Goal: Task Accomplishment & Management: Use online tool/utility

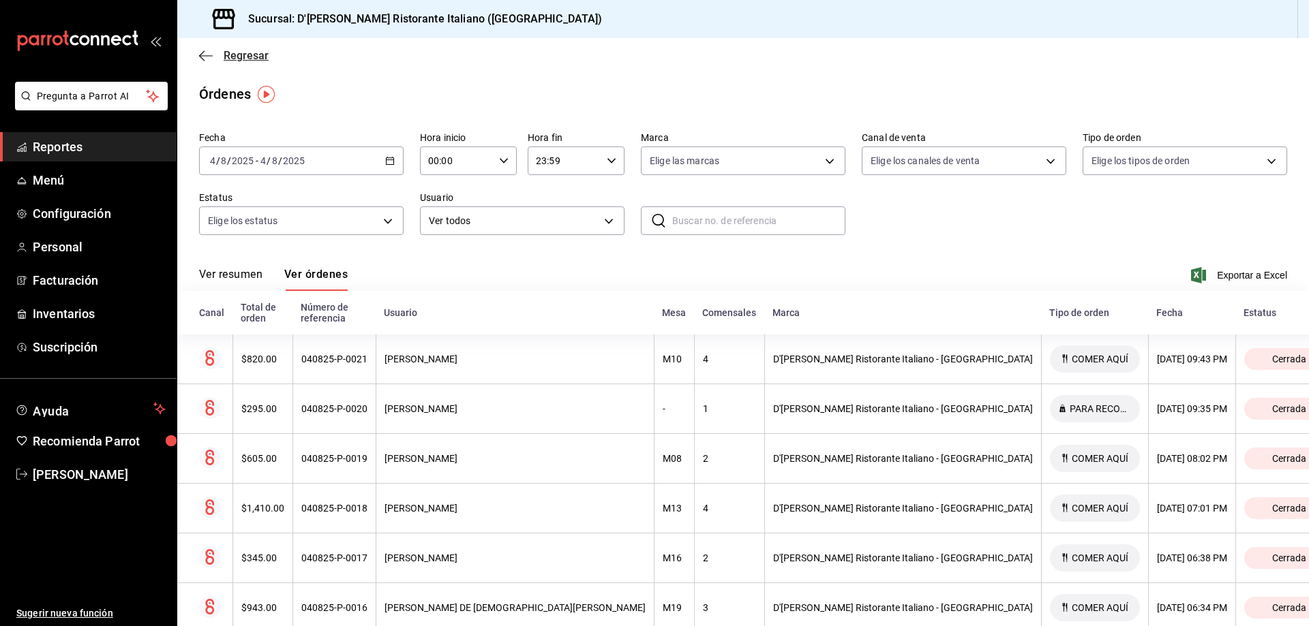
click at [230, 58] on span "Regresar" at bounding box center [246, 55] width 45 height 13
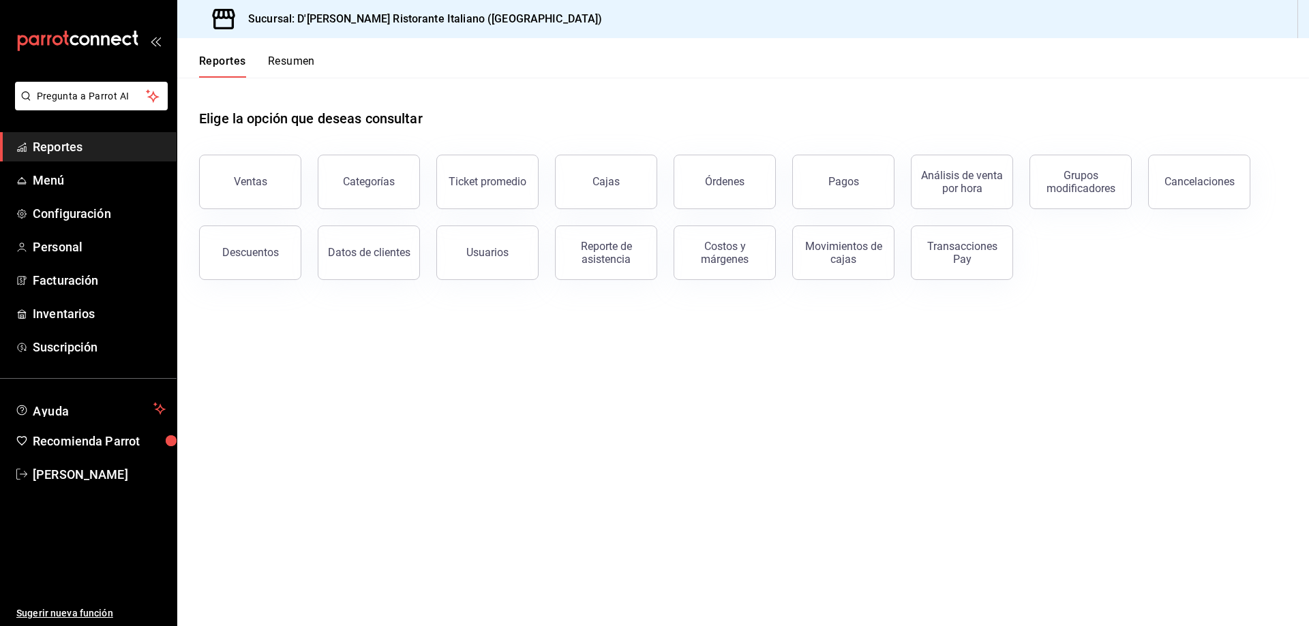
click at [72, 143] on span "Reportes" at bounding box center [99, 147] width 133 height 18
click at [616, 250] on div "Reporte de asistencia" at bounding box center [606, 253] width 85 height 26
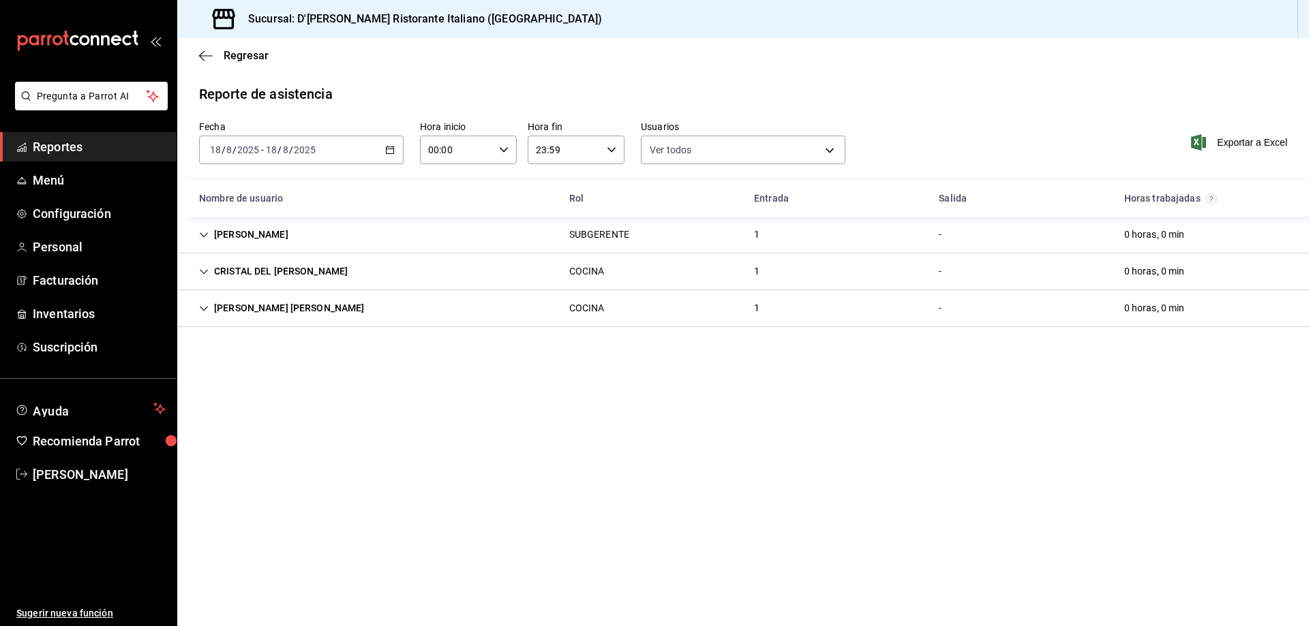
click at [378, 365] on main "Regresar Reporte de asistencia Fecha [DATE] [DATE] - [DATE] [DATE] Hora inicio …" at bounding box center [743, 332] width 1132 height 588
click at [392, 151] on icon "button" at bounding box center [390, 150] width 10 height 10
click at [260, 202] on li "Hoy" at bounding box center [263, 191] width 127 height 31
click at [389, 153] on icon "button" at bounding box center [390, 150] width 10 height 10
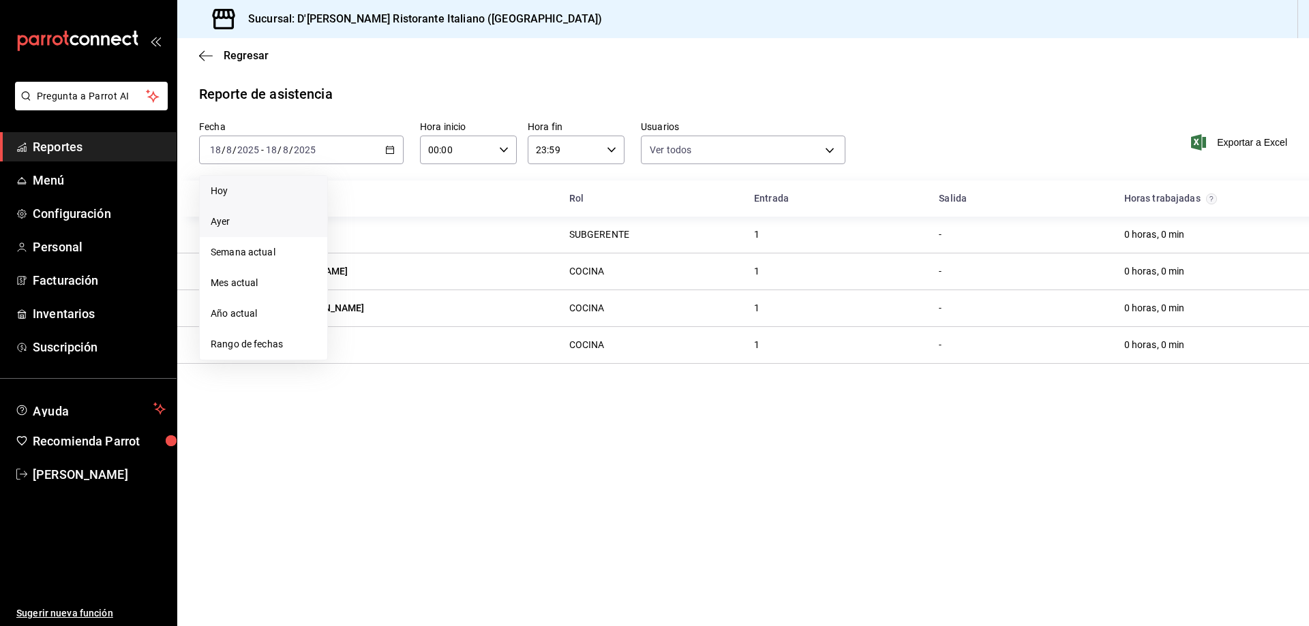
click at [222, 215] on span "Ayer" at bounding box center [264, 222] width 106 height 14
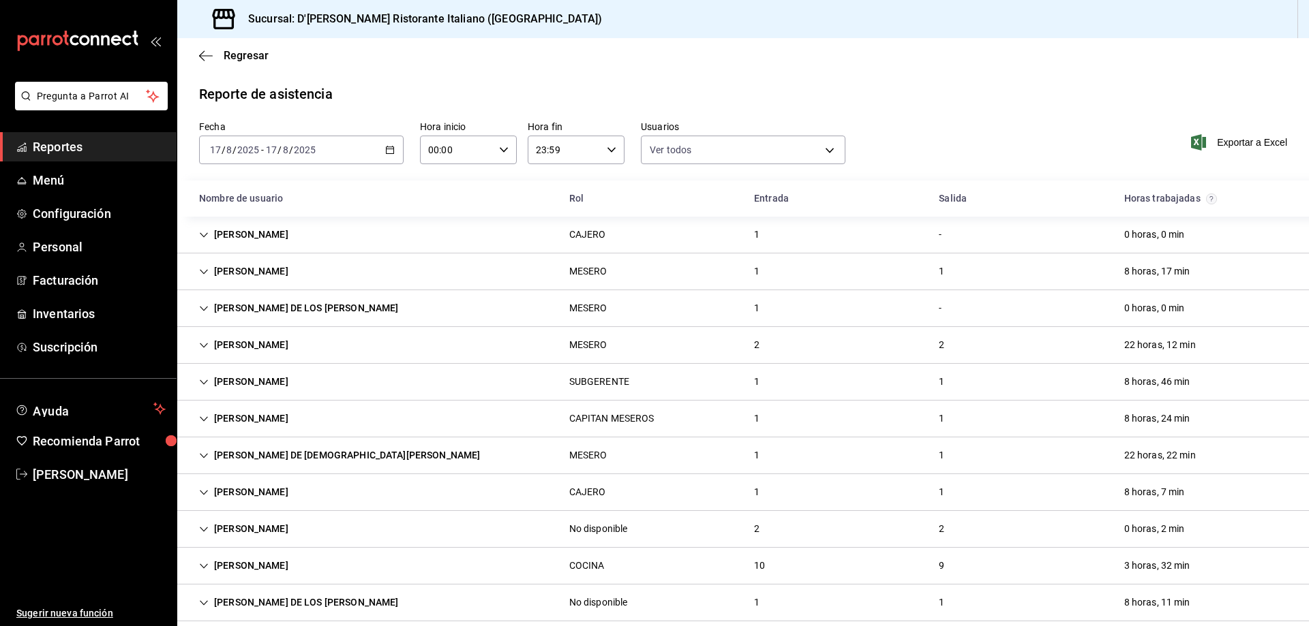
click at [388, 147] on icon "button" at bounding box center [390, 150] width 10 height 10
click at [209, 187] on li "Hoy" at bounding box center [263, 191] width 127 height 31
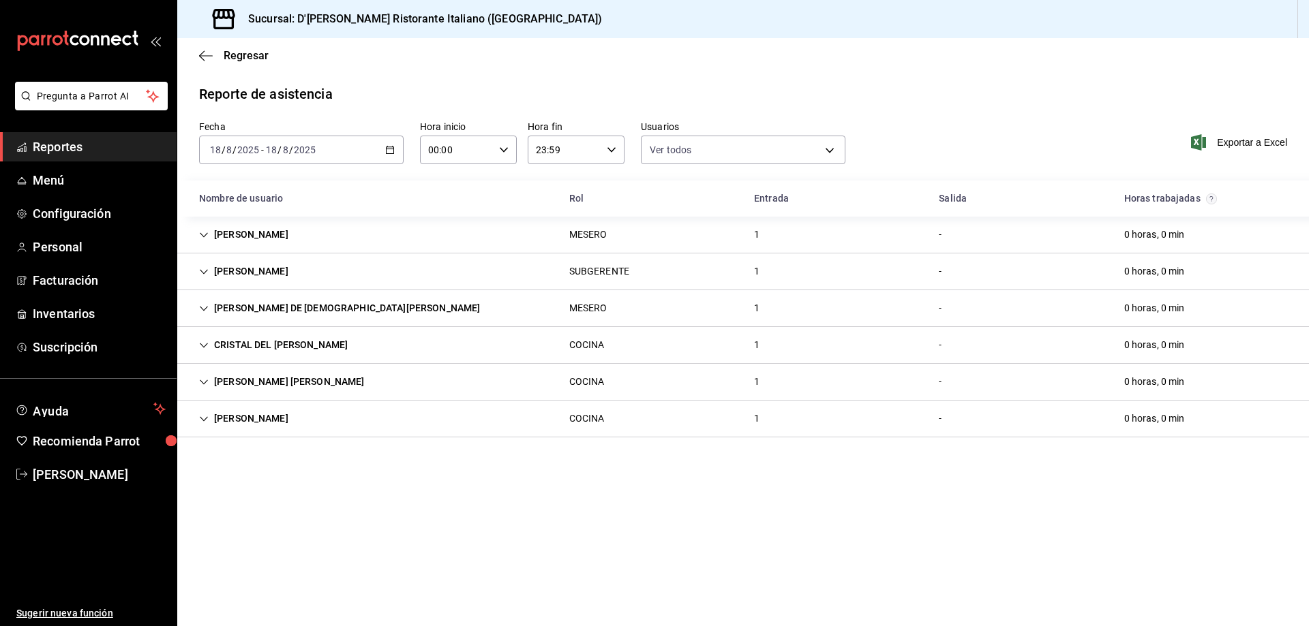
click at [391, 149] on \(Stroke\) "button" at bounding box center [390, 149] width 7 height 1
click at [268, 247] on span "Semana actual" at bounding box center [264, 252] width 106 height 14
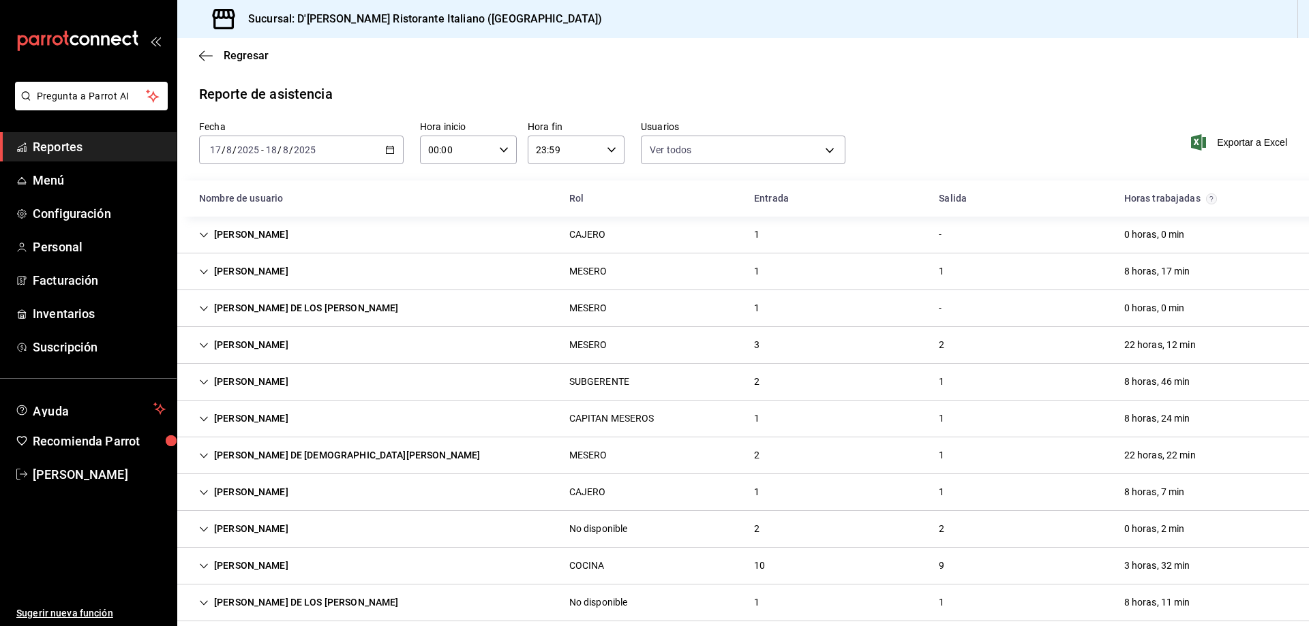
click at [387, 149] on icon "button" at bounding box center [390, 150] width 10 height 10
click at [262, 226] on span "Ayer" at bounding box center [264, 222] width 106 height 14
click at [352, 312] on div "[PERSON_NAME] DE LOS [PERSON_NAME]" at bounding box center [298, 308] width 221 height 25
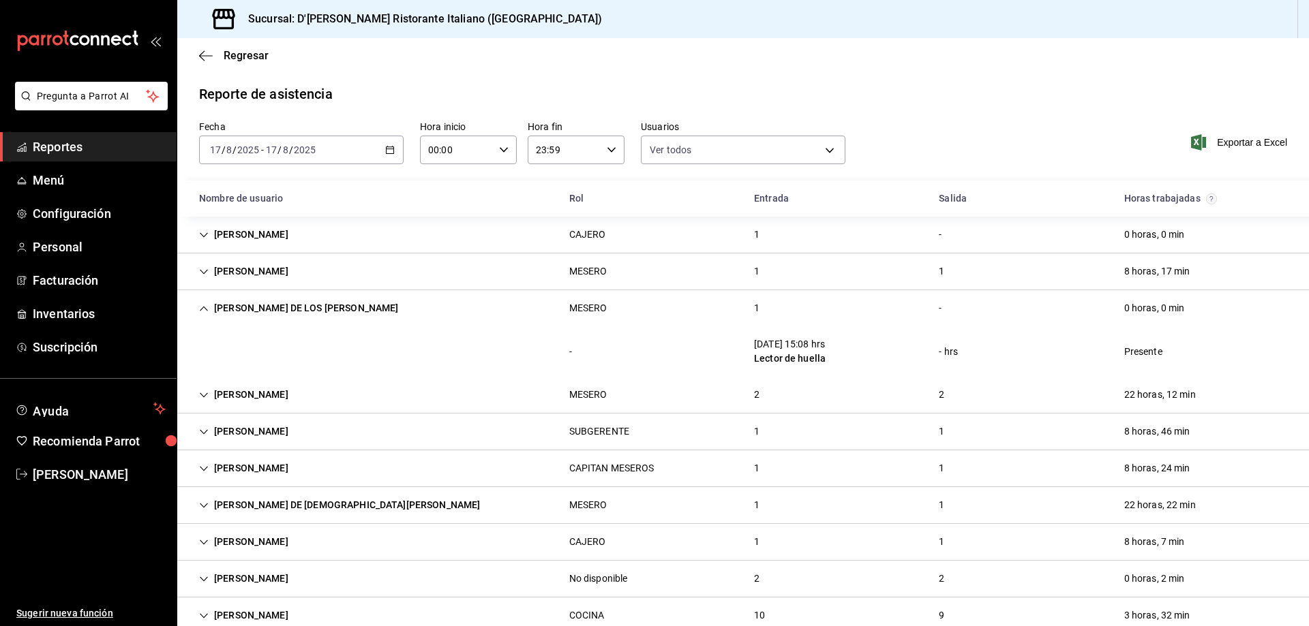
click at [352, 312] on div "[PERSON_NAME] DE LOS [PERSON_NAME]" at bounding box center [298, 308] width 221 height 25
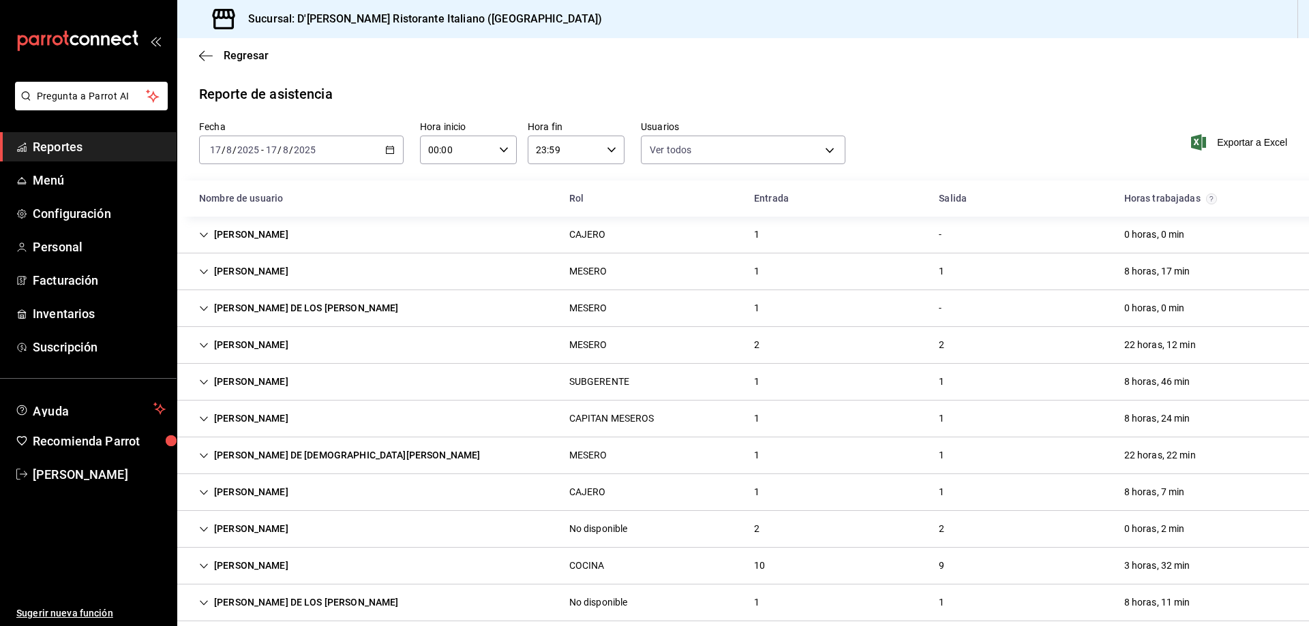
click at [352, 312] on div "[PERSON_NAME] DE LOS [PERSON_NAME]" at bounding box center [298, 308] width 221 height 25
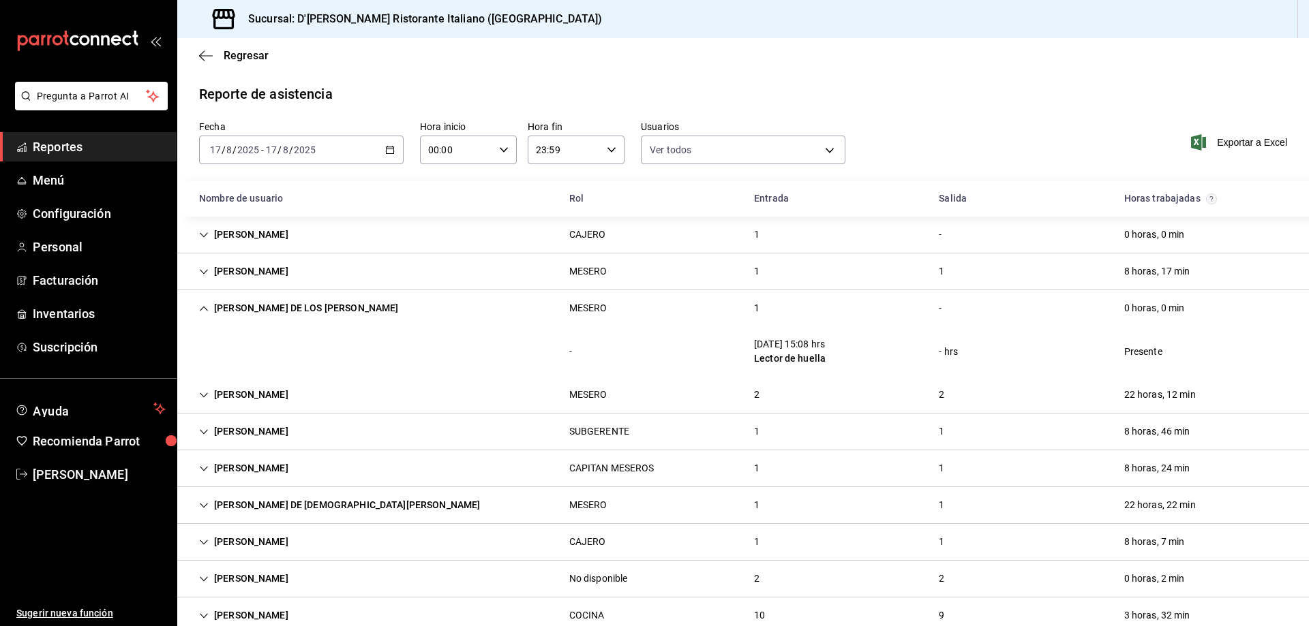
click at [352, 312] on div "[PERSON_NAME] DE LOS [PERSON_NAME]" at bounding box center [298, 308] width 221 height 25
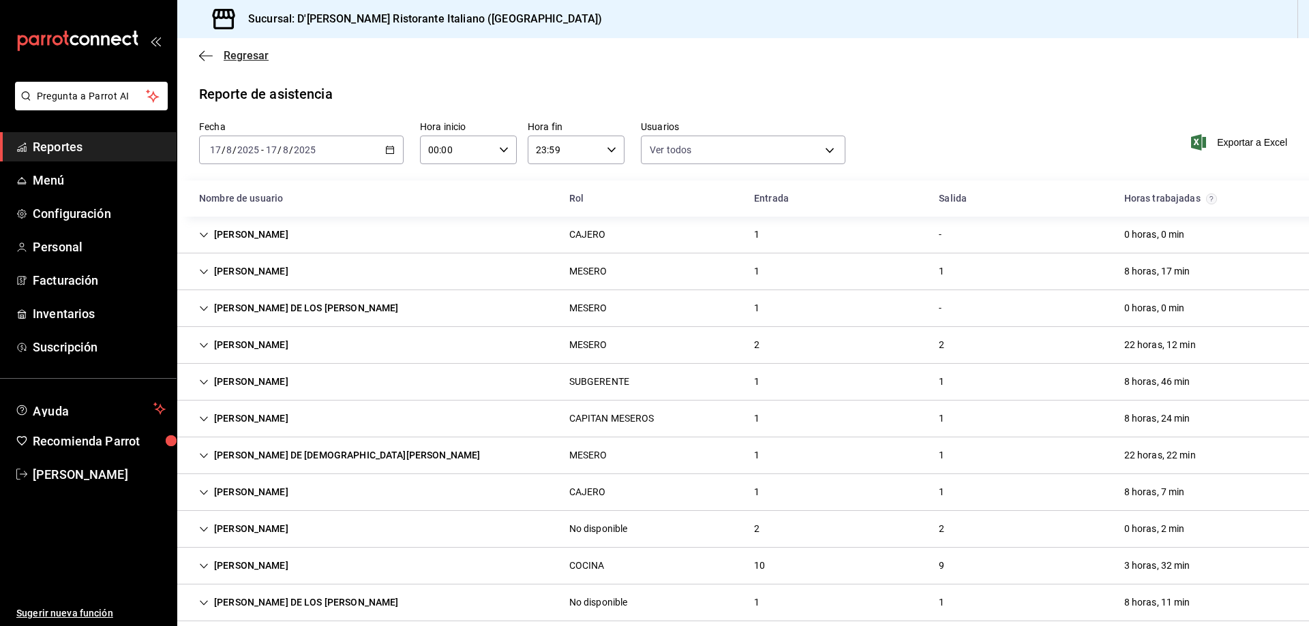
click at [230, 51] on span "Regresar" at bounding box center [246, 55] width 45 height 13
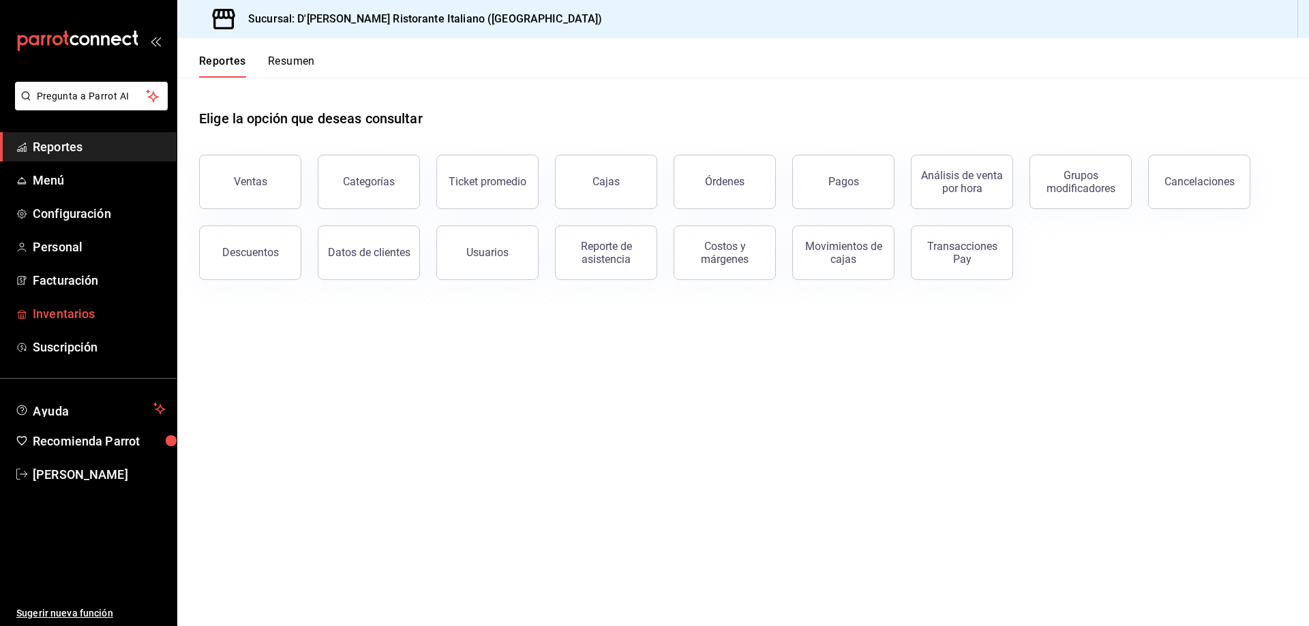
click at [59, 312] on span "Inventarios" at bounding box center [99, 314] width 133 height 18
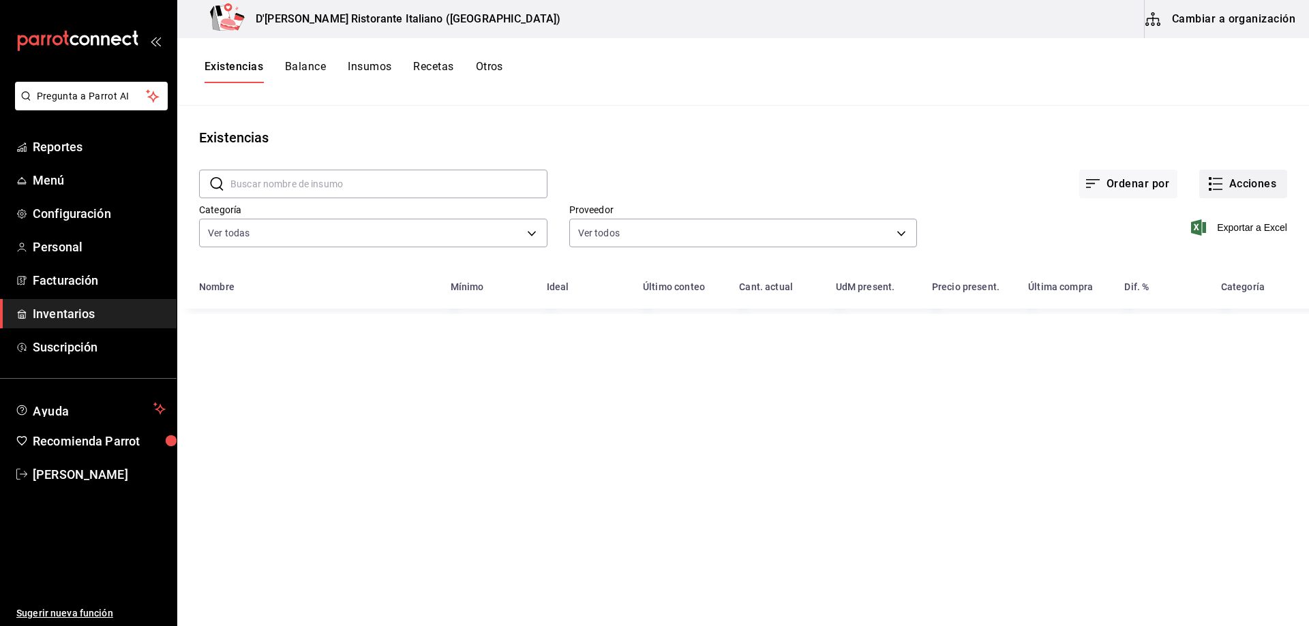
click at [1224, 177] on button "Acciones" at bounding box center [1243, 184] width 88 height 29
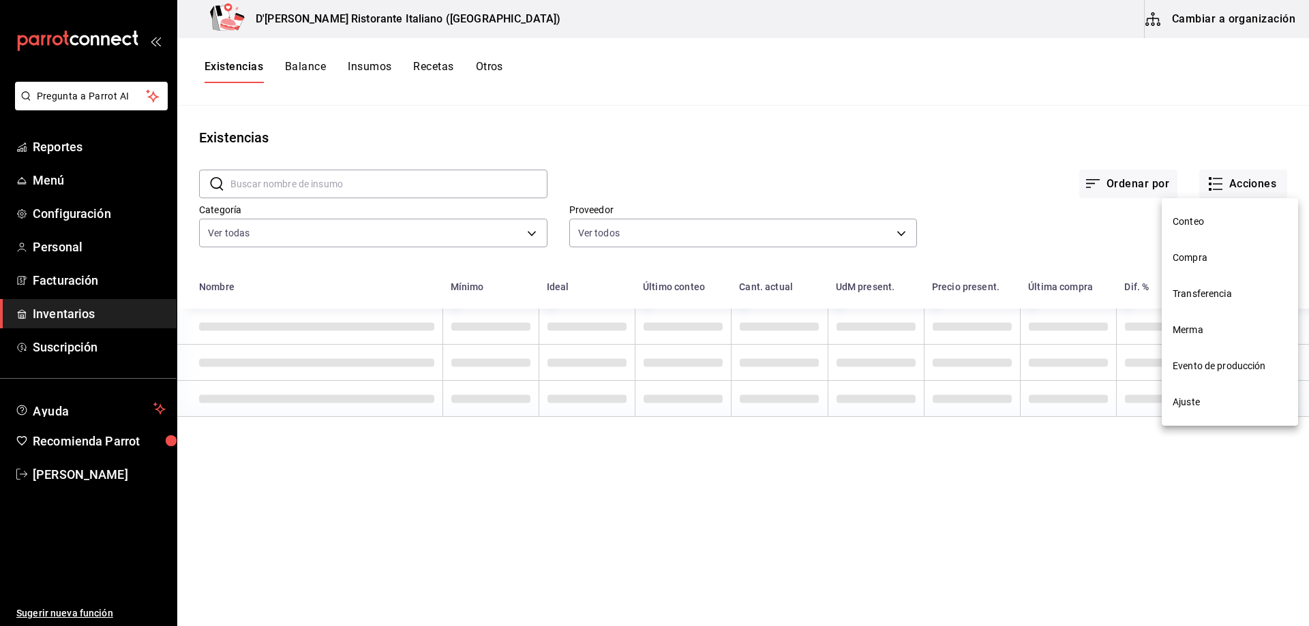
click at [1193, 406] on span "Ajuste" at bounding box center [1230, 402] width 115 height 14
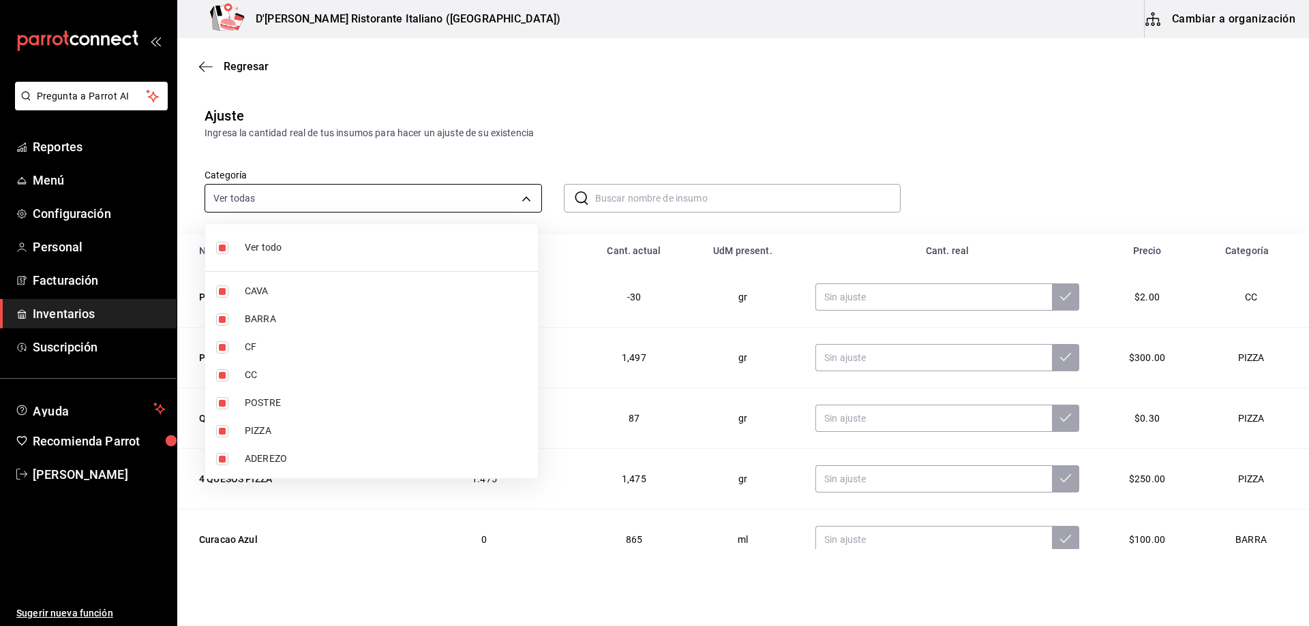
click at [519, 197] on body "Pregunta a Parrot AI Reportes Menú Configuración Personal Facturación Inventari…" at bounding box center [654, 274] width 1309 height 549
click at [273, 247] on span "Ver todo" at bounding box center [386, 248] width 282 height 14
checkbox input "false"
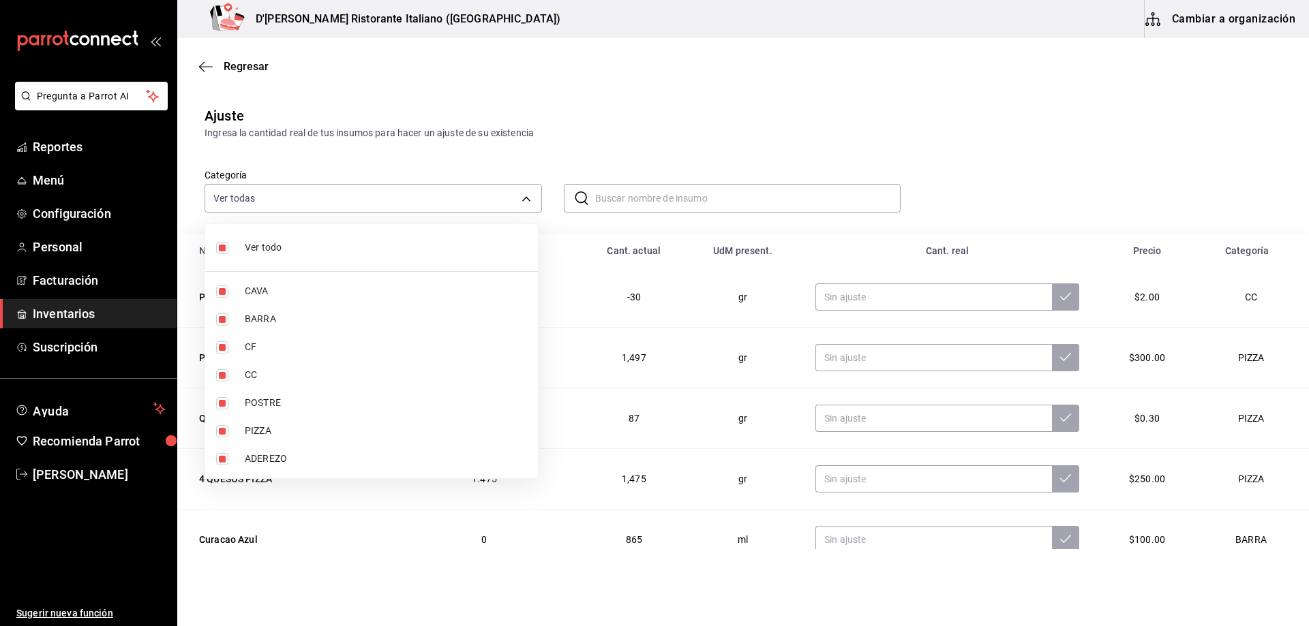
checkbox input "false"
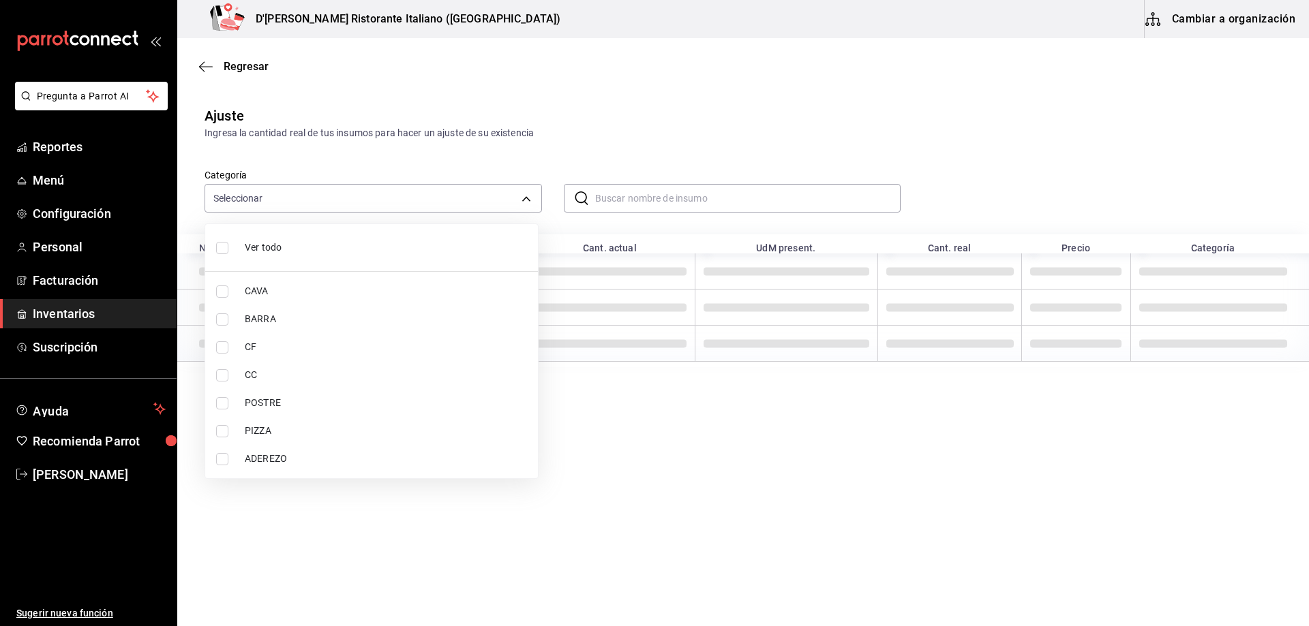
click at [256, 320] on span "BARRA" at bounding box center [386, 319] width 282 height 14
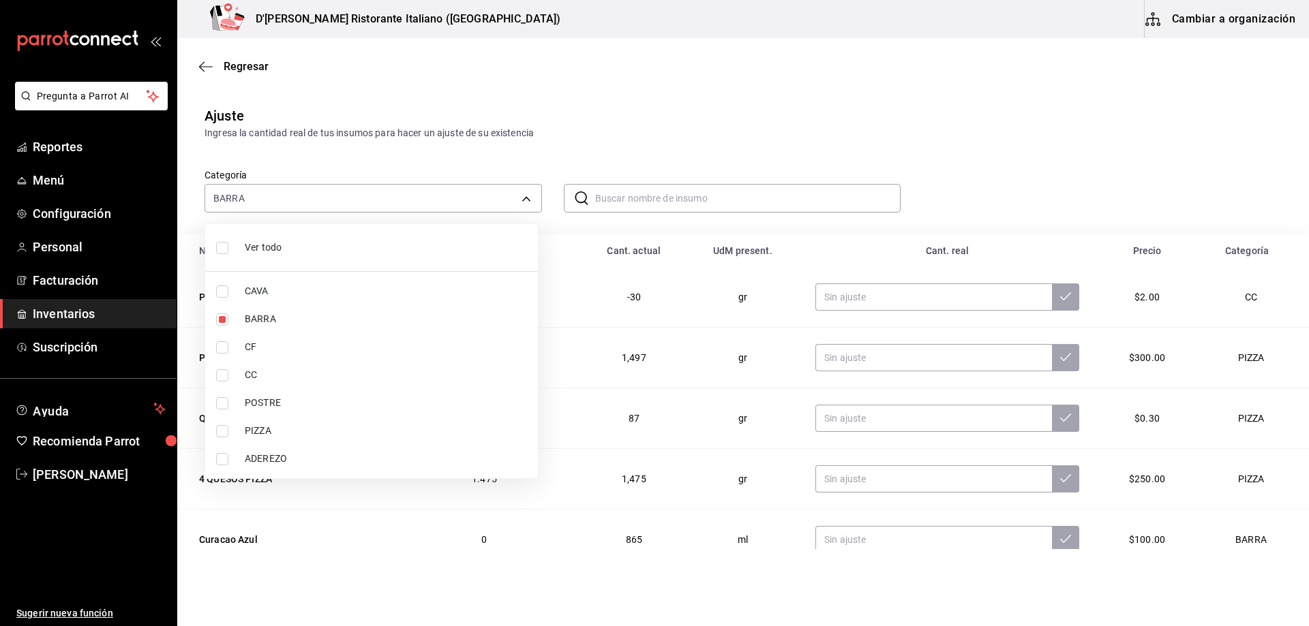
type input "e73509e5-2594-4467-97f6-0b1d389f9514"
checkbox input "true"
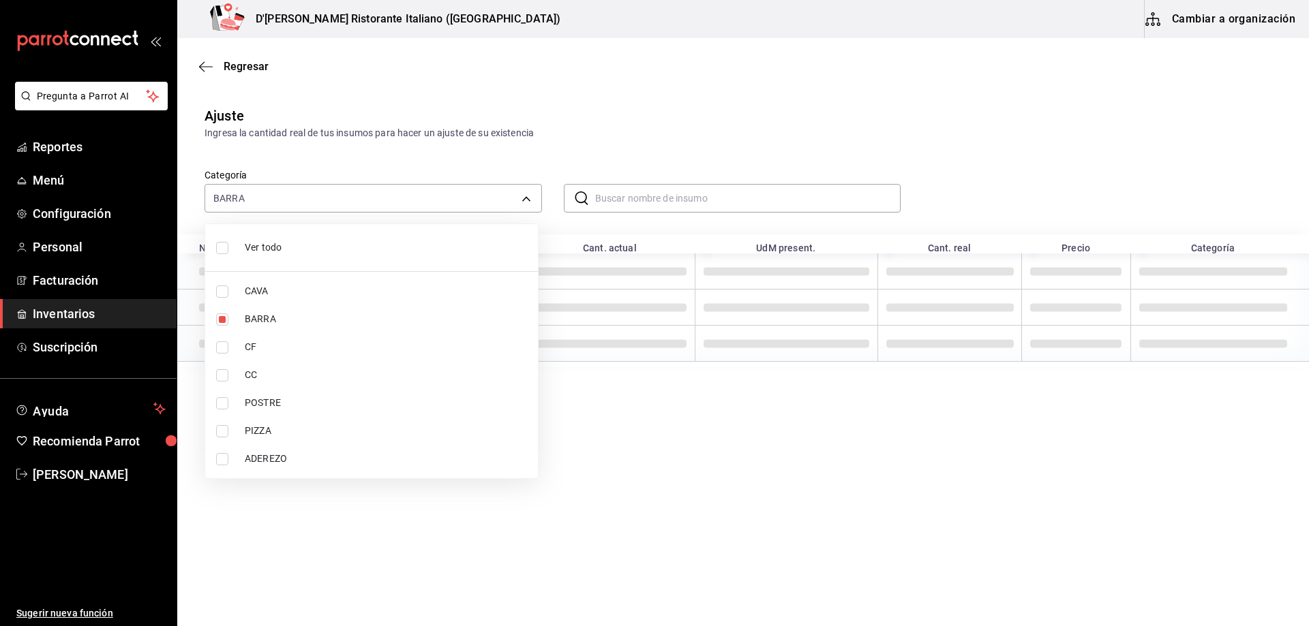
click at [578, 142] on div at bounding box center [654, 313] width 1309 height 626
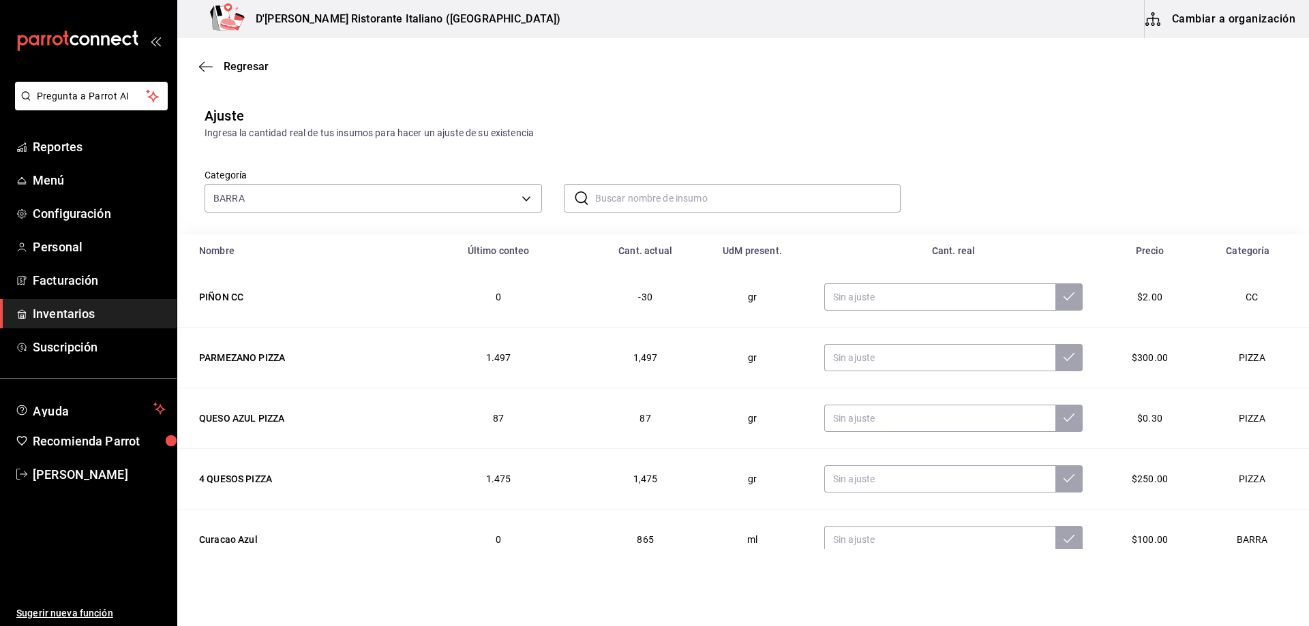
click at [501, 150] on div "Categoría BARRA e73509e5-2594-4467-97f6-0b1d389f9514" at bounding box center [362, 179] width 359 height 65
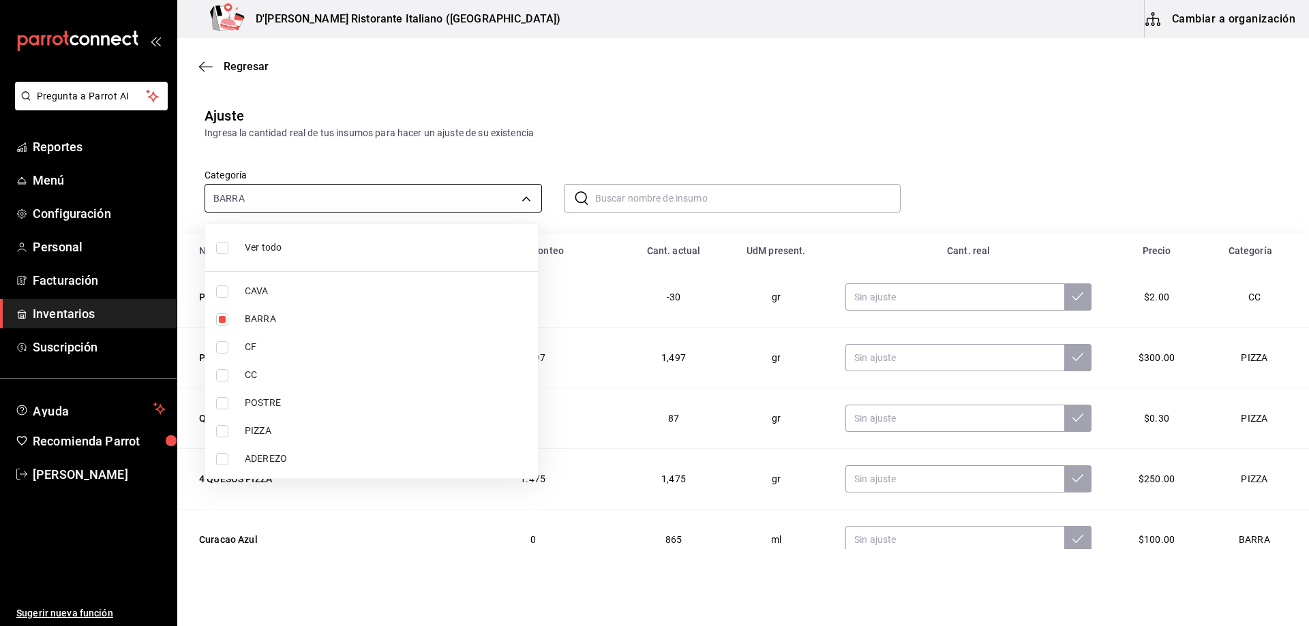
click at [402, 189] on body "Pregunta a Parrot AI Reportes Menú Configuración Personal Facturación Inventari…" at bounding box center [654, 274] width 1309 height 549
click at [274, 243] on span "Ver todo" at bounding box center [386, 248] width 282 height 14
type input "a767d614-044e-4282-96a7-b6725af30640,e73509e5-2594-4467-97f6-0b1d389f9514,b0413…"
checkbox input "true"
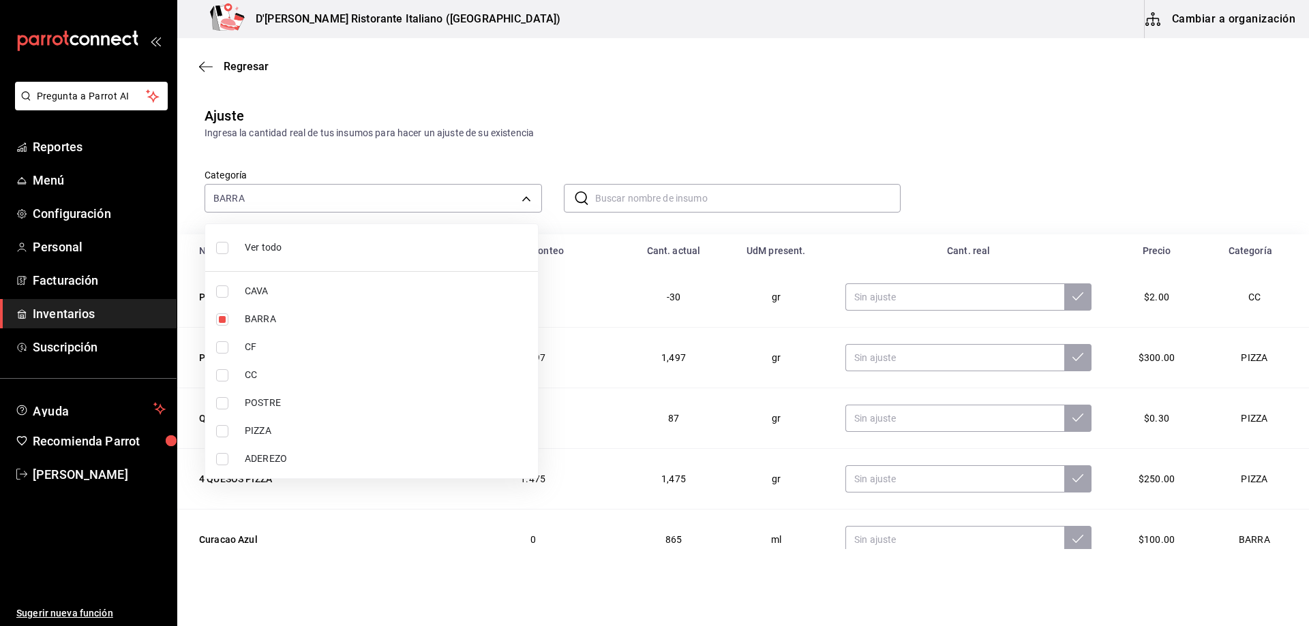
checkbox input "true"
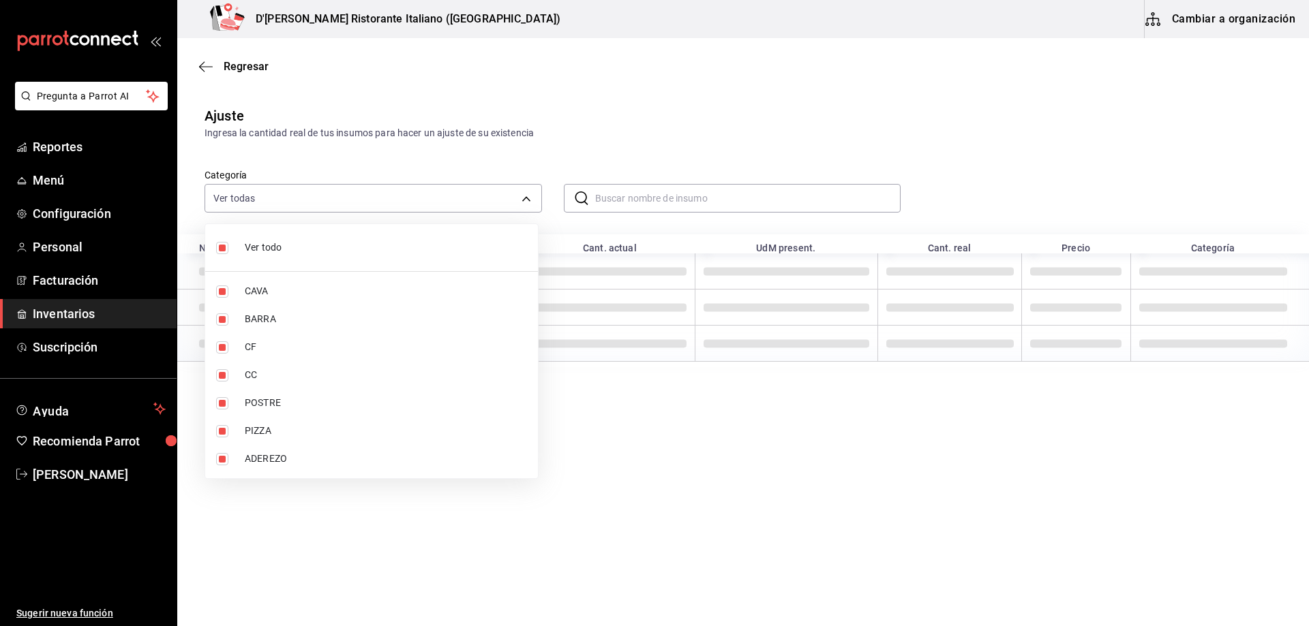
click at [274, 243] on span "Ver todo" at bounding box center [386, 248] width 282 height 14
checkbox input "false"
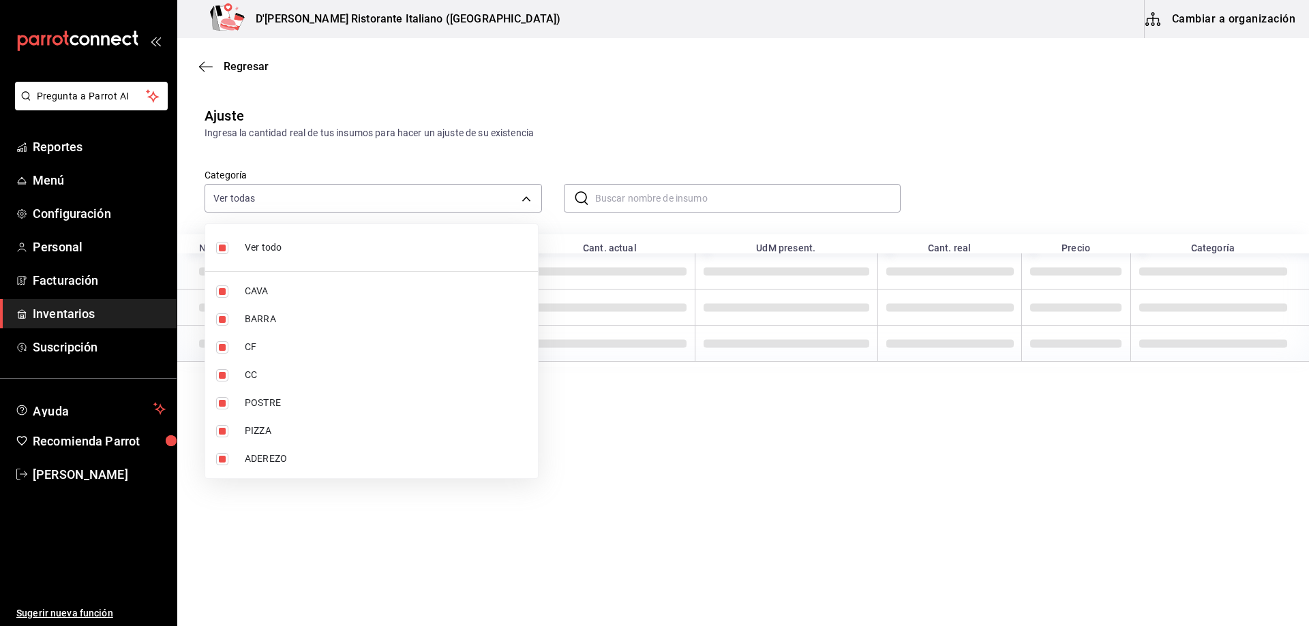
checkbox input "false"
click at [641, 97] on div at bounding box center [654, 313] width 1309 height 626
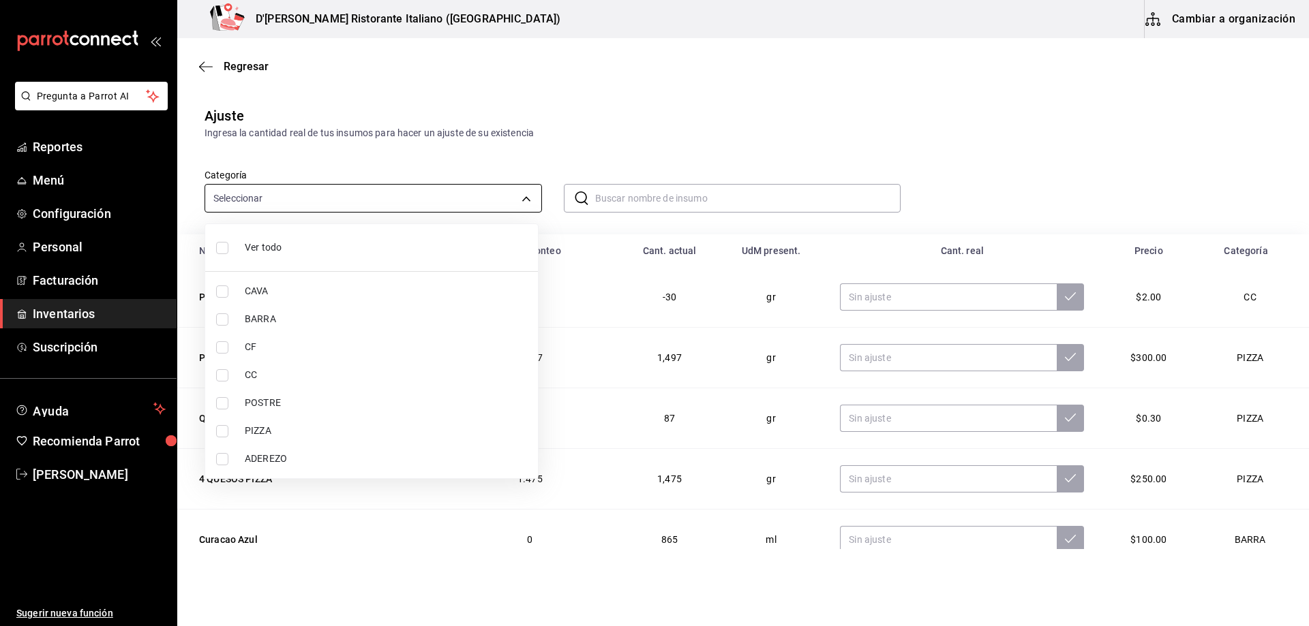
click at [511, 199] on body "Pregunta a Parrot AI Reportes Menú Configuración Personal Facturación Inventari…" at bounding box center [654, 274] width 1309 height 549
click at [218, 317] on input "checkbox" at bounding box center [222, 320] width 12 height 12
checkbox input "true"
click at [649, 83] on div at bounding box center [654, 313] width 1309 height 626
click at [495, 198] on body "Pregunta a Parrot AI Reportes Menú Configuración Personal Facturación Inventari…" at bounding box center [654, 274] width 1309 height 549
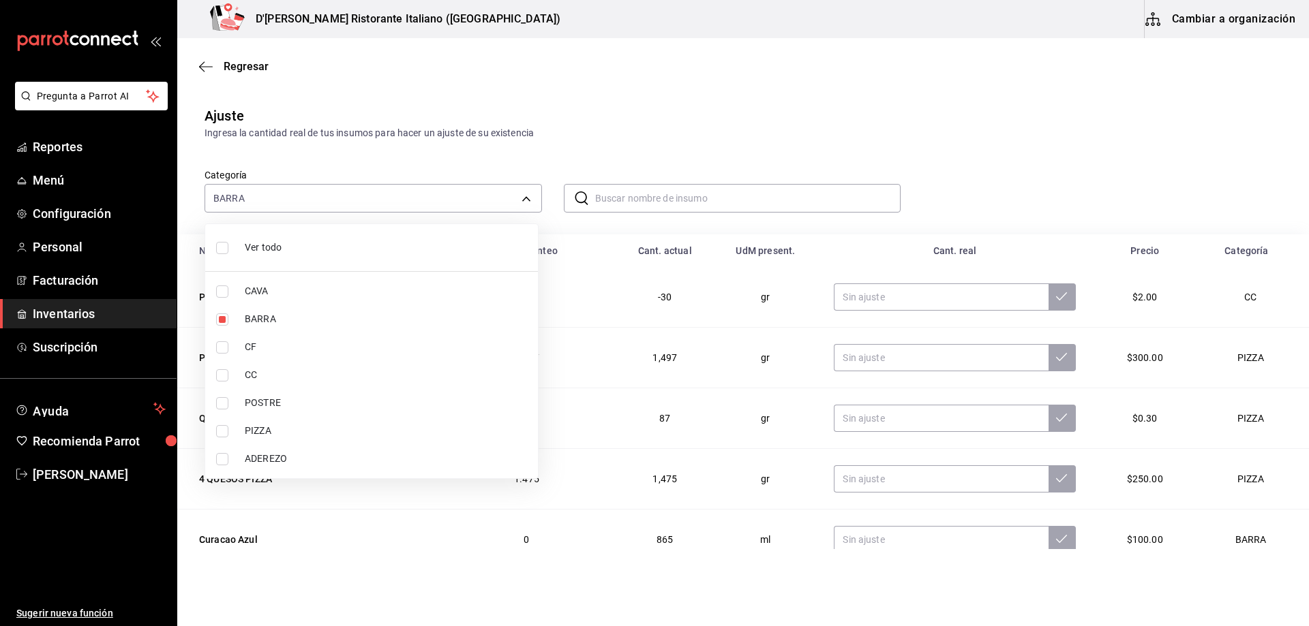
click at [270, 244] on span "Ver todo" at bounding box center [386, 248] width 282 height 14
type input "a767d614-044e-4282-96a7-b6725af30640,e73509e5-2594-4467-97f6-0b1d389f9514,b0413…"
checkbox input "true"
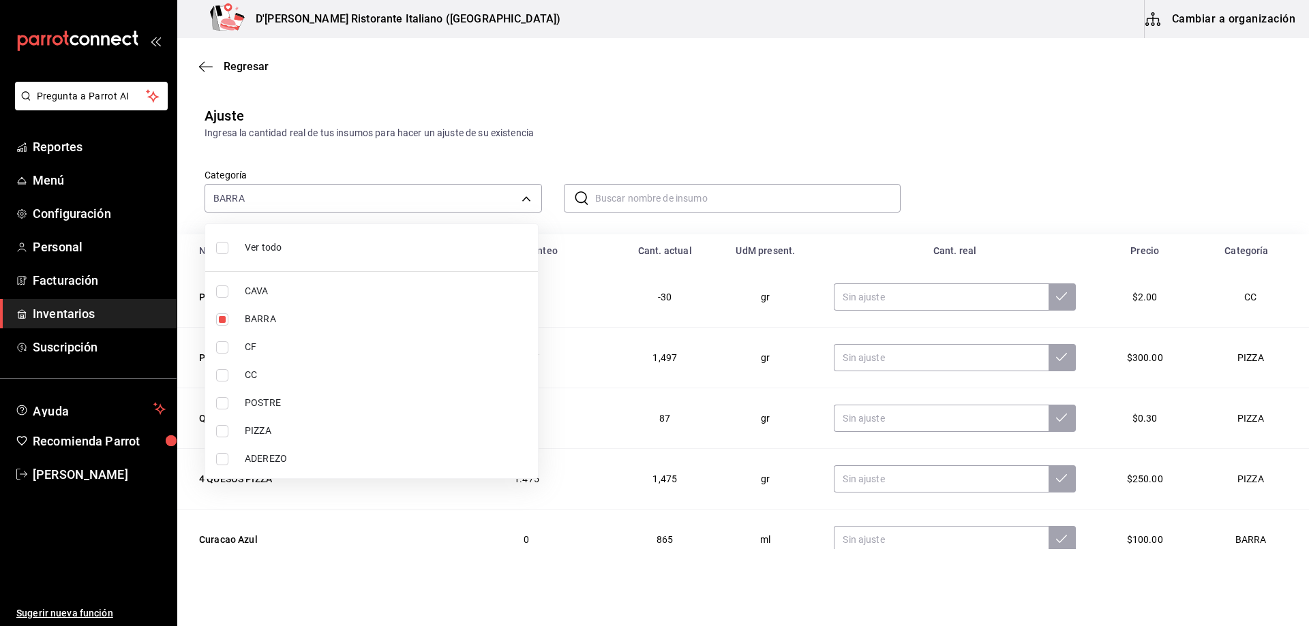
checkbox input "true"
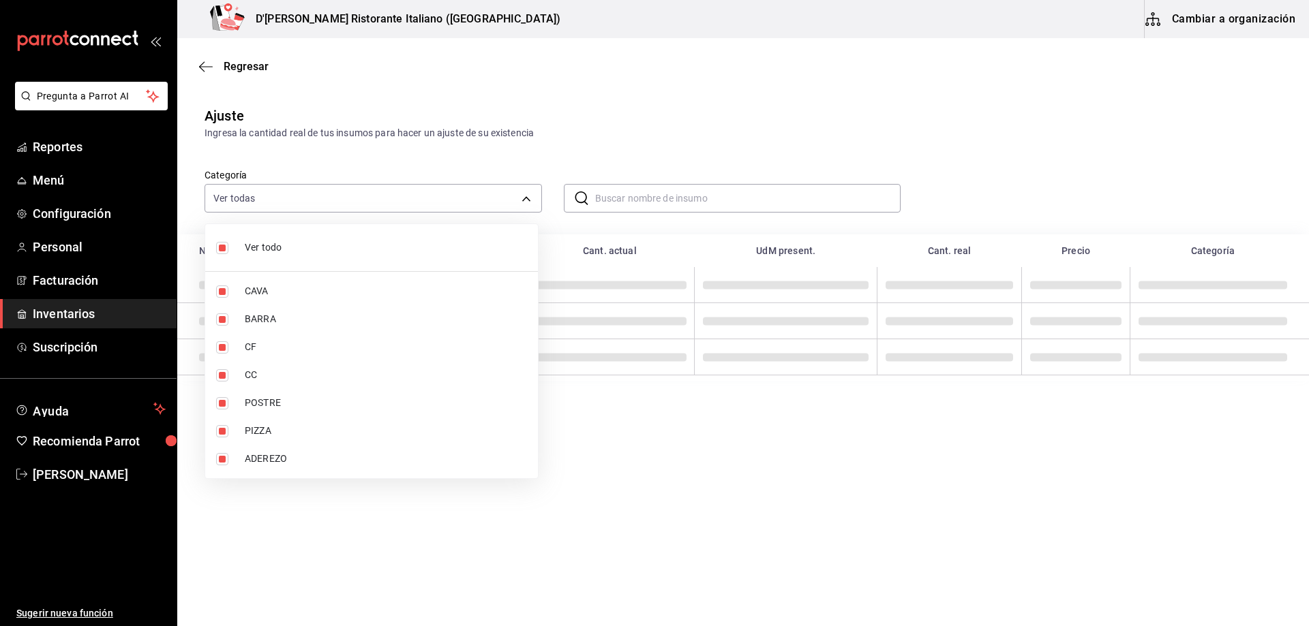
click at [661, 196] on div at bounding box center [654, 313] width 1309 height 626
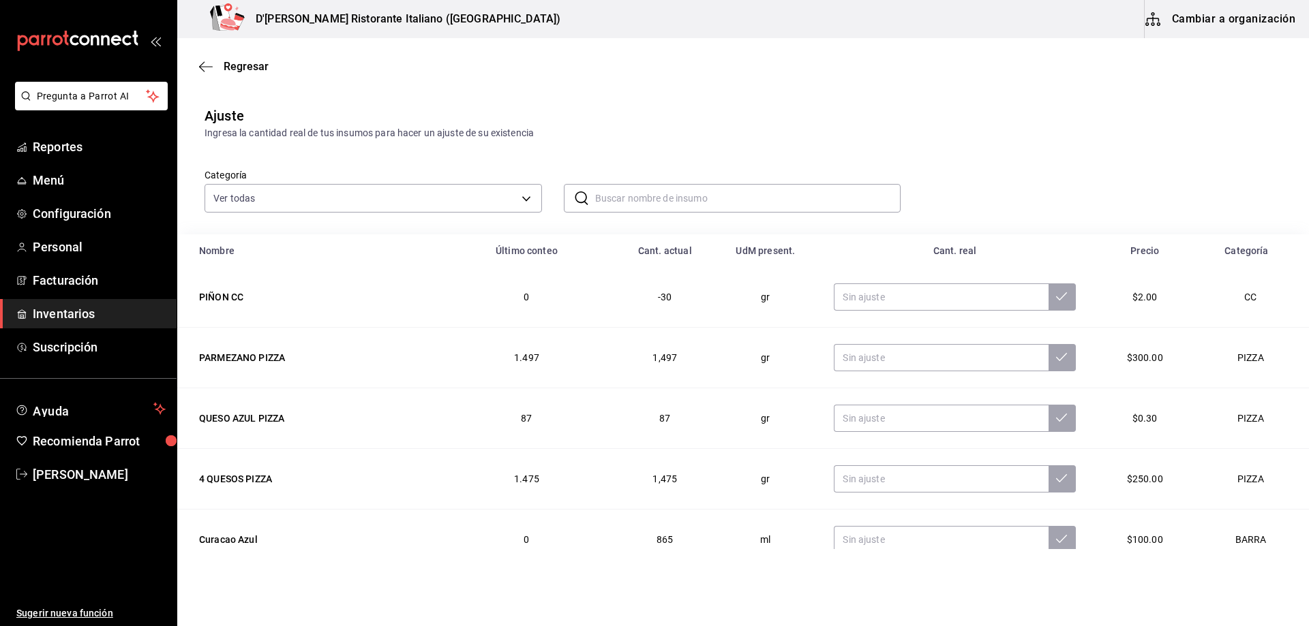
click at [651, 205] on input "text" at bounding box center [748, 198] width 306 height 27
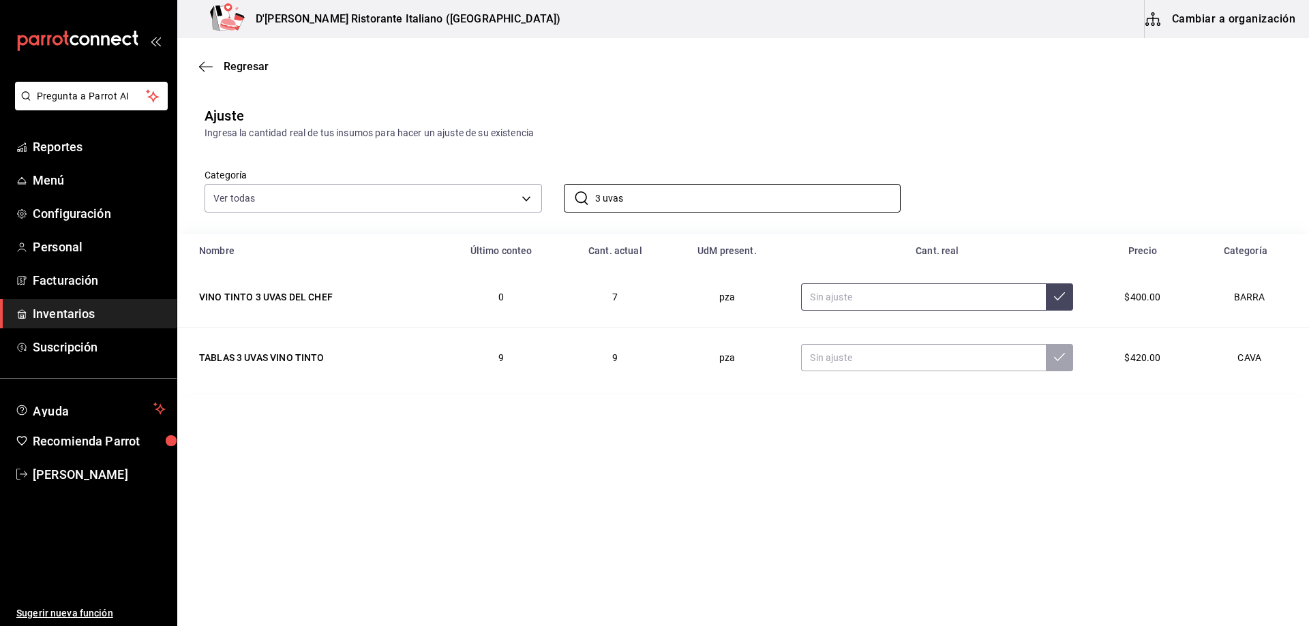
type input "3 uvas"
click at [871, 294] on input "text" at bounding box center [923, 297] width 245 height 27
type input "18.00"
click at [1059, 294] on icon at bounding box center [1059, 296] width 11 height 11
click at [666, 192] on input "3 uvas" at bounding box center [748, 198] width 306 height 27
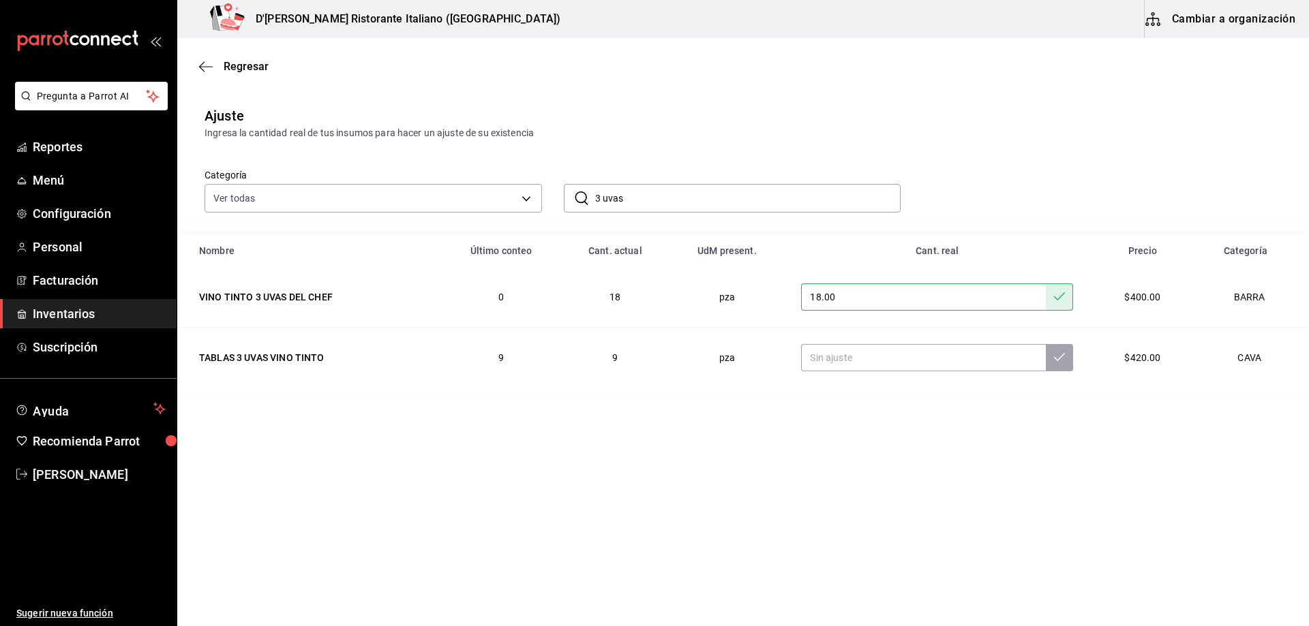
click at [666, 192] on input "3 uvas" at bounding box center [748, 198] width 306 height 27
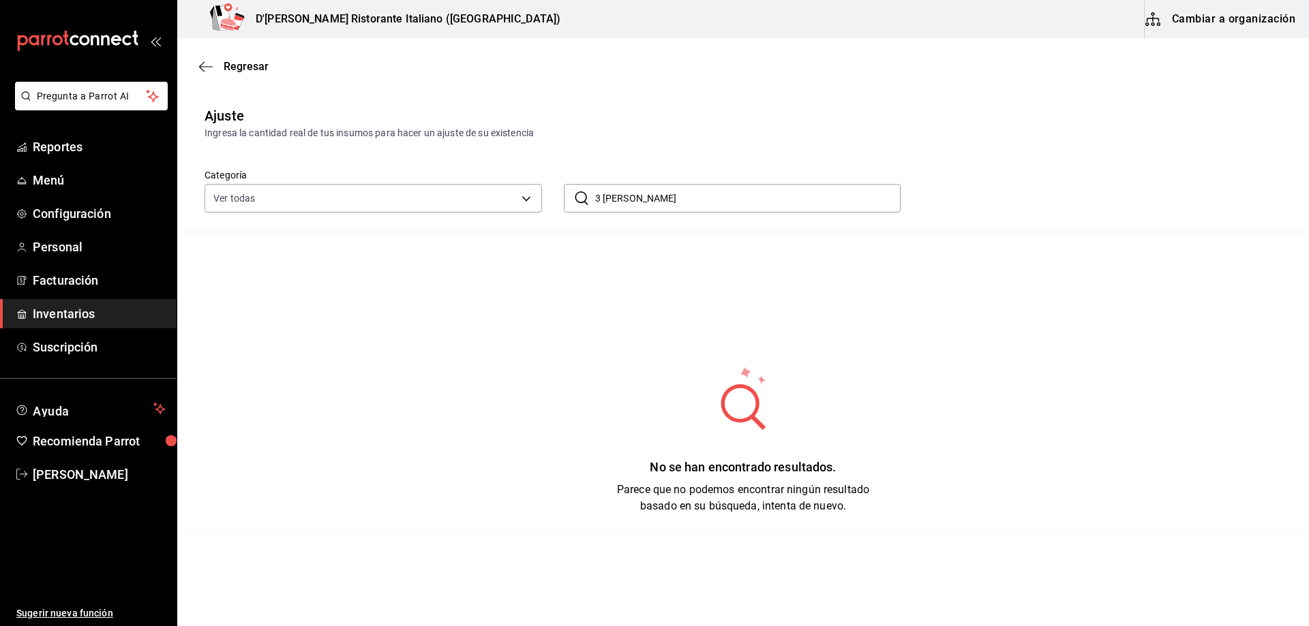
click at [667, 192] on input "3 [PERSON_NAME]" at bounding box center [748, 198] width 306 height 27
click at [599, 196] on input "3 [PERSON_NAME]" at bounding box center [748, 198] width 306 height 27
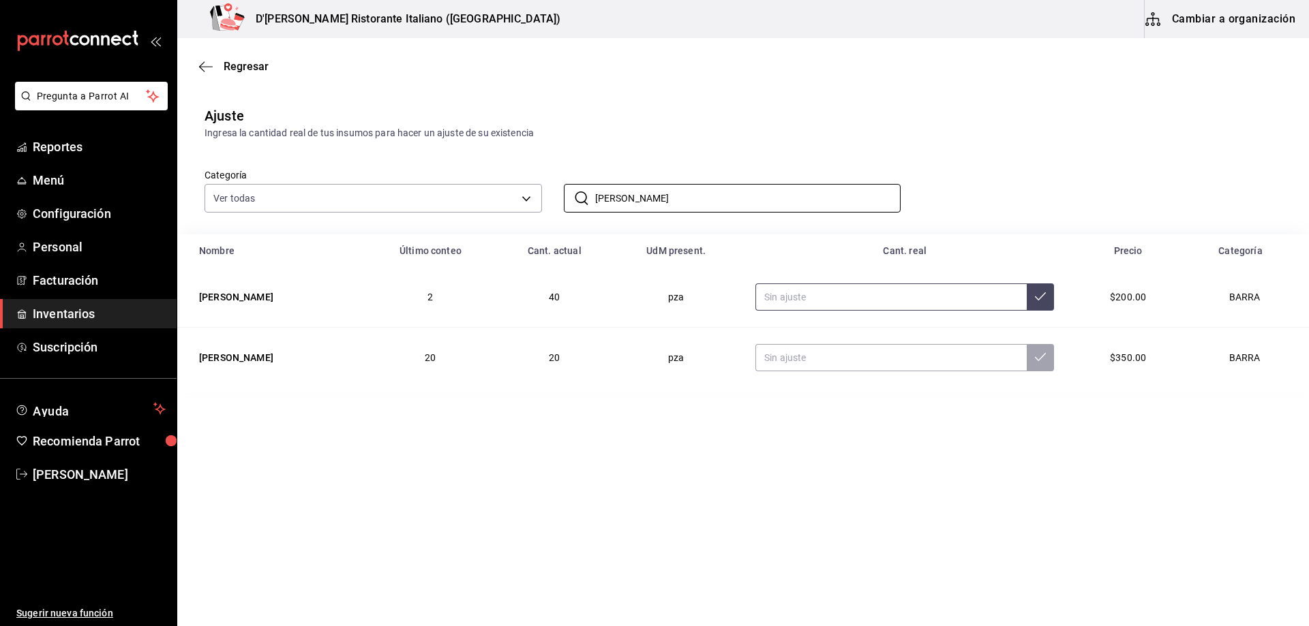
type input "[PERSON_NAME]"
click at [812, 301] on input "text" at bounding box center [890, 297] width 271 height 27
type input "32.00"
click at [1046, 292] on icon at bounding box center [1040, 296] width 11 height 11
click at [638, 201] on input "[PERSON_NAME]" at bounding box center [748, 198] width 306 height 27
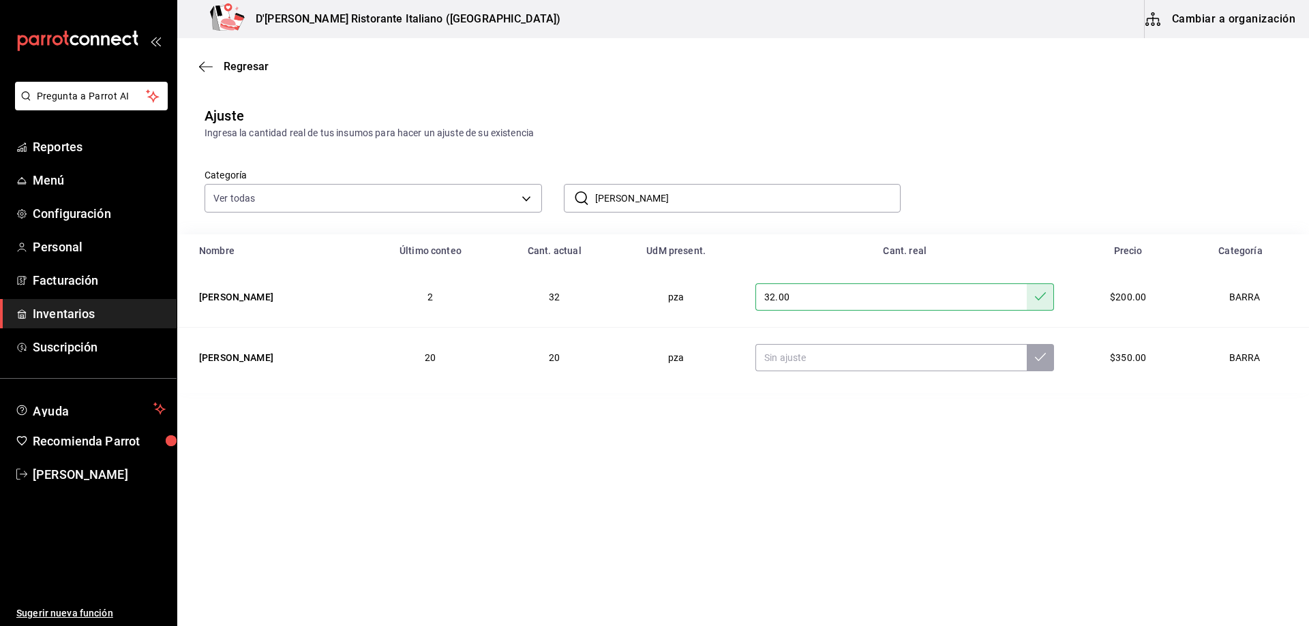
click at [638, 201] on input "[PERSON_NAME]" at bounding box center [748, 198] width 306 height 27
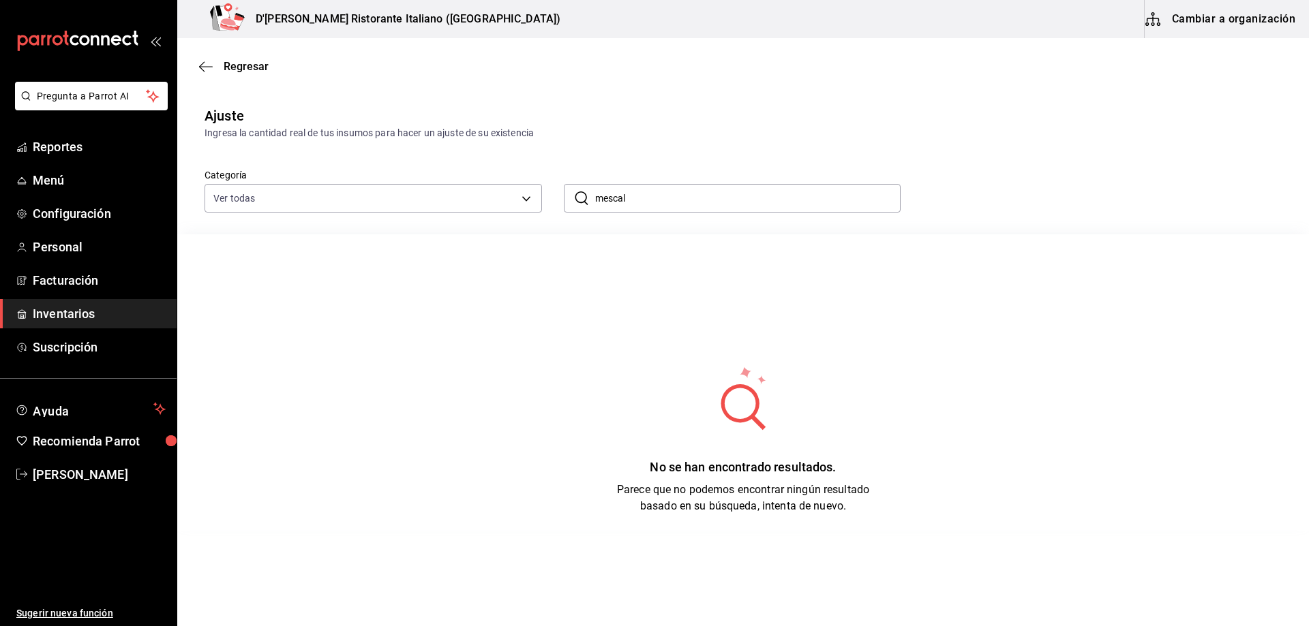
click at [655, 189] on input "mescal" at bounding box center [748, 198] width 306 height 27
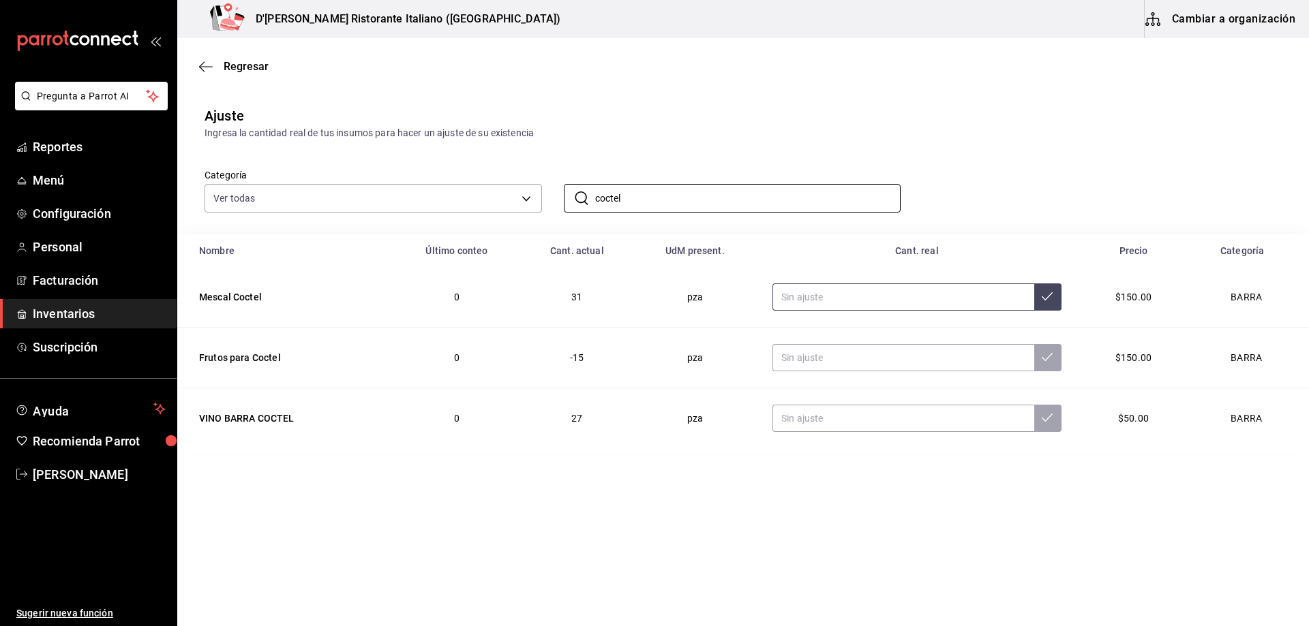
type input "coctel"
click at [853, 293] on input "text" at bounding box center [902, 297] width 261 height 27
type input "24.00"
click at [1037, 302] on button at bounding box center [1047, 297] width 27 height 27
click at [774, 197] on input "coctel" at bounding box center [748, 198] width 306 height 27
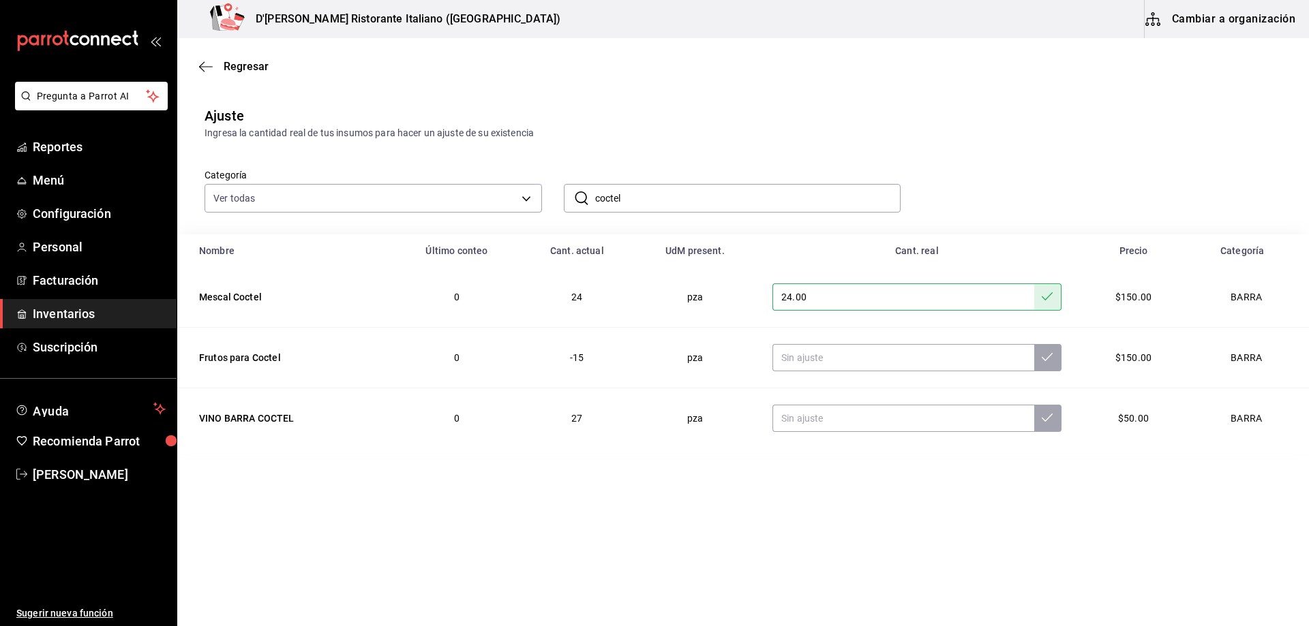
click at [774, 197] on input "coctel" at bounding box center [748, 198] width 306 height 27
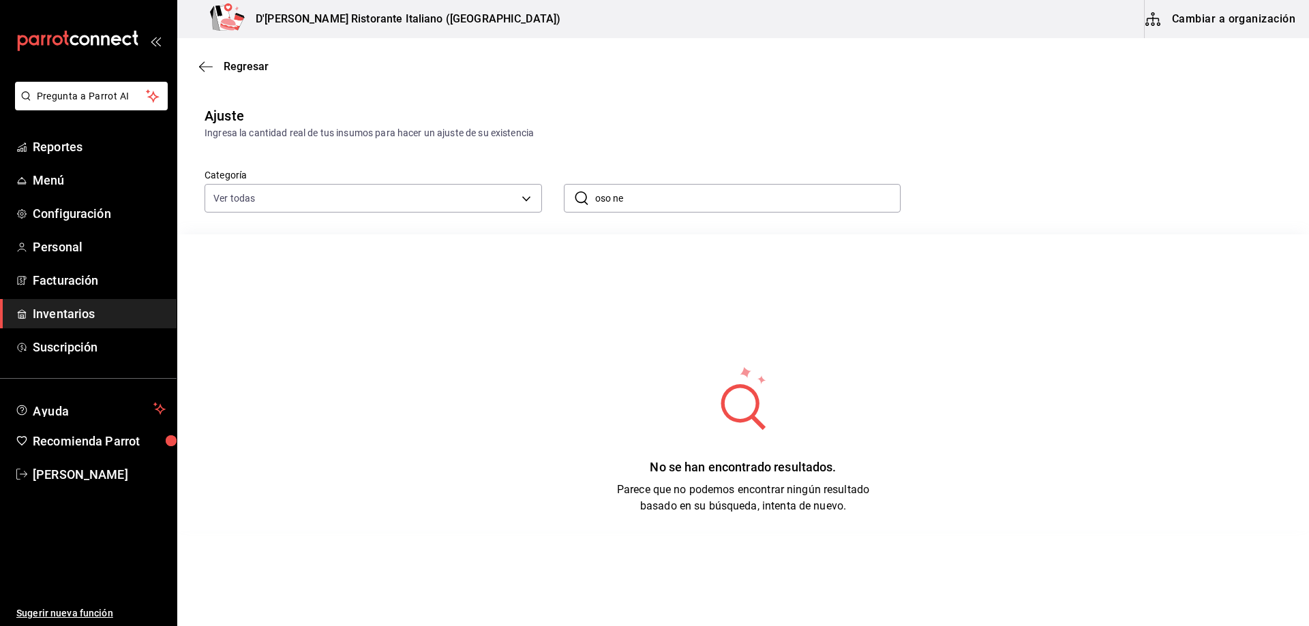
click at [656, 192] on input "oso ne" at bounding box center [748, 198] width 306 height 27
click at [654, 201] on input "oso" at bounding box center [748, 198] width 306 height 27
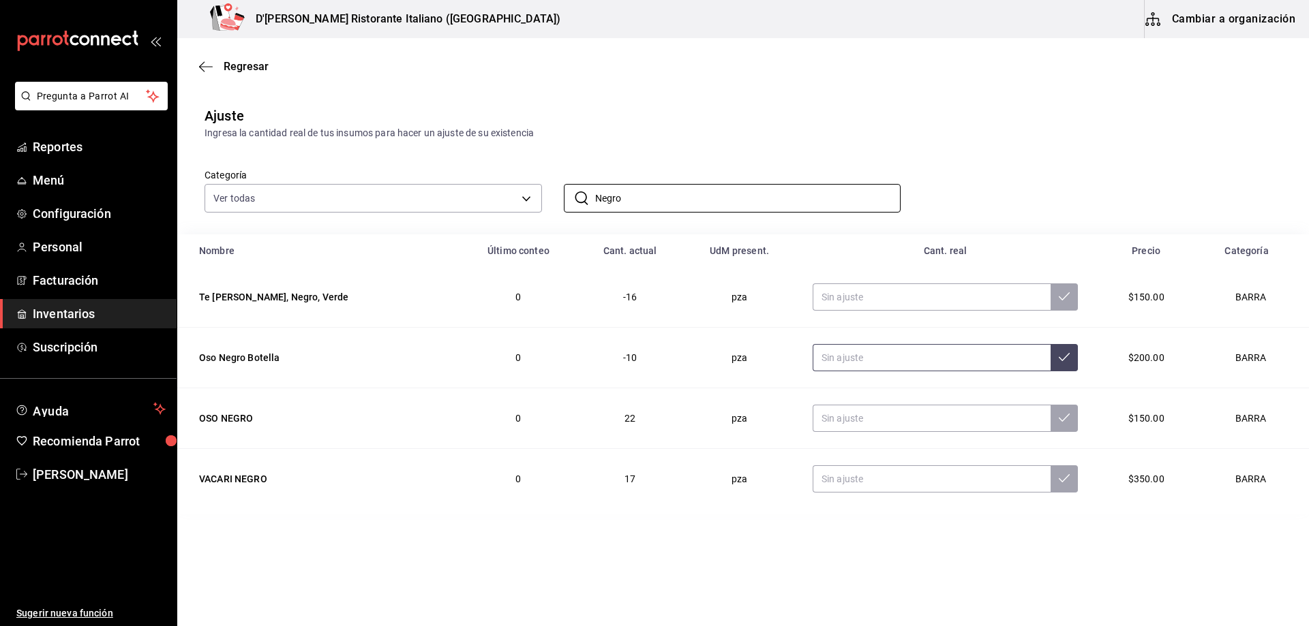
type input "Negro"
click at [828, 354] on input "text" at bounding box center [932, 357] width 238 height 27
type input "8.00"
click at [1066, 353] on button at bounding box center [1064, 357] width 27 height 27
click at [656, 192] on input "Negro" at bounding box center [748, 198] width 306 height 27
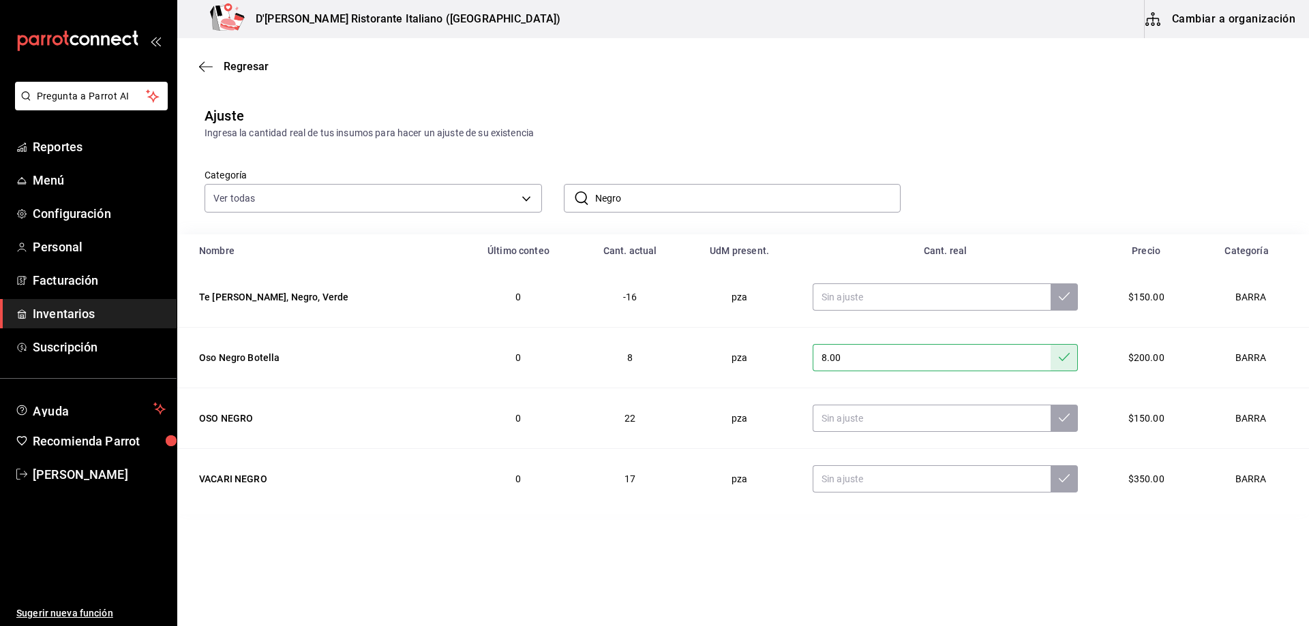
click at [656, 192] on input "Negro" at bounding box center [748, 198] width 306 height 27
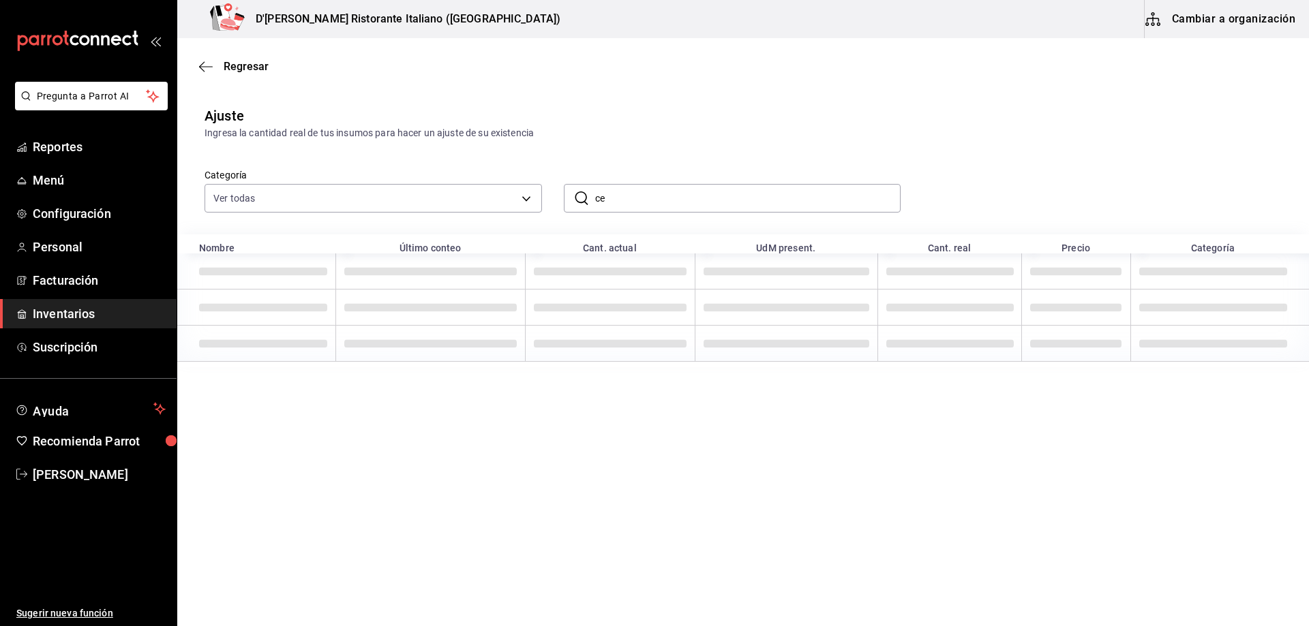
type input "c"
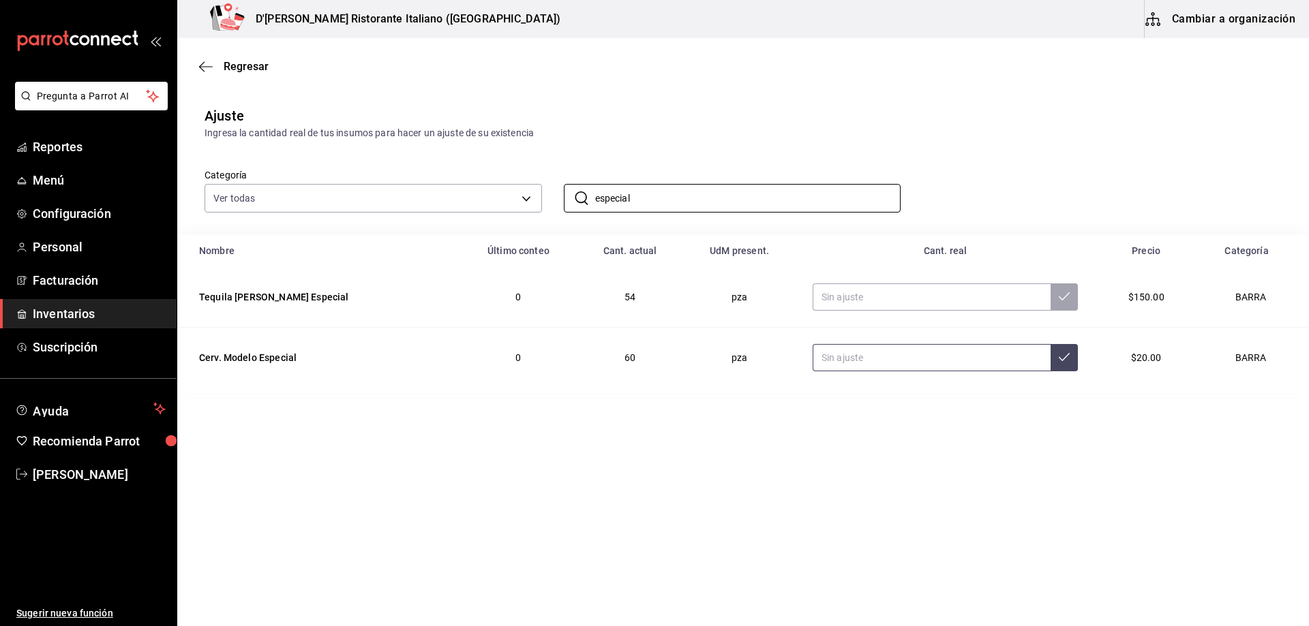
type input "especial"
click at [830, 359] on input "text" at bounding box center [932, 357] width 238 height 27
type input "60.00"
click at [881, 350] on input "60.00" at bounding box center [932, 357] width 238 height 27
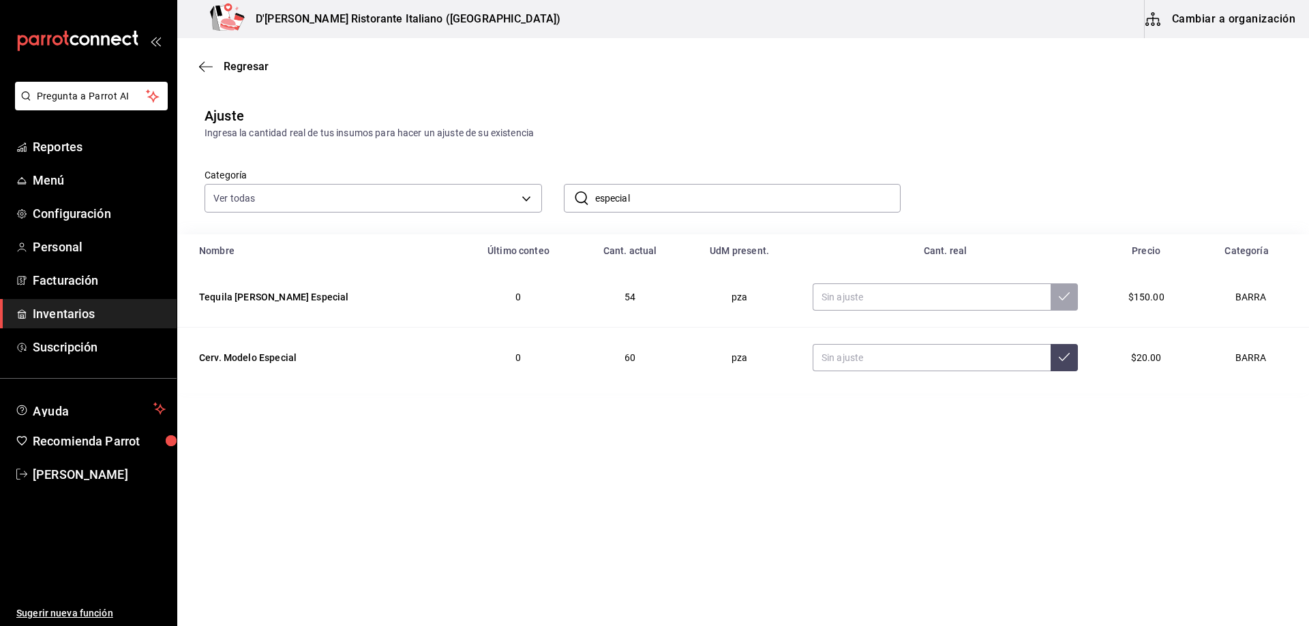
click at [823, 470] on main "Regresar Ajuste Ingresa la cantidad real de tus insumos para hacer un ajuste de…" at bounding box center [743, 293] width 1132 height 511
click at [661, 191] on input "especial" at bounding box center [748, 198] width 306 height 27
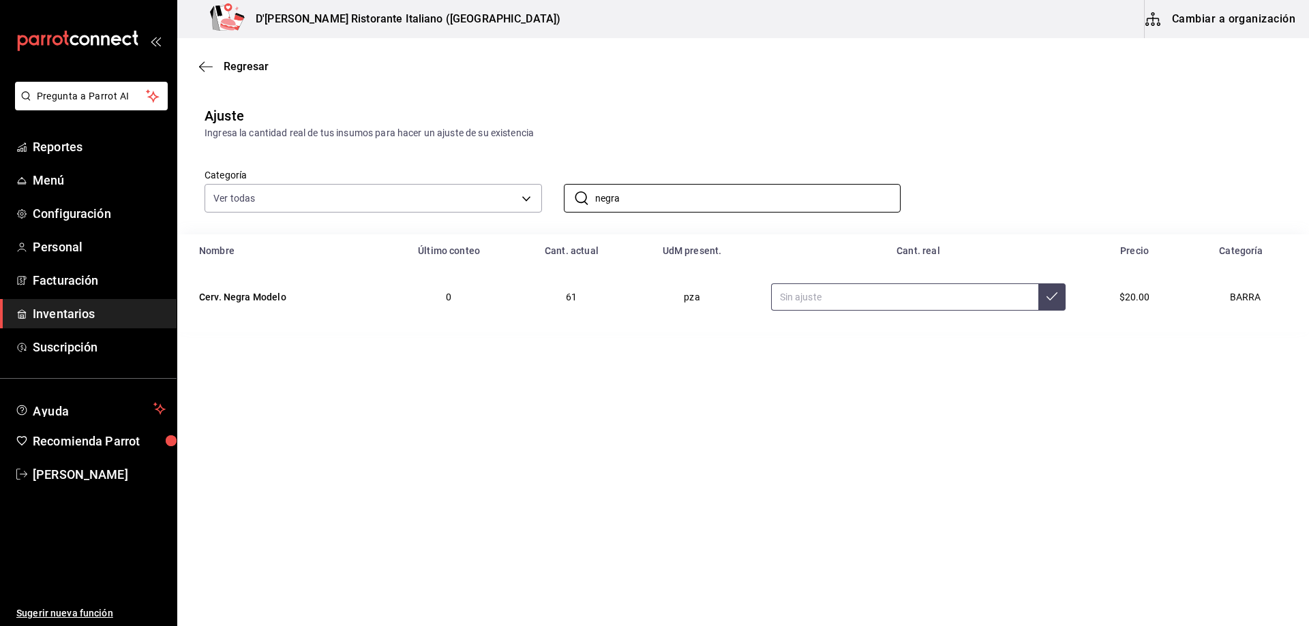
type input "negra"
click at [847, 298] on input "text" at bounding box center [905, 297] width 268 height 27
type input "57.00"
click at [1051, 301] on icon at bounding box center [1051, 296] width 11 height 11
click at [771, 193] on input "negra" at bounding box center [748, 198] width 306 height 27
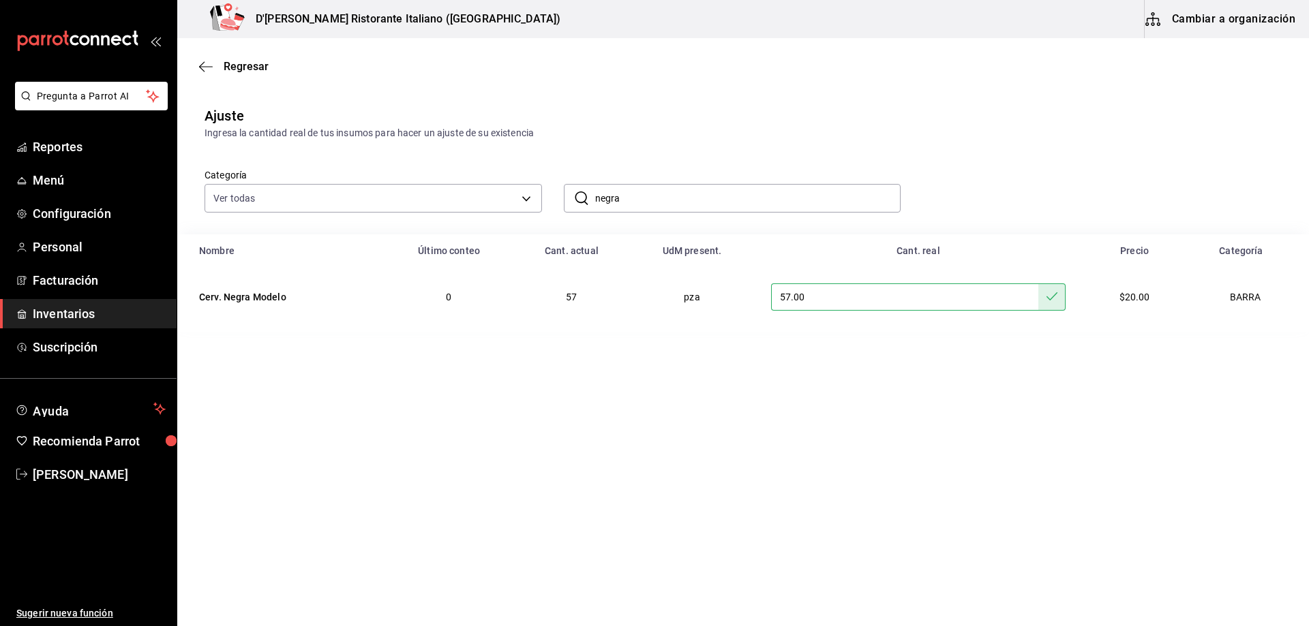
click at [771, 193] on input "negra" at bounding box center [748, 198] width 306 height 27
type input "n"
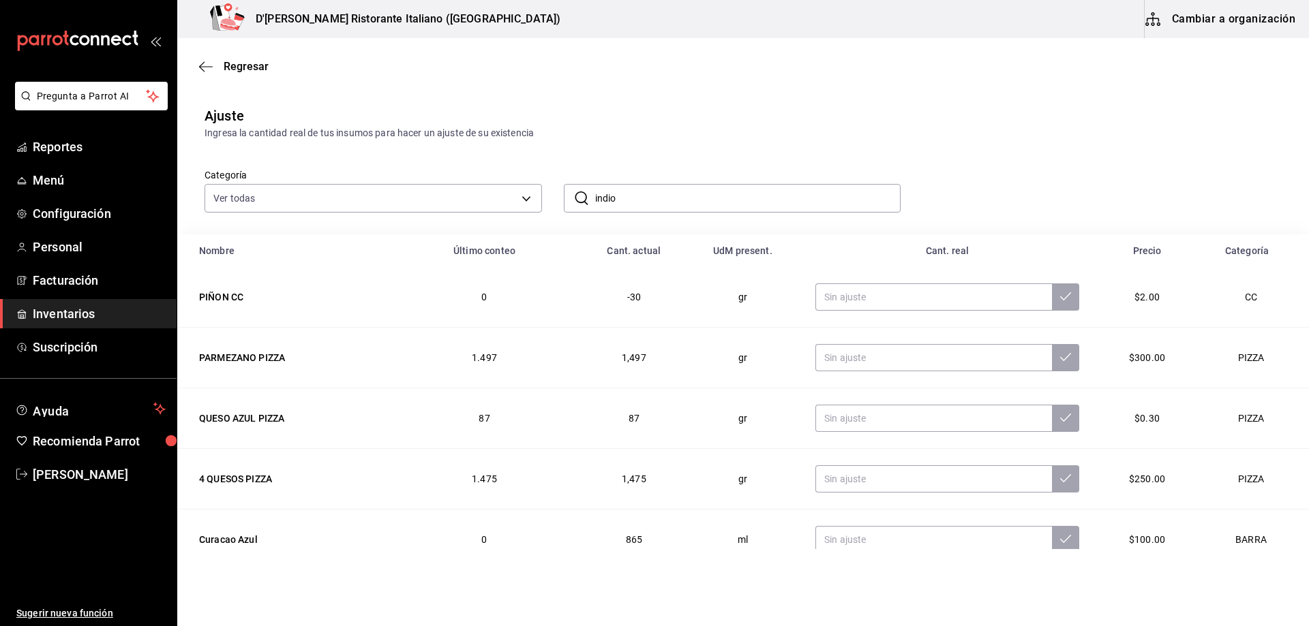
click at [748, 196] on input "indio" at bounding box center [748, 198] width 306 height 27
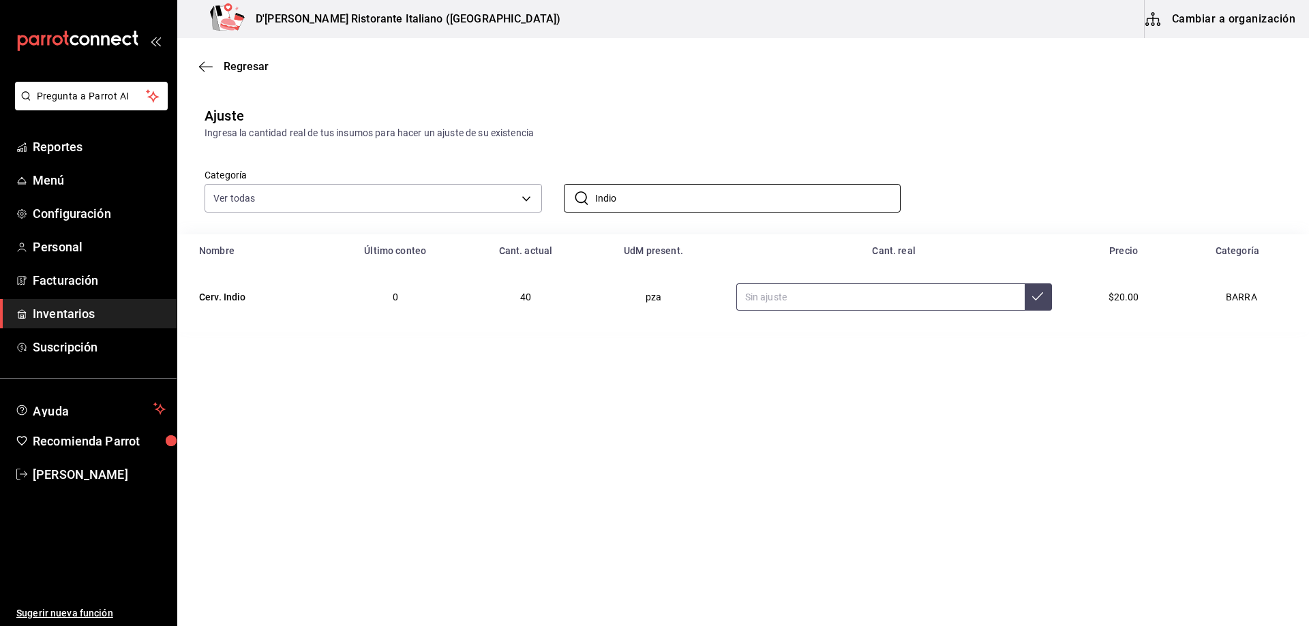
type input "Indio"
click at [778, 298] on input "text" at bounding box center [880, 297] width 288 height 27
type input "38.00"
click at [1034, 301] on icon at bounding box center [1037, 296] width 11 height 11
click at [634, 198] on input "Indio" at bounding box center [748, 198] width 306 height 27
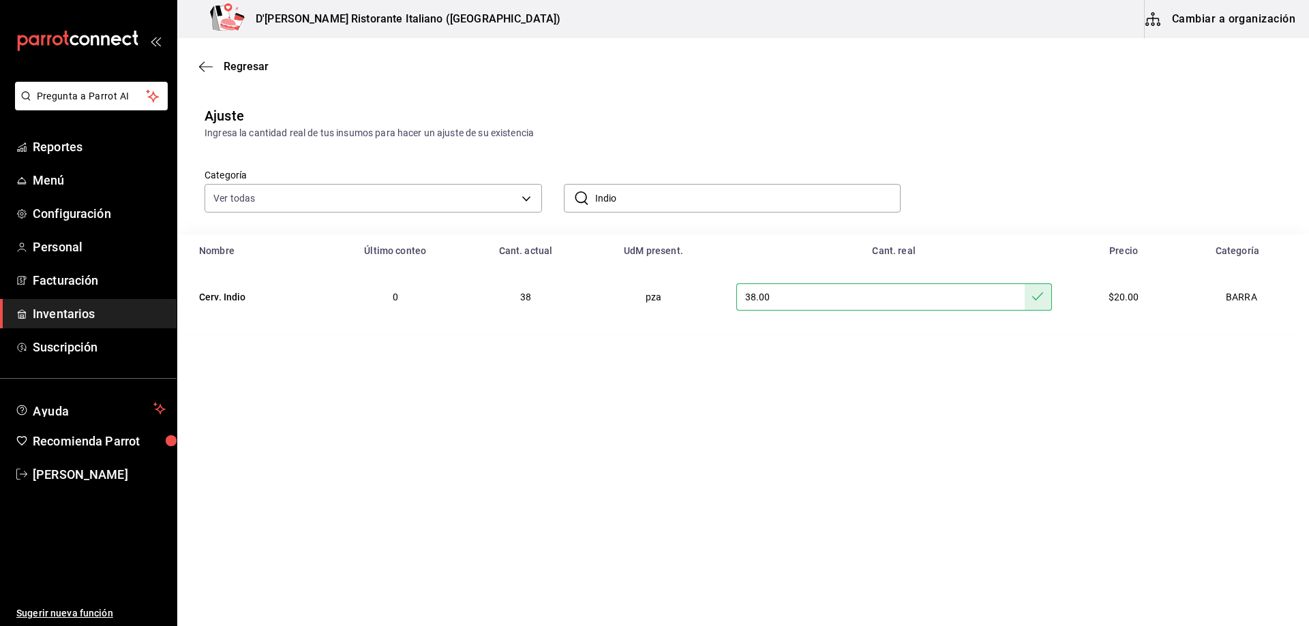
click at [634, 198] on input "Indio" at bounding box center [748, 198] width 306 height 27
type input "victoria"
click at [836, 294] on input "text" at bounding box center [896, 297] width 275 height 27
type input "71.00"
click at [1047, 294] on icon at bounding box center [1047, 296] width 11 height 11
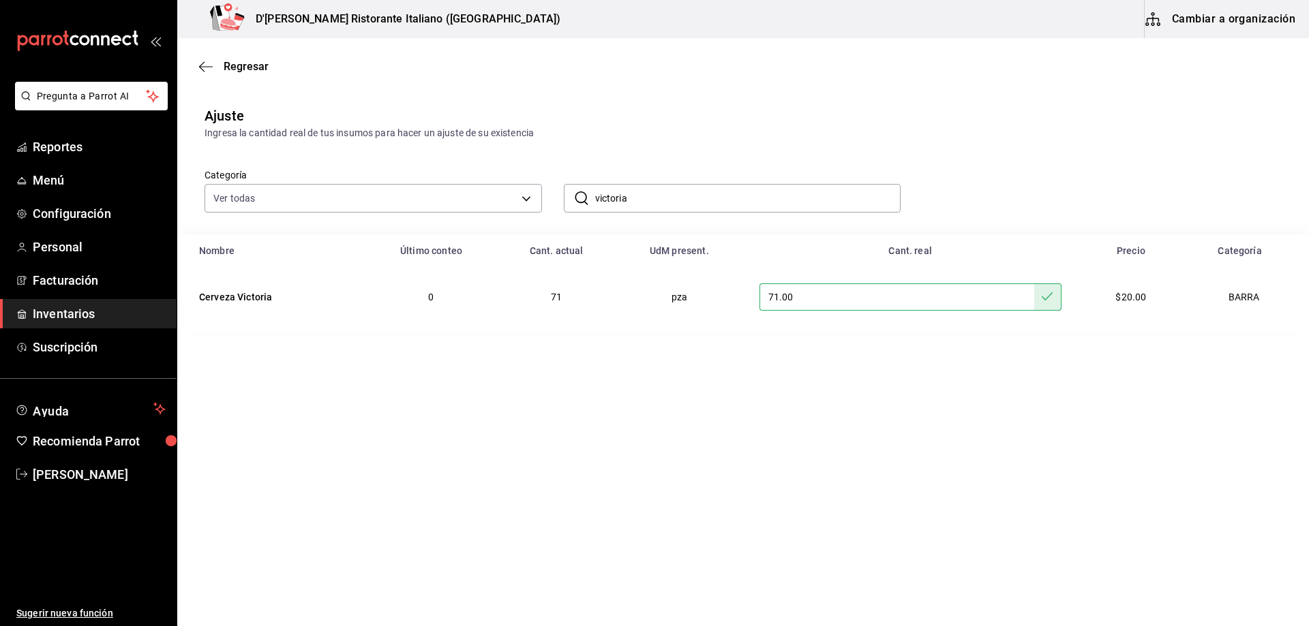
click at [698, 200] on input "victoria" at bounding box center [748, 198] width 306 height 27
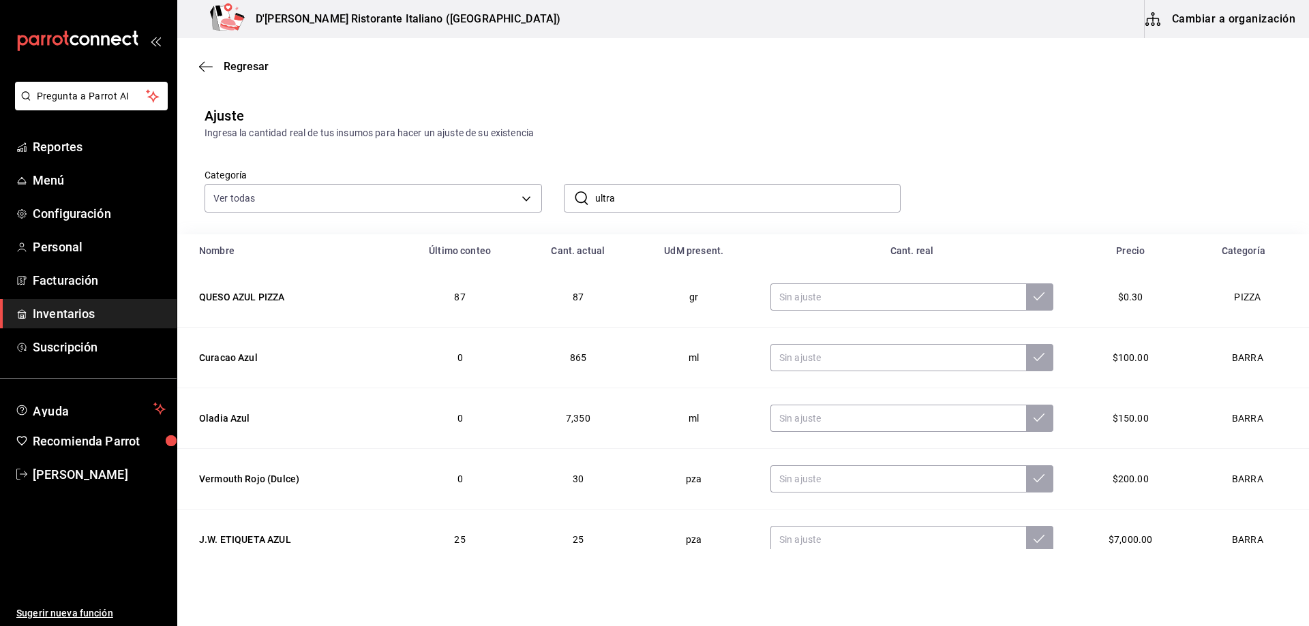
click at [647, 189] on input "ultra" at bounding box center [748, 198] width 306 height 27
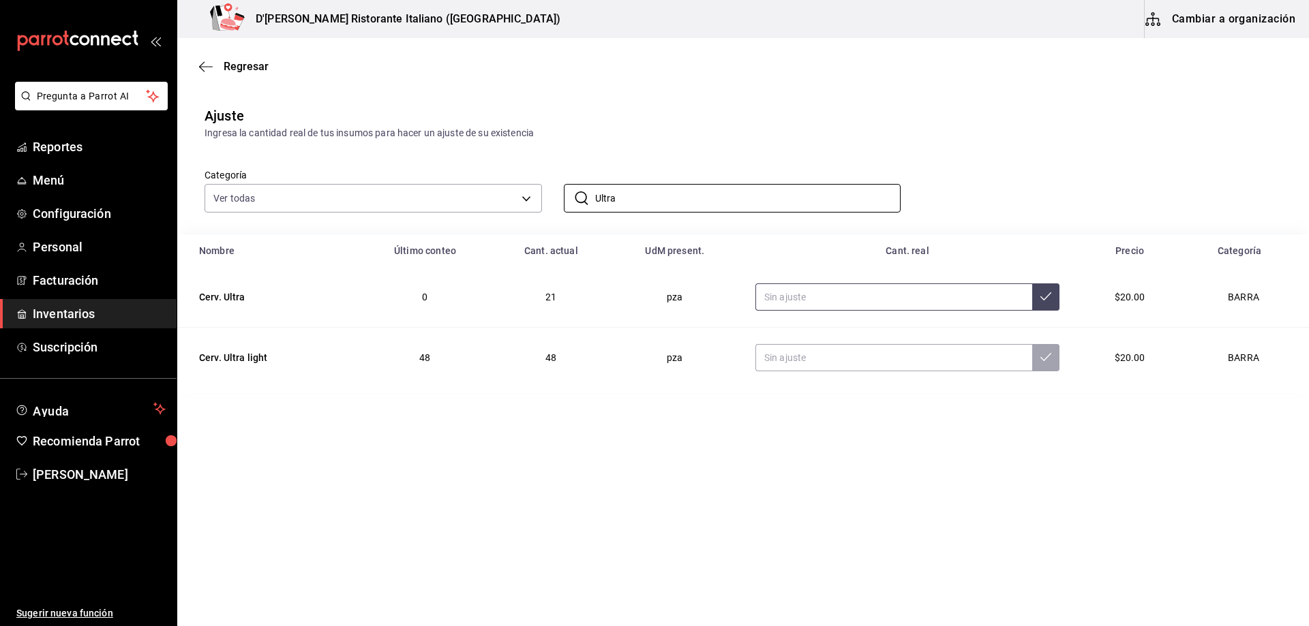
type input "Ultra"
click at [813, 299] on input "text" at bounding box center [893, 297] width 277 height 27
type input "64.00"
click at [823, 367] on input "text" at bounding box center [893, 357] width 277 height 27
click at [772, 406] on main "Regresar Ajuste Ingresa la cantidad real de tus insumos para hacer un ajuste de…" at bounding box center [743, 293] width 1132 height 511
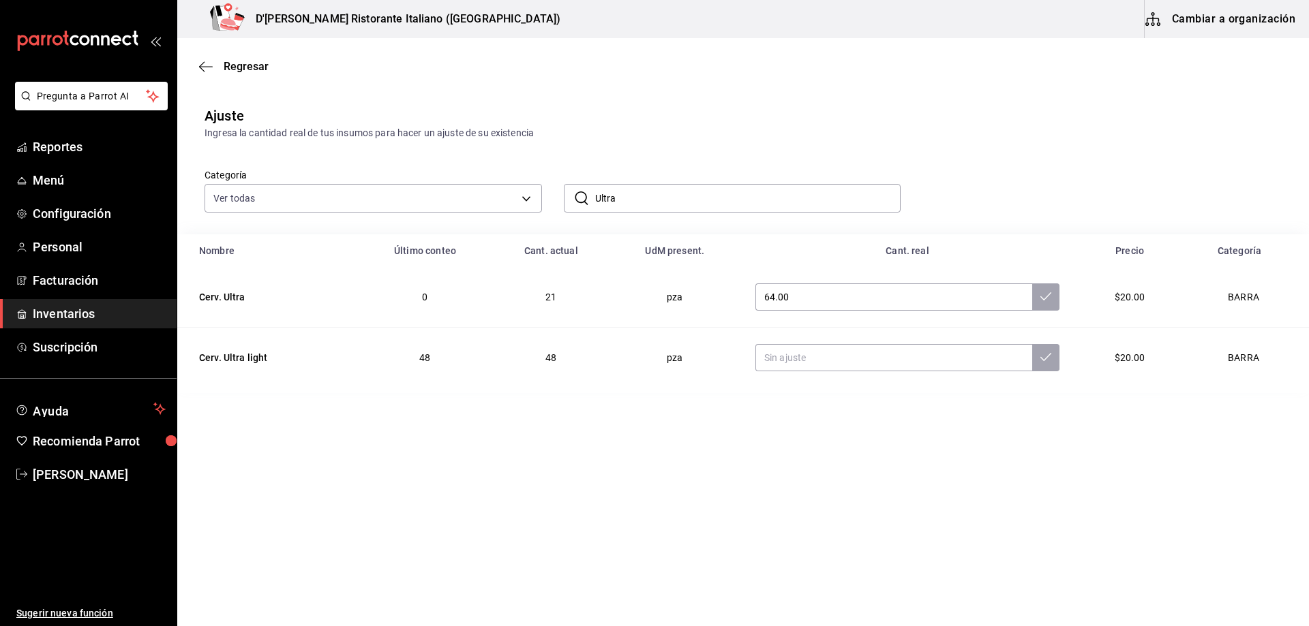
click at [643, 190] on input "Ultra" at bounding box center [748, 198] width 306 height 27
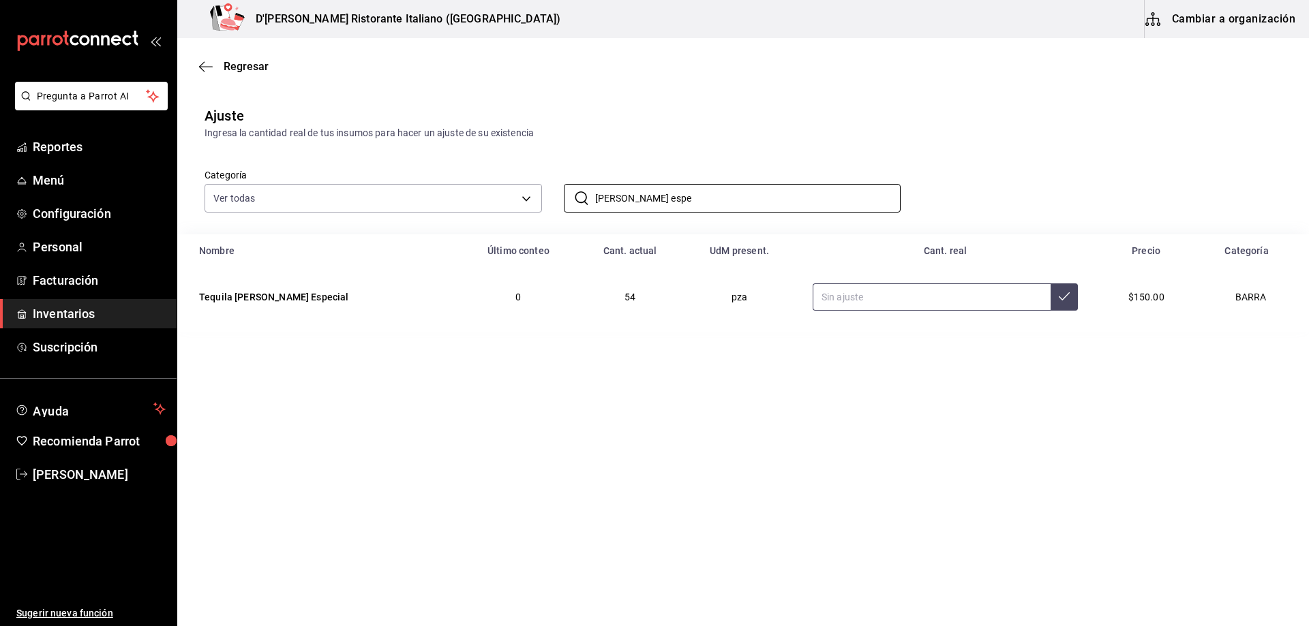
type input "[PERSON_NAME] espe"
click at [888, 294] on input "text" at bounding box center [932, 297] width 238 height 27
click at [833, 297] on input "text" at bounding box center [932, 297] width 238 height 27
type input "48.00"
click at [1059, 296] on icon at bounding box center [1064, 296] width 11 height 11
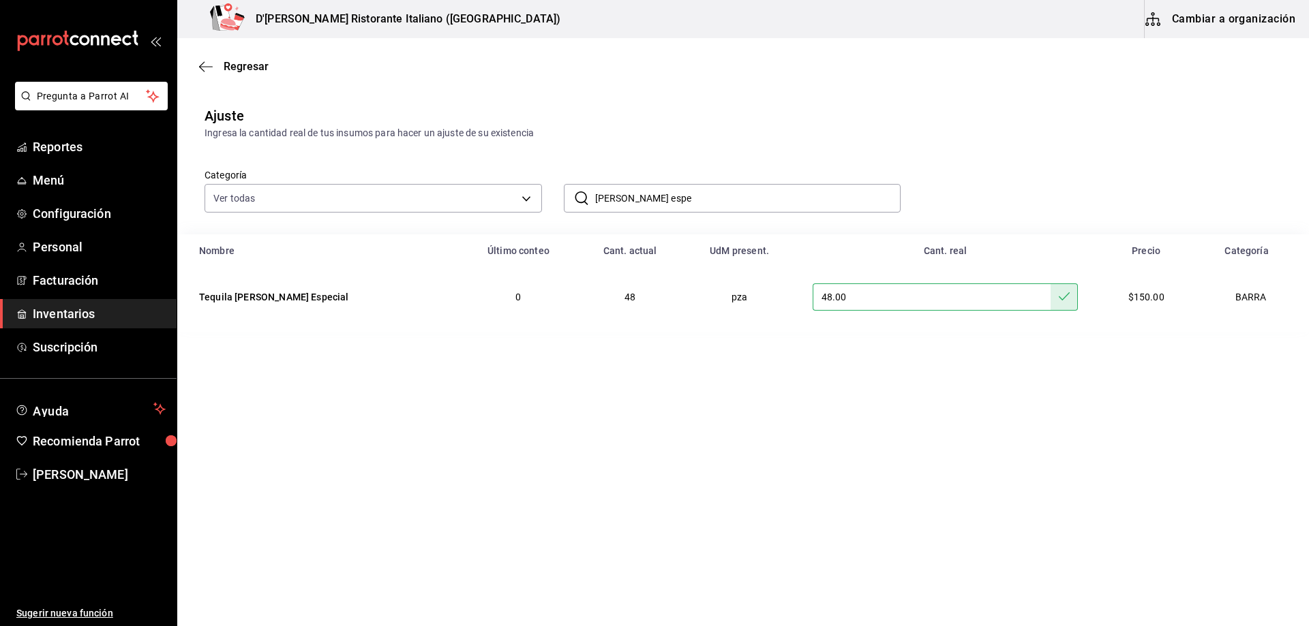
click at [664, 198] on input "[PERSON_NAME] espe" at bounding box center [748, 198] width 306 height 27
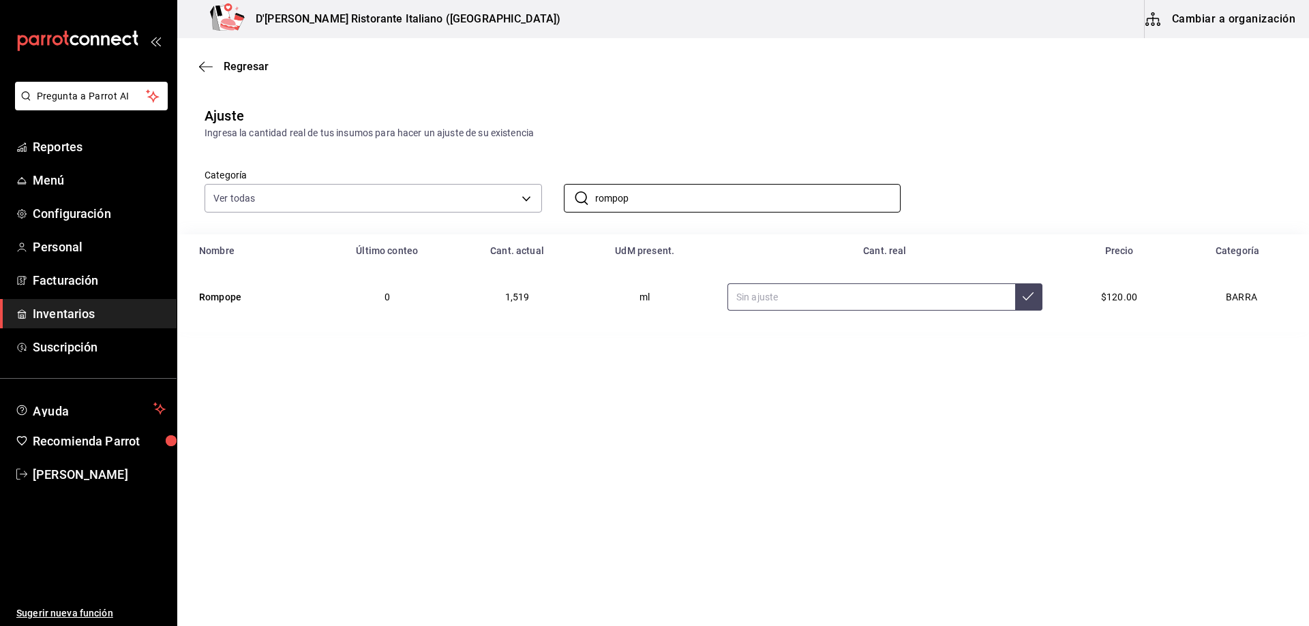
type input "rompop"
click at [786, 295] on input "text" at bounding box center [871, 297] width 288 height 27
type input "1200.00"
click at [1025, 296] on icon at bounding box center [1028, 296] width 11 height 11
click at [683, 197] on input "rompop" at bounding box center [748, 198] width 306 height 27
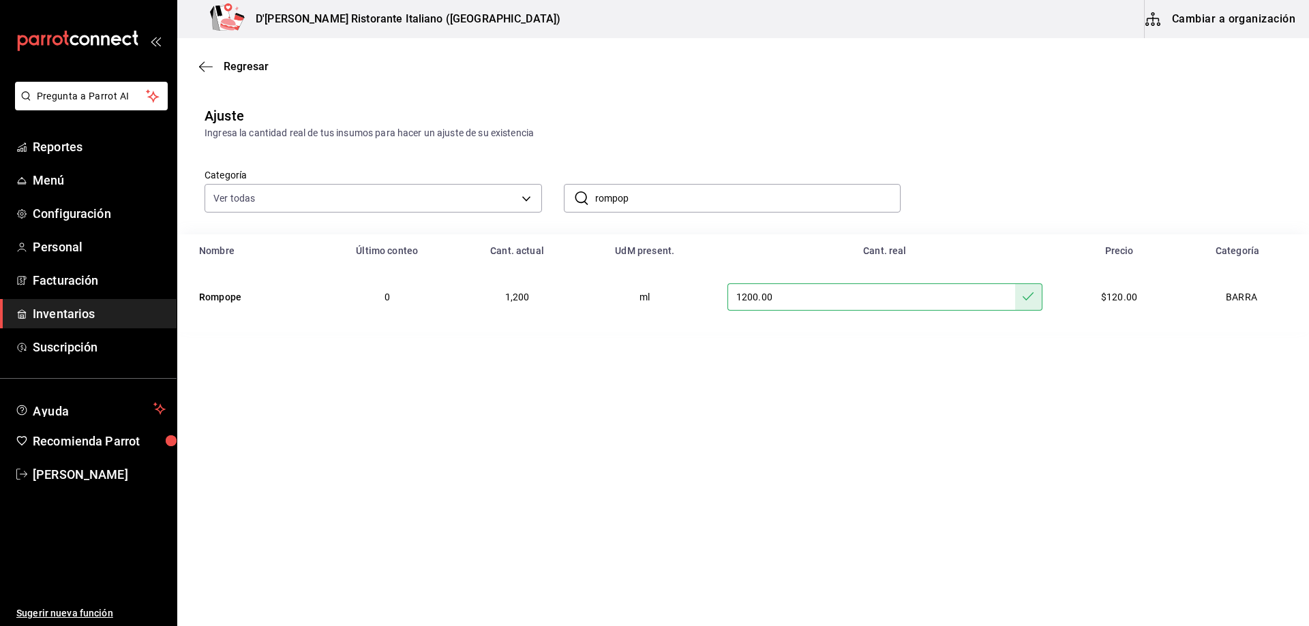
click at [683, 197] on input "rompop" at bounding box center [748, 198] width 306 height 27
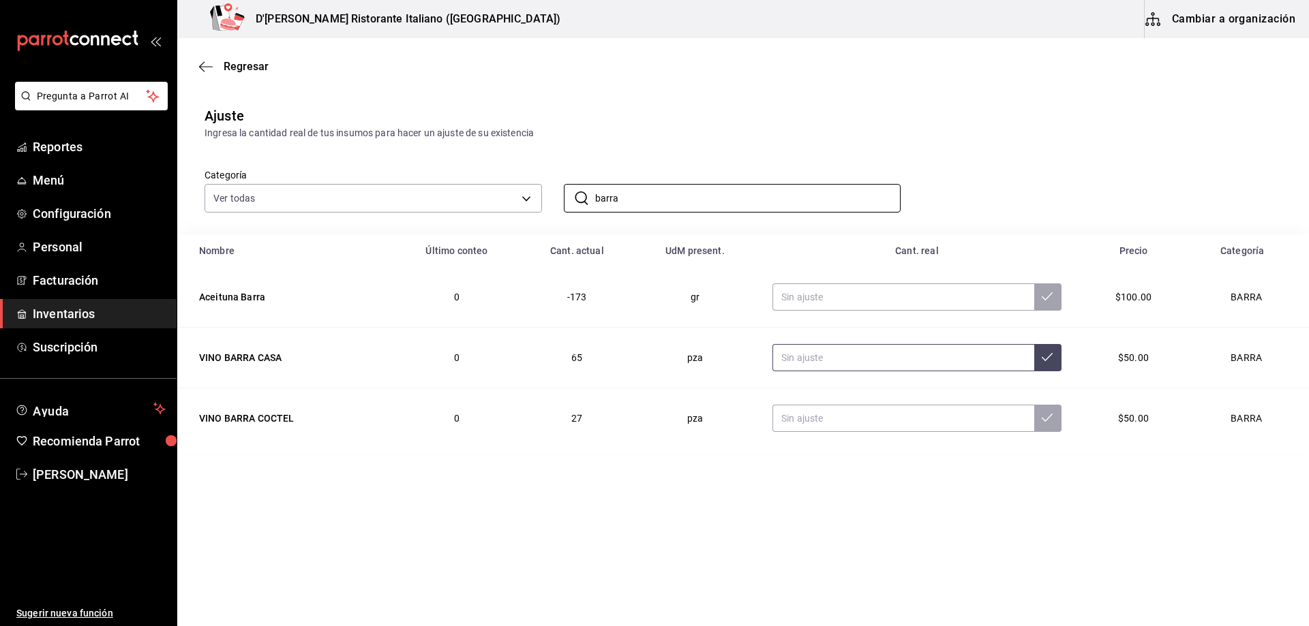
type input "barra"
click at [823, 355] on input "text" at bounding box center [902, 357] width 261 height 27
type input "54.00"
click at [1053, 352] on button at bounding box center [1047, 357] width 27 height 27
click at [874, 427] on input "text" at bounding box center [902, 418] width 261 height 27
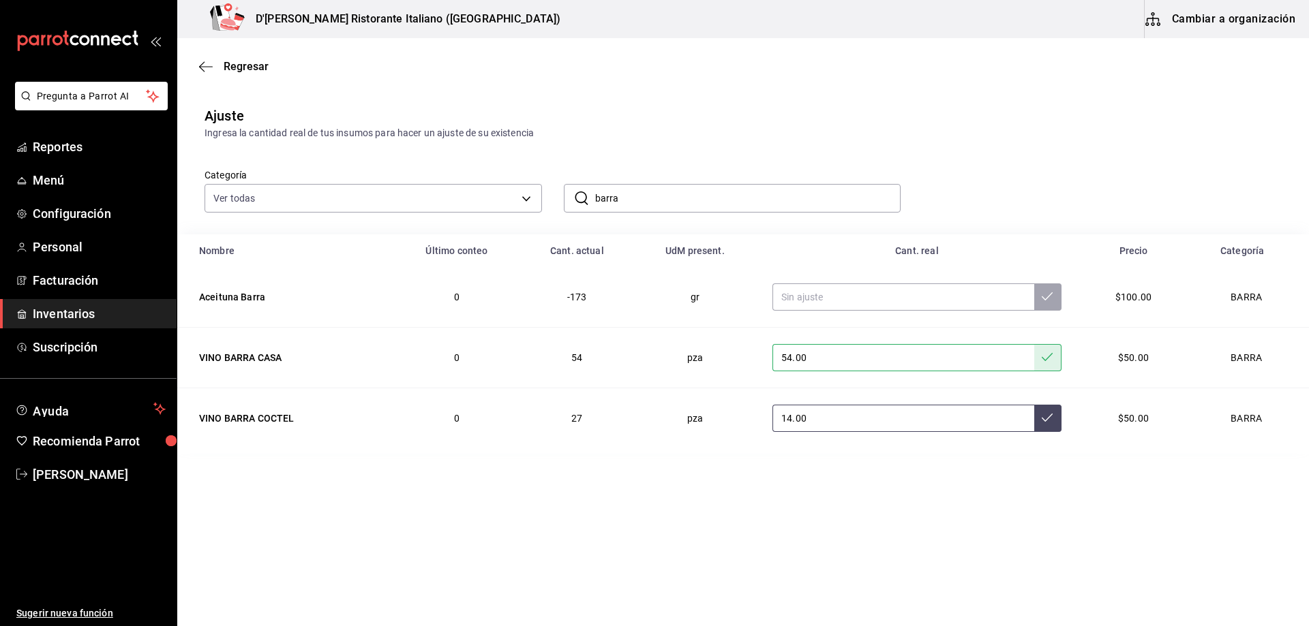
type input "14.00"
click at [1051, 422] on button at bounding box center [1047, 418] width 27 height 27
click at [636, 205] on input "barra" at bounding box center [748, 198] width 306 height 27
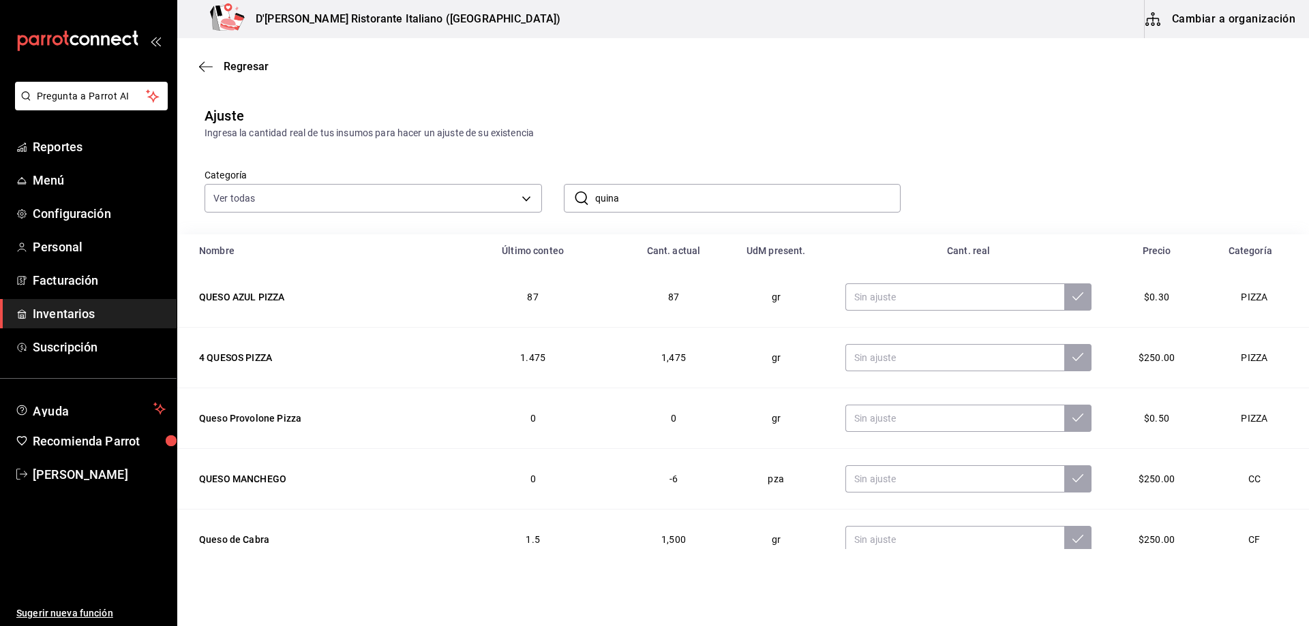
click at [631, 201] on input "quina" at bounding box center [748, 198] width 306 height 27
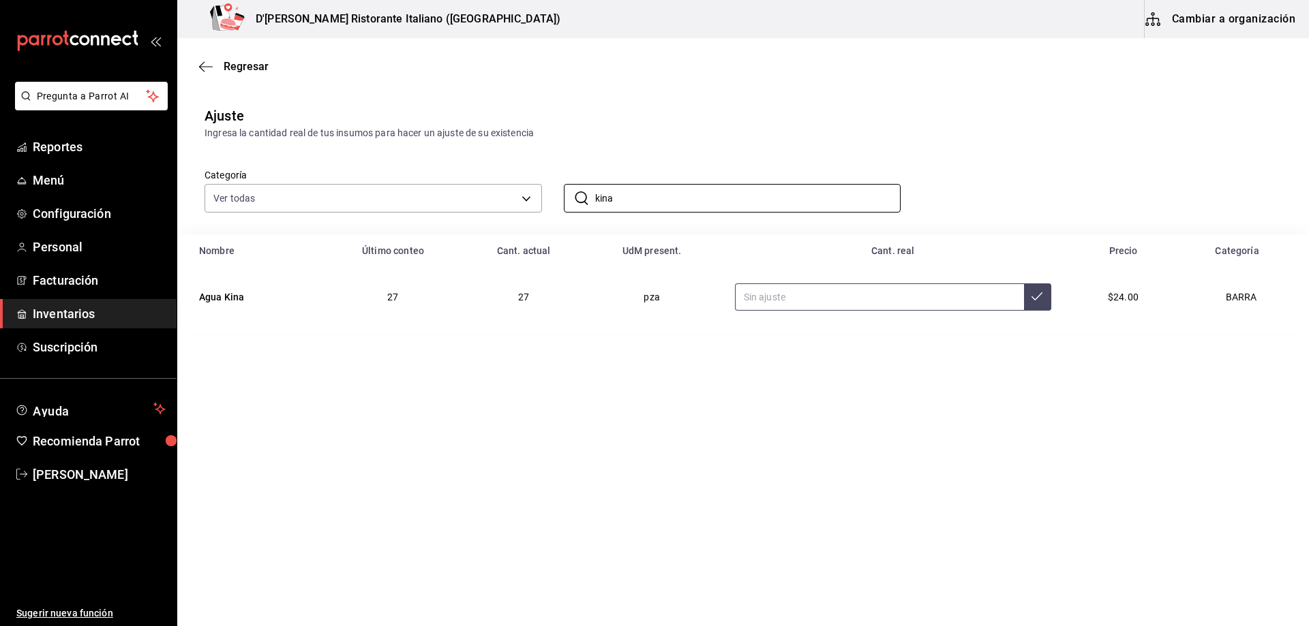
type input "kina"
click at [796, 301] on input "text" at bounding box center [879, 297] width 289 height 27
type input "30.00"
click at [1031, 302] on icon at bounding box center [1036, 296] width 11 height 11
click at [713, 194] on input "kina" at bounding box center [748, 198] width 306 height 27
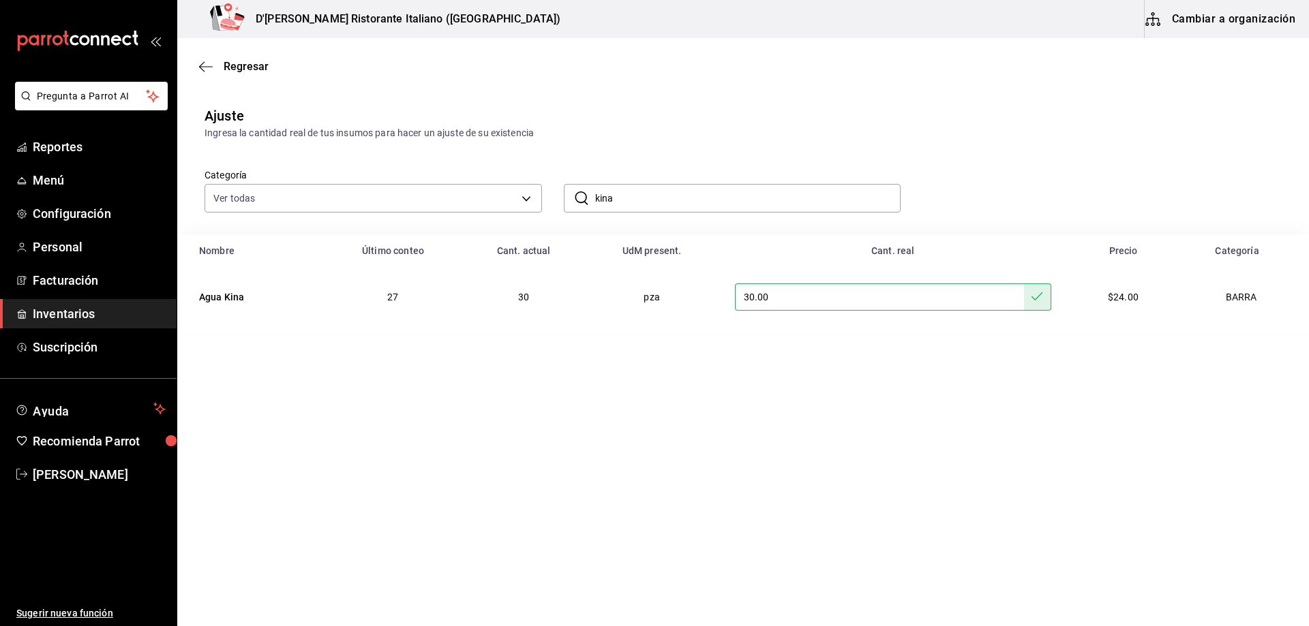
click at [713, 194] on input "kina" at bounding box center [748, 198] width 306 height 27
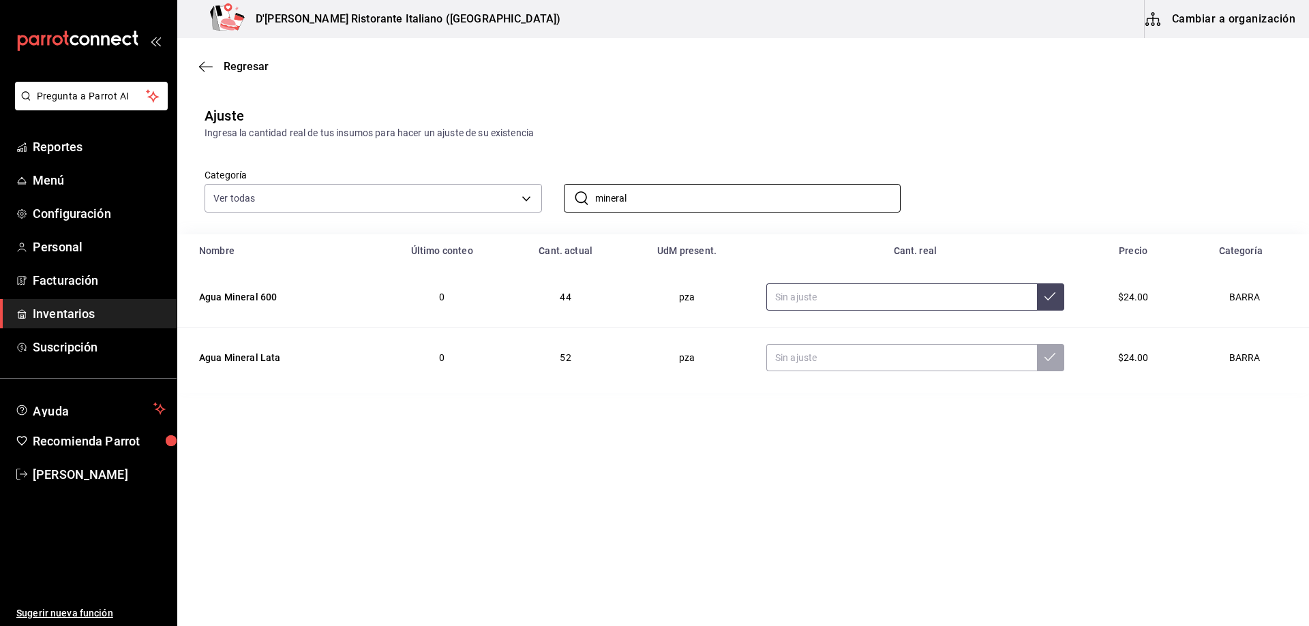
type input "mineral"
click at [794, 300] on input "text" at bounding box center [901, 297] width 271 height 27
type input "40.00"
click at [828, 354] on input "text" at bounding box center [901, 357] width 271 height 27
click at [644, 200] on input "mineral" at bounding box center [748, 198] width 306 height 27
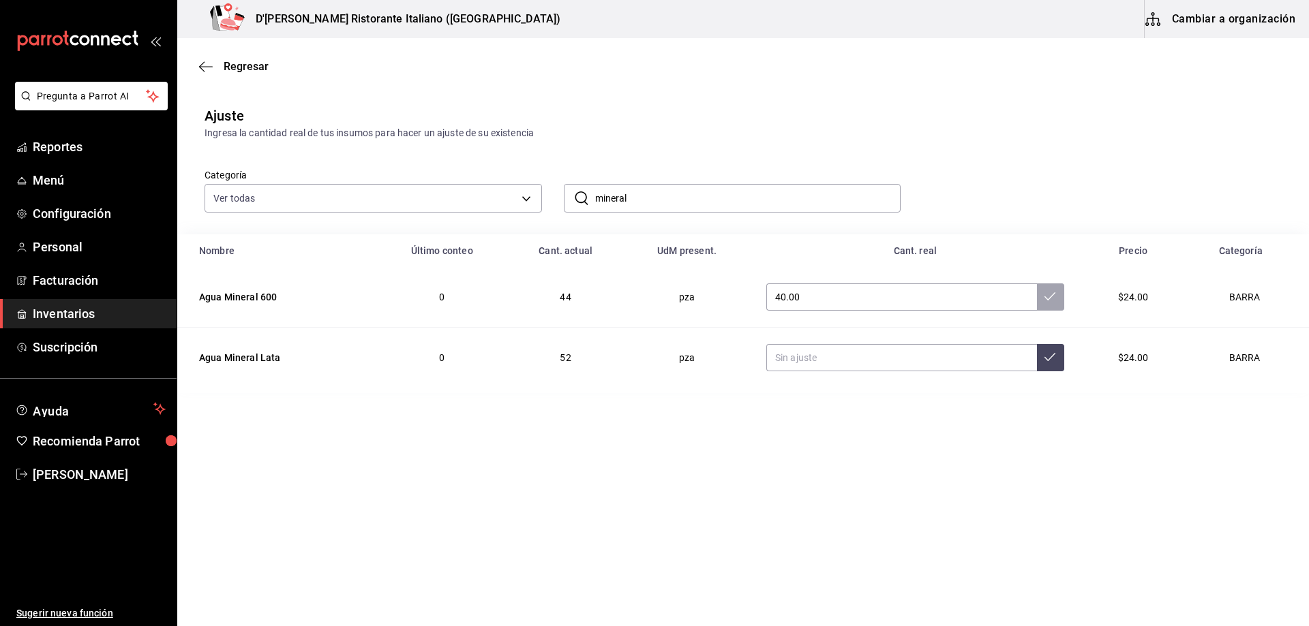
click at [644, 200] on input "mineral" at bounding box center [748, 198] width 306 height 27
type input "sangria"
click at [803, 303] on input "text" at bounding box center [906, 297] width 267 height 27
type input "16.00"
click at [1047, 301] on icon at bounding box center [1052, 296] width 11 height 11
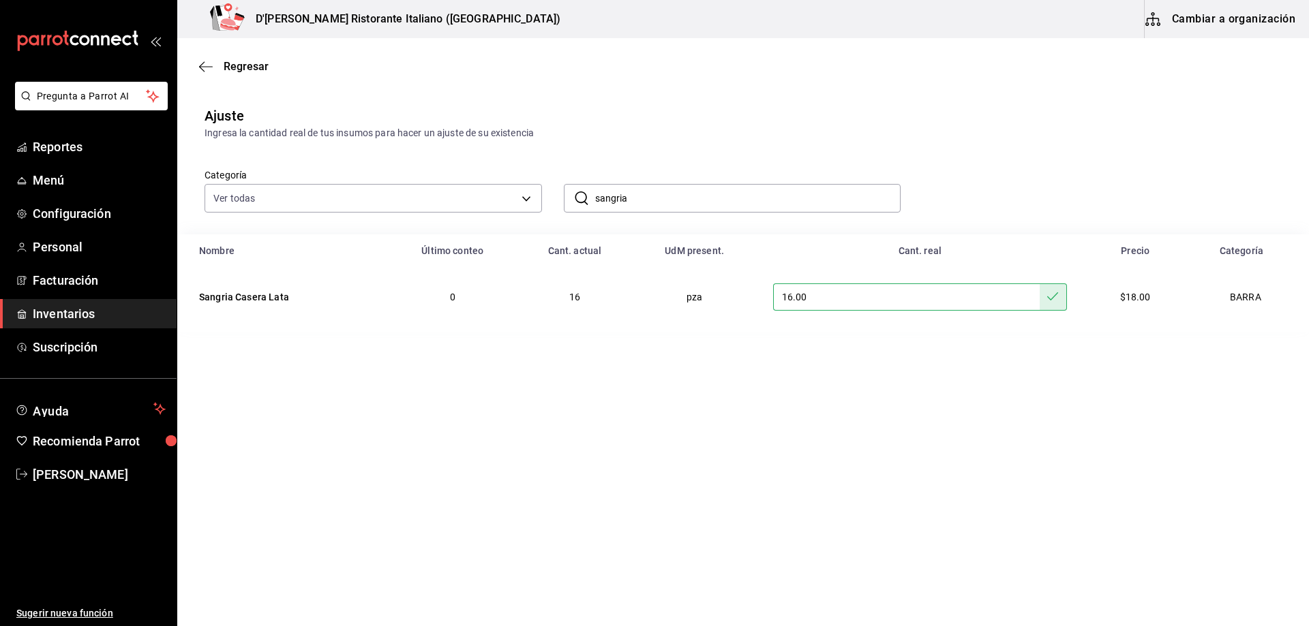
click at [640, 198] on input "sangria" at bounding box center [748, 198] width 306 height 27
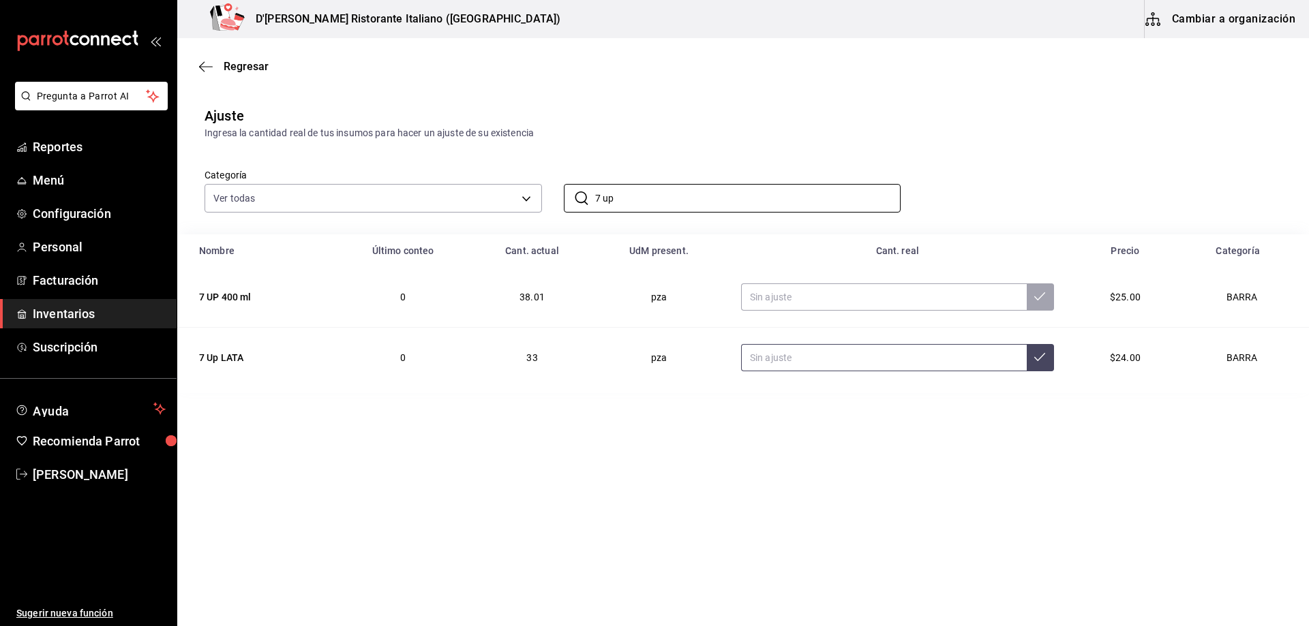
type input "7 up"
click at [816, 359] on input "text" at bounding box center [884, 357] width 286 height 27
type input "38.00"
click at [1038, 358] on icon at bounding box center [1039, 357] width 11 height 8
click at [725, 194] on input "7 up" at bounding box center [748, 198] width 306 height 27
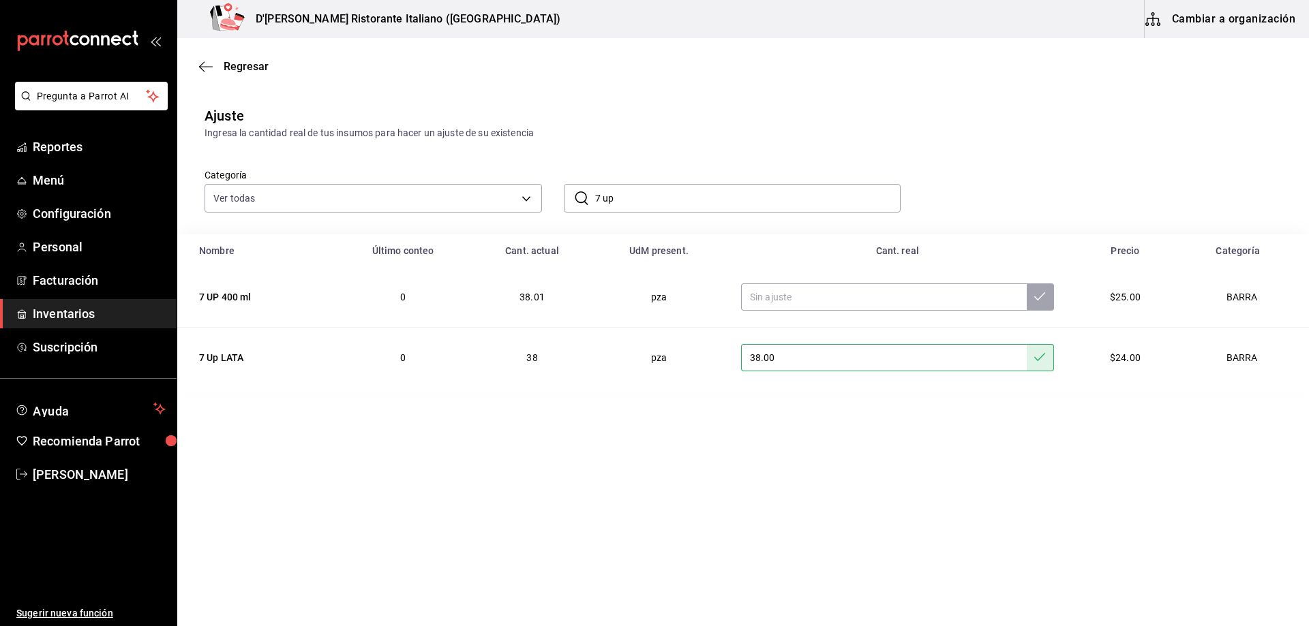
click at [725, 194] on input "7 up" at bounding box center [748, 198] width 306 height 27
type input "7"
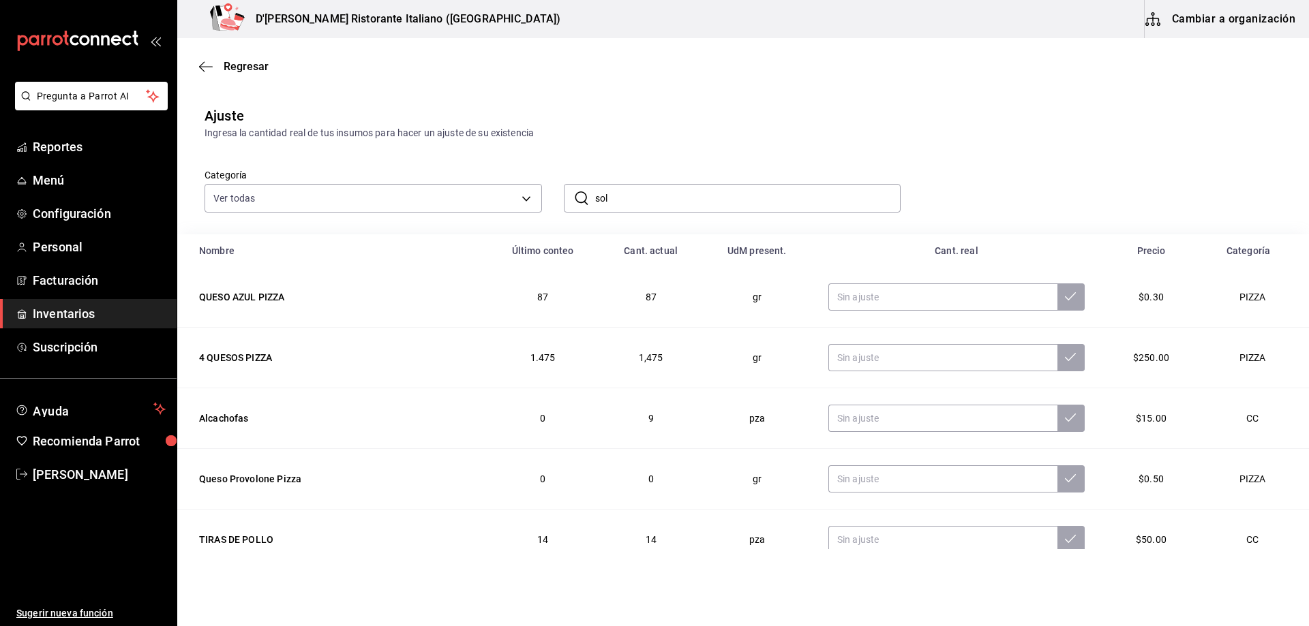
click at [669, 192] on input "sol" at bounding box center [748, 198] width 306 height 27
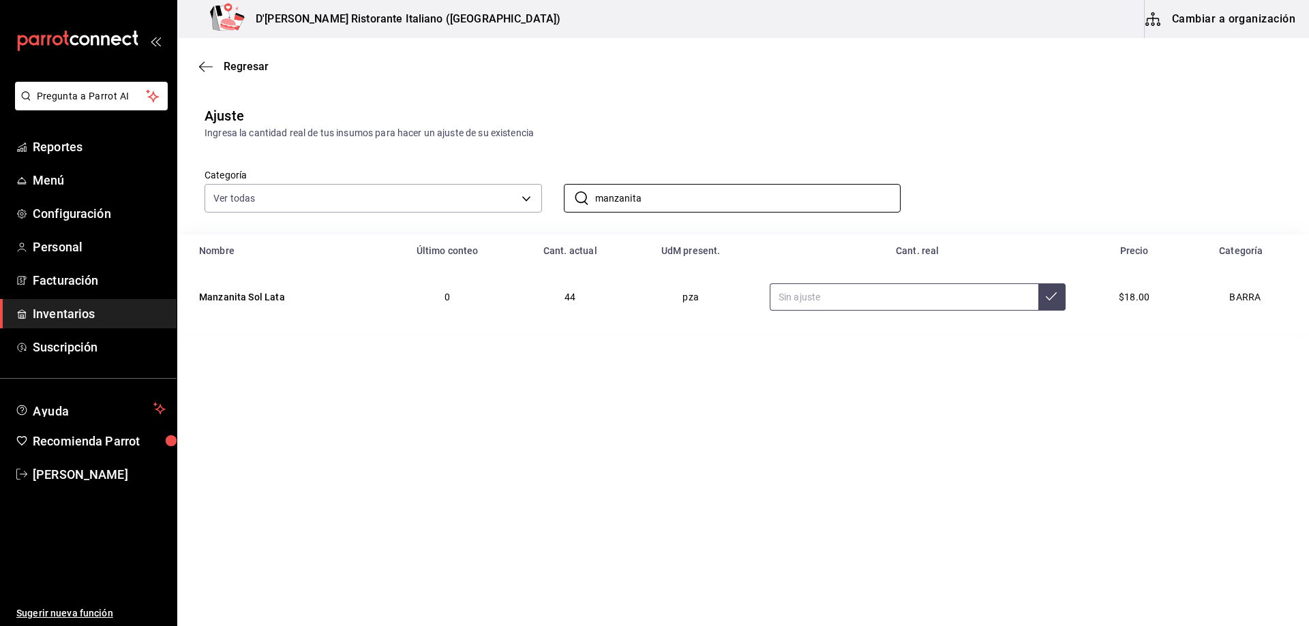
type input "manzanita"
click at [833, 297] on input "text" at bounding box center [904, 297] width 269 height 27
type input "23.00"
click at [1054, 302] on button at bounding box center [1051, 297] width 27 height 27
click at [693, 202] on input "manzanita" at bounding box center [748, 198] width 306 height 27
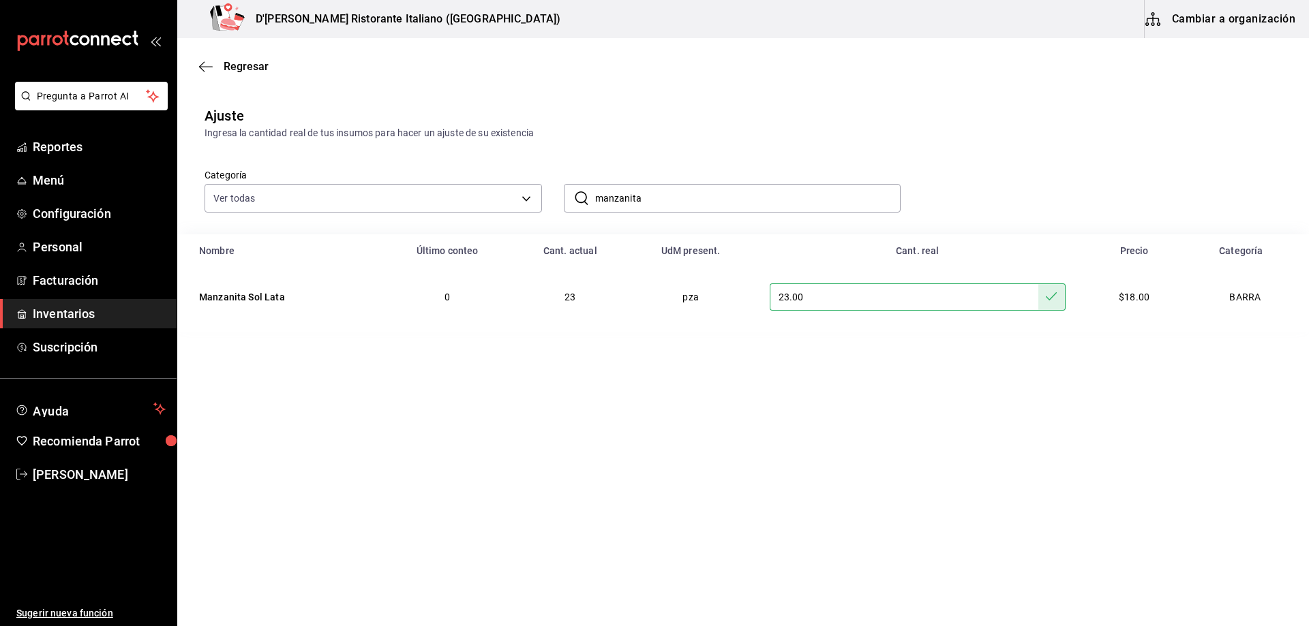
click at [693, 202] on input "manzanita" at bounding box center [748, 198] width 306 height 27
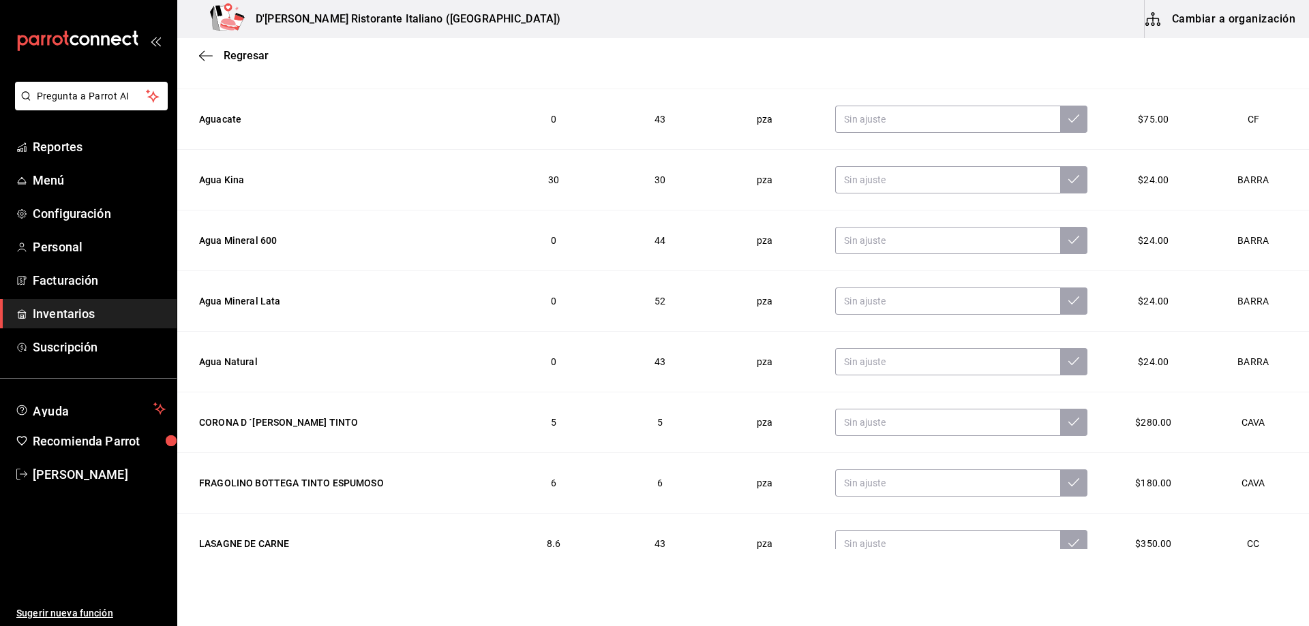
scroll to position [226, 0]
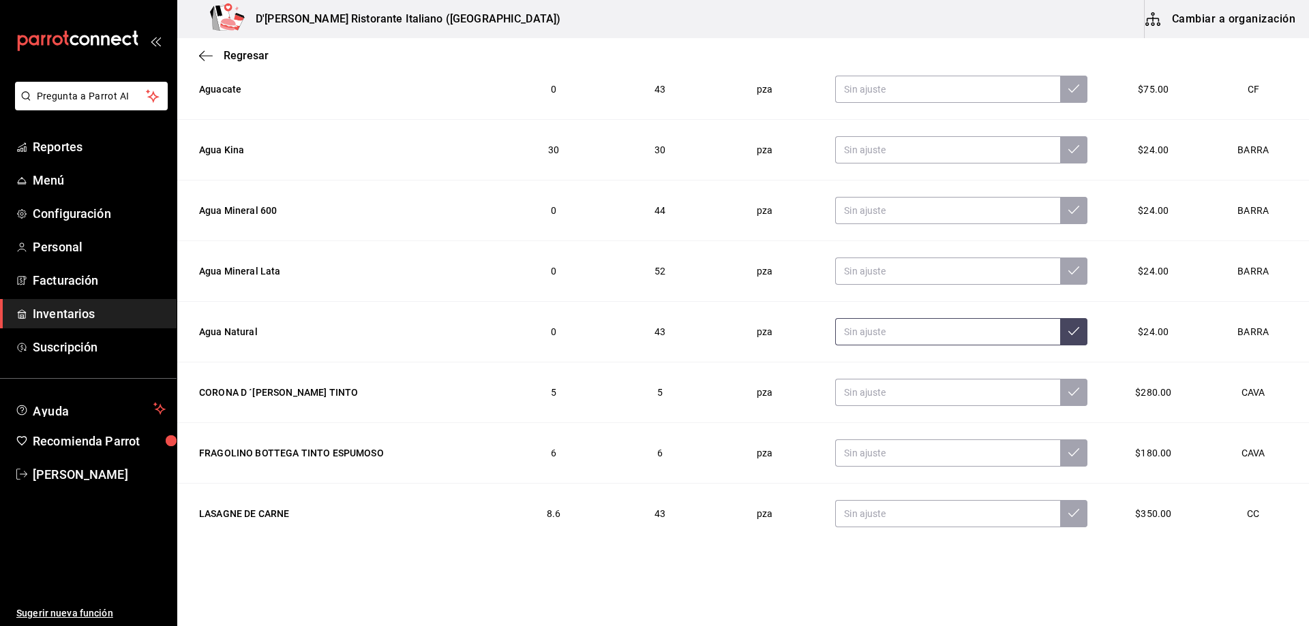
type input "agua"
click at [856, 328] on input "text" at bounding box center [947, 331] width 225 height 27
type input "36.00"
click at [1068, 333] on icon at bounding box center [1073, 331] width 11 height 8
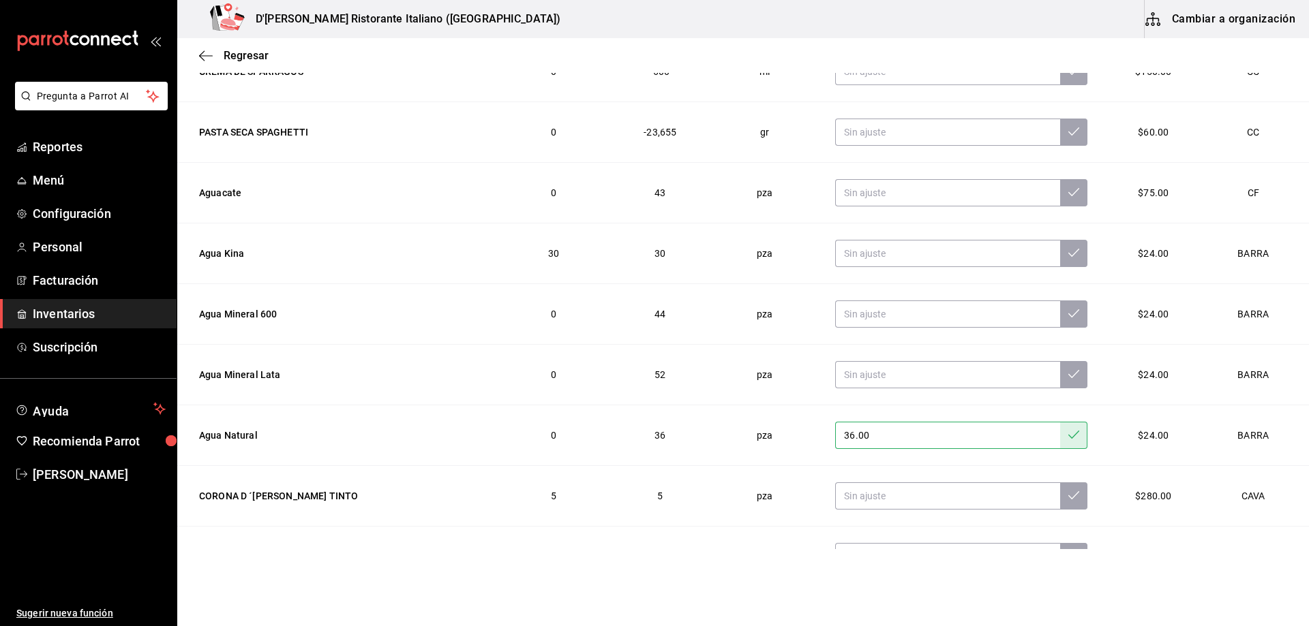
scroll to position [0, 0]
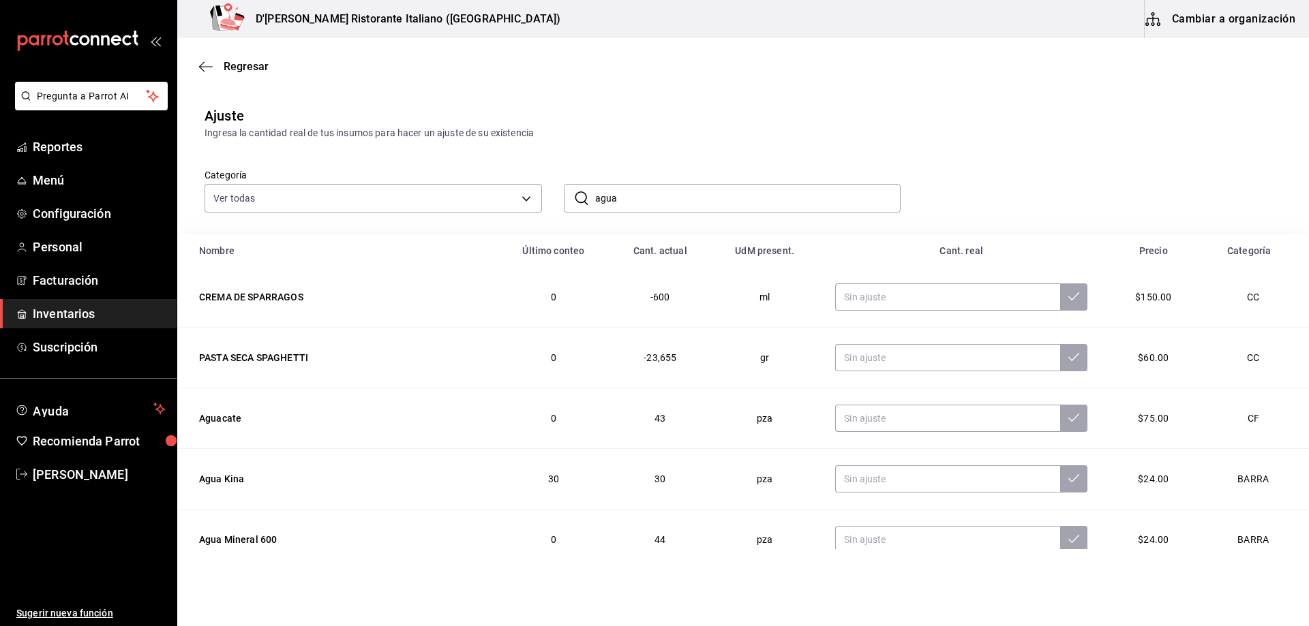
click at [643, 200] on input "agua" at bounding box center [748, 198] width 306 height 27
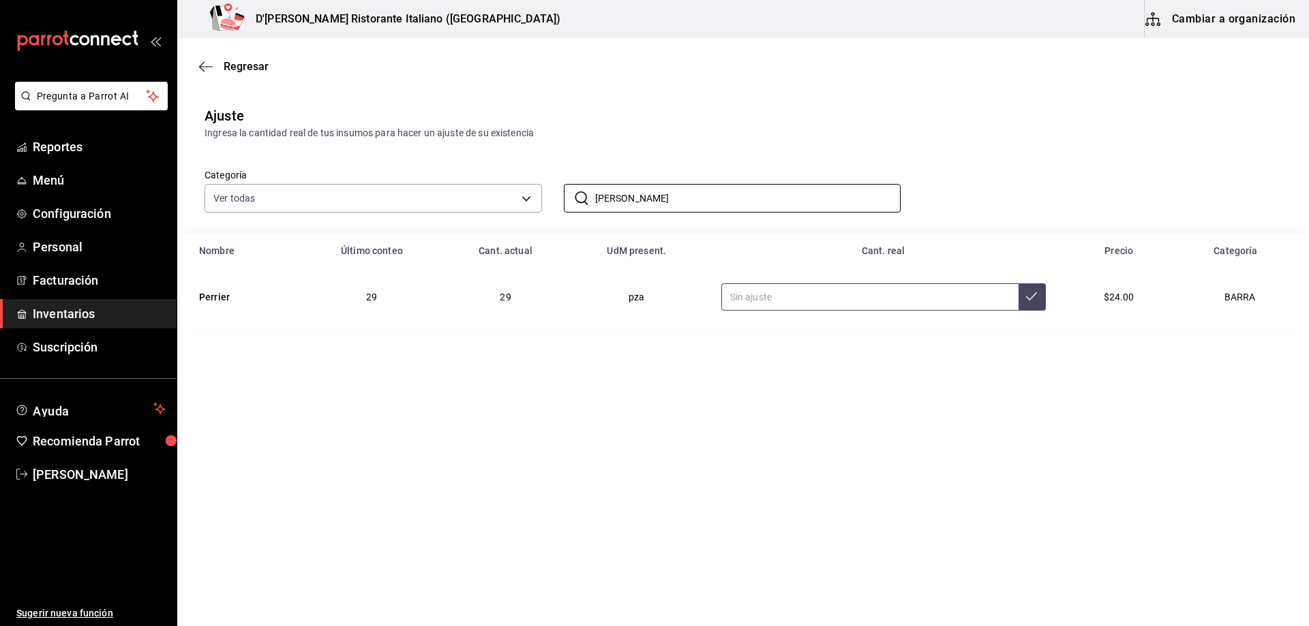
type input "[PERSON_NAME]"
click at [764, 300] on input "text" at bounding box center [869, 297] width 297 height 27
type input "24.00"
click at [1035, 303] on button at bounding box center [1031, 297] width 27 height 27
click at [697, 194] on input "[PERSON_NAME]" at bounding box center [748, 198] width 306 height 27
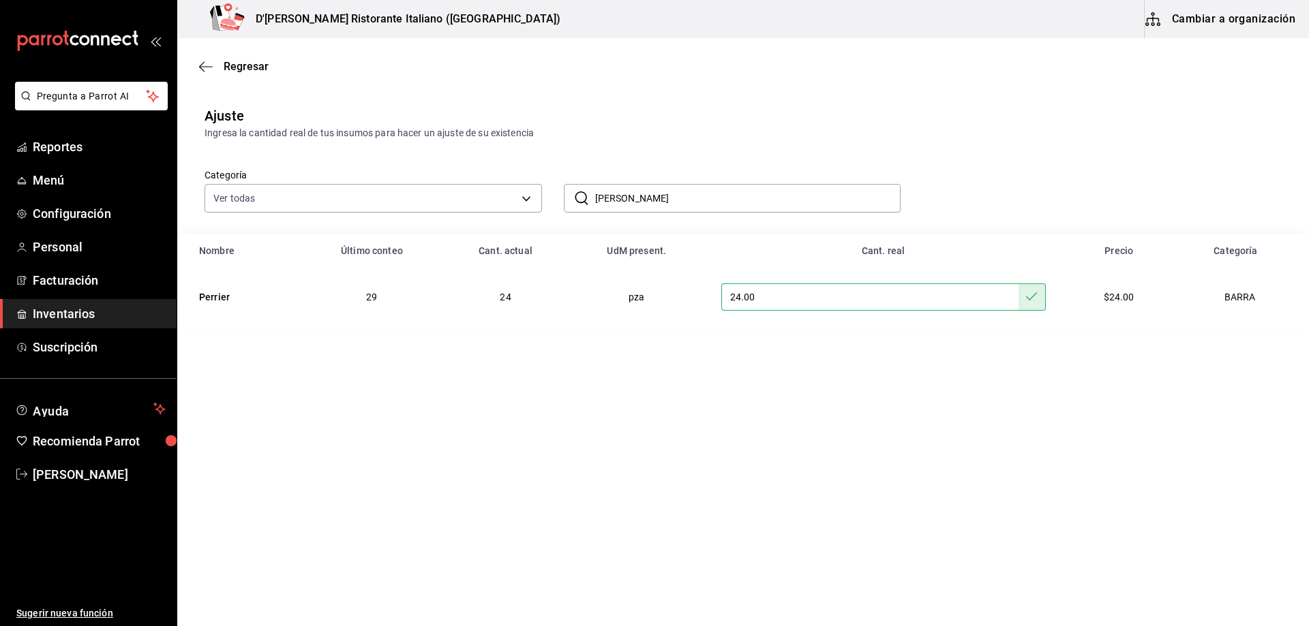
click at [697, 194] on input "[PERSON_NAME]" at bounding box center [748, 198] width 306 height 27
type input "squi"
click at [796, 298] on input "text" at bounding box center [881, 297] width 287 height 27
type input "24.00"
click at [1030, 304] on button at bounding box center [1038, 297] width 27 height 27
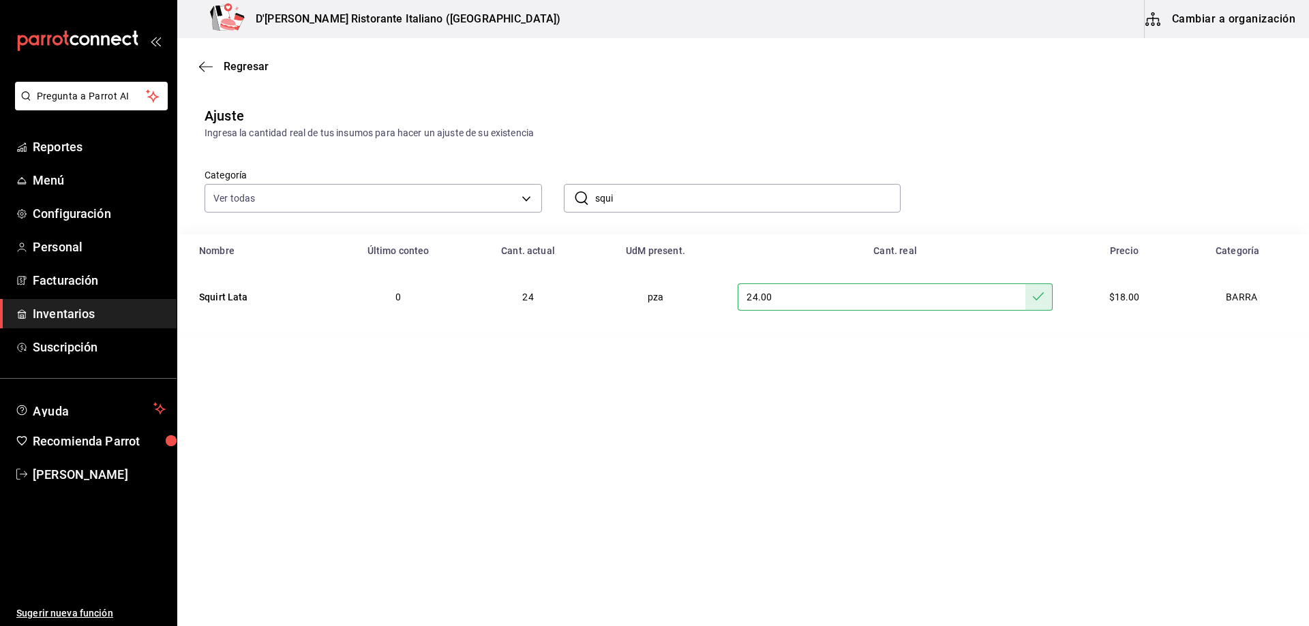
click at [727, 194] on input "squi" at bounding box center [748, 198] width 306 height 27
type input "s"
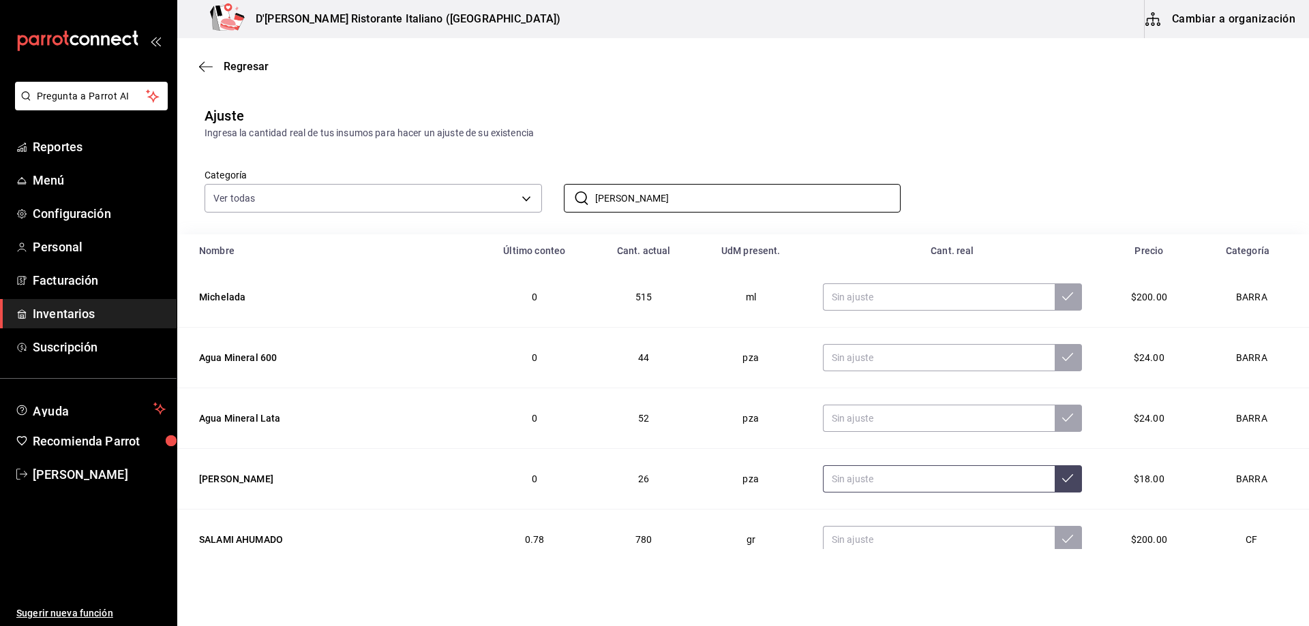
type input "[PERSON_NAME]"
click at [851, 477] on input "text" at bounding box center [939, 479] width 232 height 27
type input "10.00"
click at [1062, 479] on icon at bounding box center [1067, 478] width 11 height 11
click at [651, 193] on input "[PERSON_NAME]" at bounding box center [748, 198] width 306 height 27
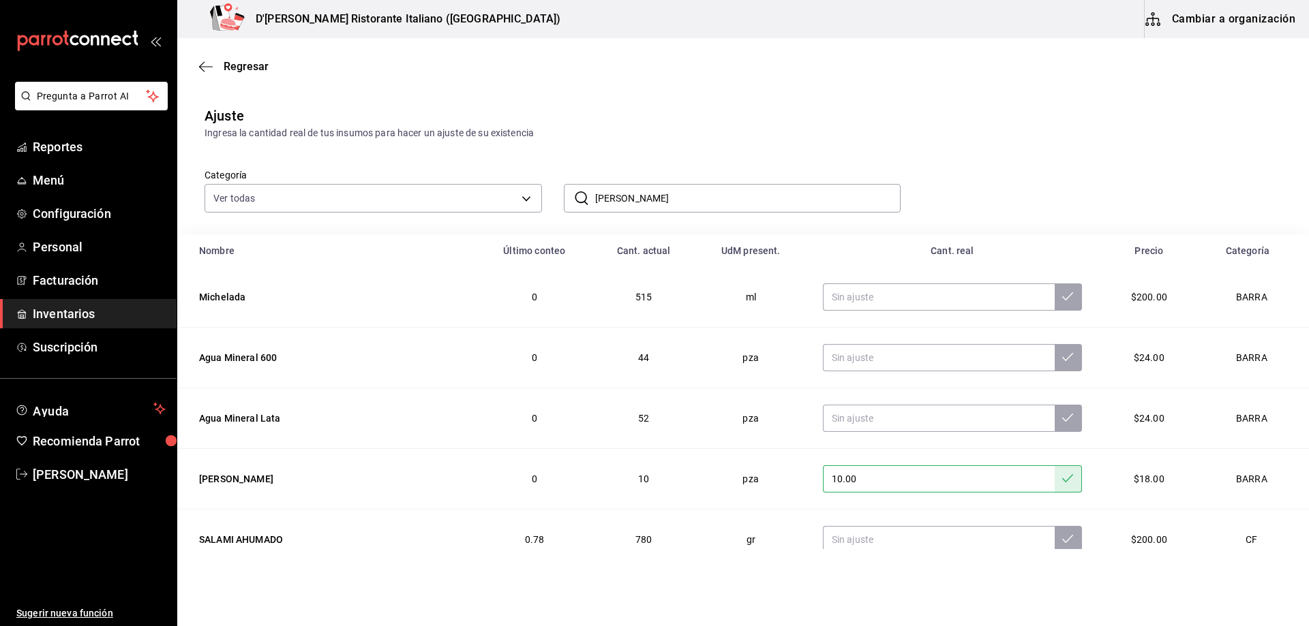
click at [651, 193] on input "[PERSON_NAME]" at bounding box center [748, 198] width 306 height 27
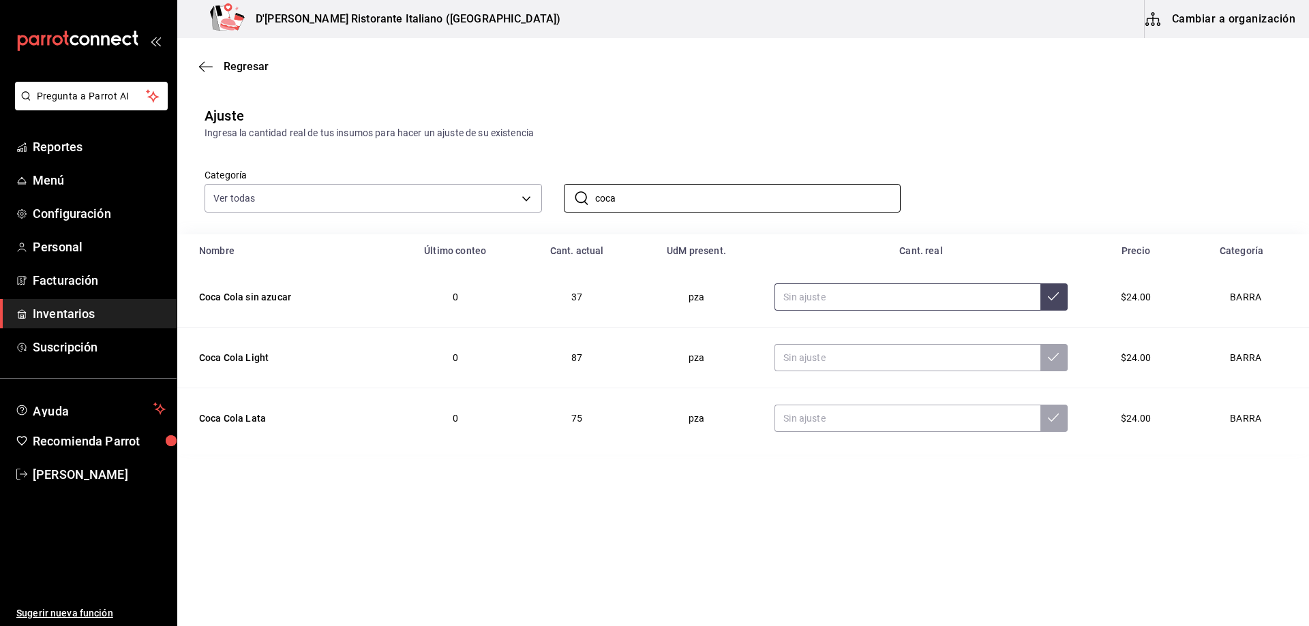
type input "coca"
click at [862, 298] on input "text" at bounding box center [906, 297] width 265 height 27
type input "47.00"
click at [867, 367] on input "text" at bounding box center [906, 357] width 265 height 27
click at [1054, 298] on icon at bounding box center [1053, 296] width 11 height 11
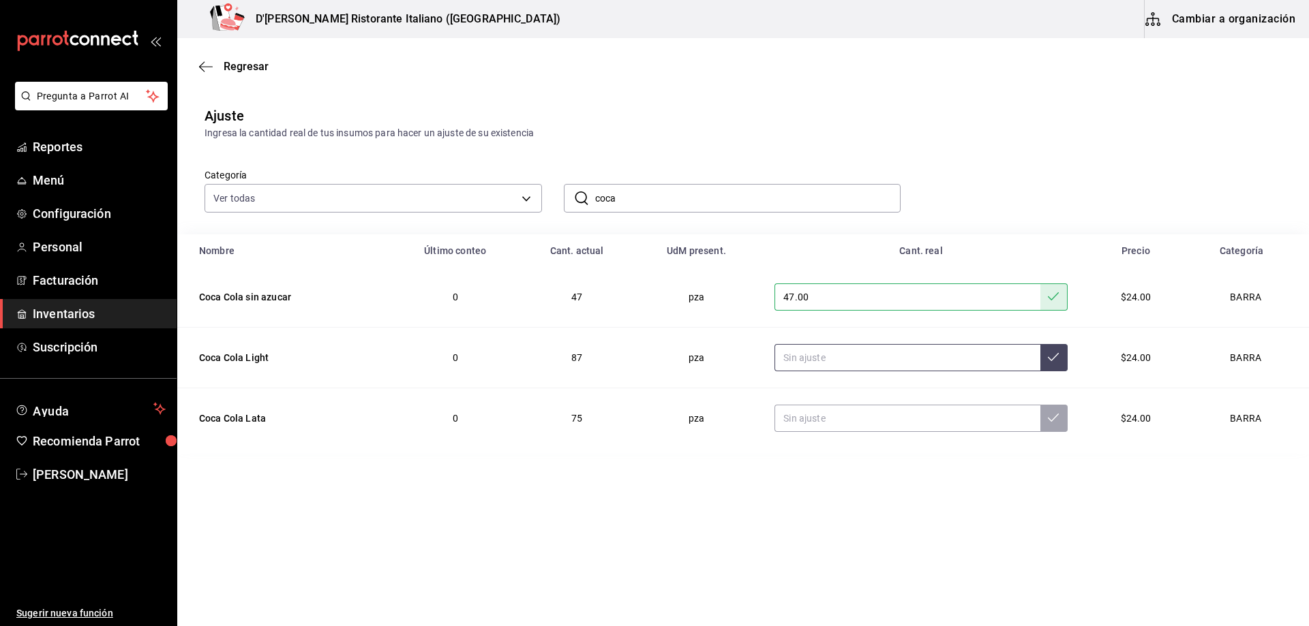
click at [840, 352] on input "text" at bounding box center [906, 357] width 265 height 27
type input "24.00"
click at [1042, 358] on button at bounding box center [1053, 357] width 27 height 27
click at [903, 420] on input "text" at bounding box center [906, 418] width 265 height 27
type input "36.00"
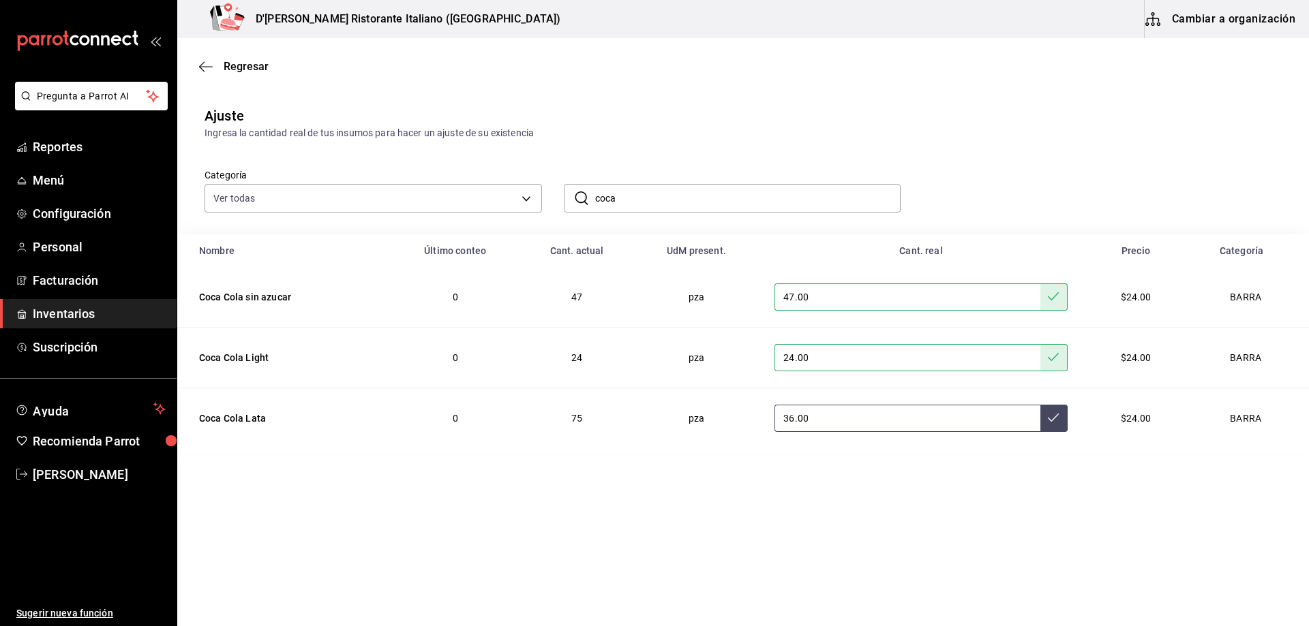
click at [1058, 419] on button at bounding box center [1053, 418] width 27 height 27
click at [650, 204] on input "coca" at bounding box center [748, 198] width 306 height 27
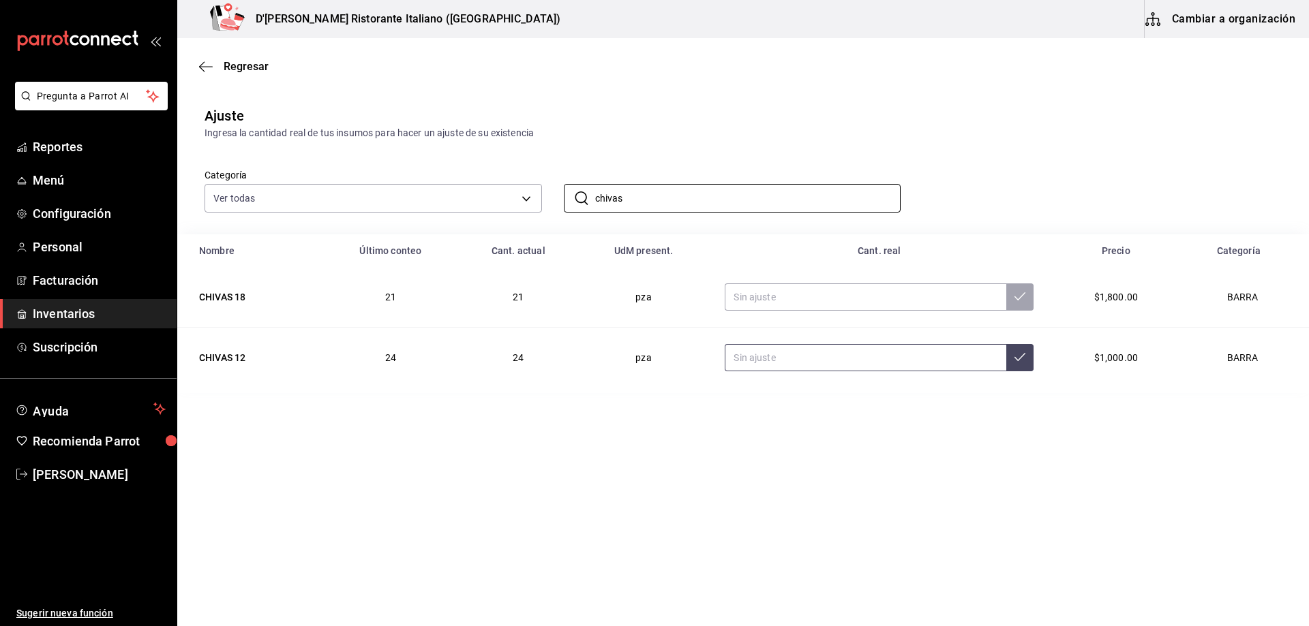
type input "chivas"
click at [780, 357] on input "text" at bounding box center [866, 357] width 282 height 27
type input "38.00"
click at [1018, 357] on icon at bounding box center [1019, 357] width 11 height 11
click at [693, 192] on input "chivas" at bounding box center [748, 198] width 306 height 27
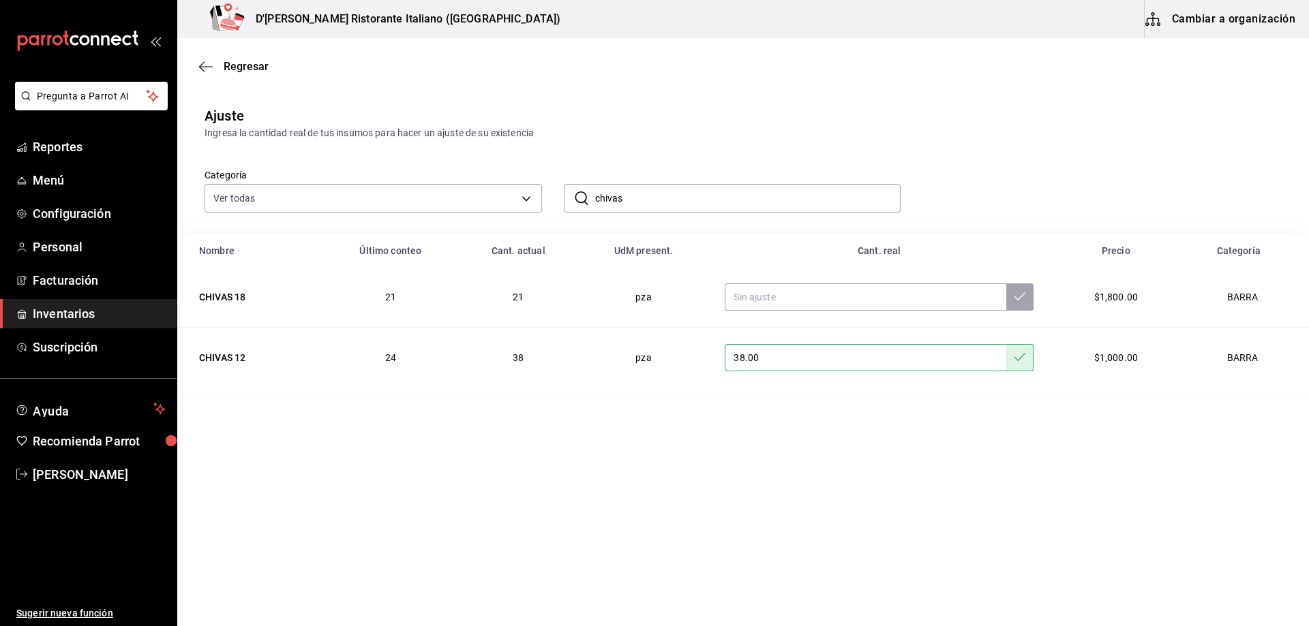
click at [693, 192] on input "chivas" at bounding box center [748, 198] width 306 height 27
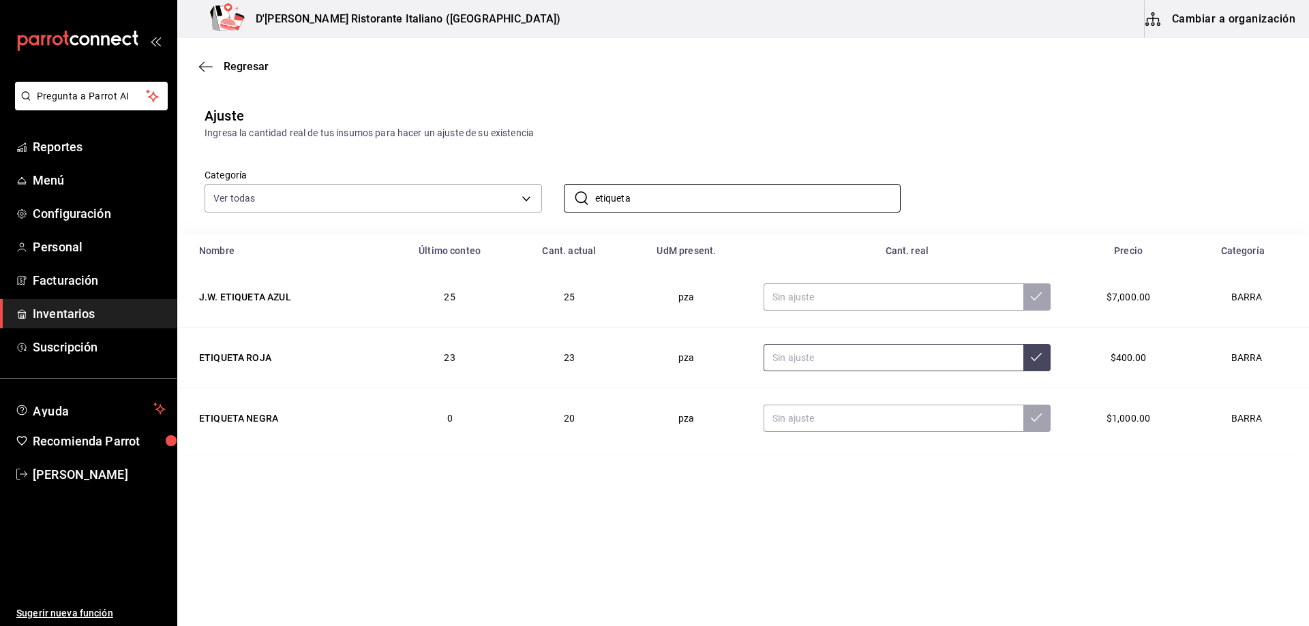
type input "etiqueta"
click at [802, 359] on input "text" at bounding box center [894, 357] width 260 height 27
type input "28.00"
click at [1031, 361] on icon at bounding box center [1036, 357] width 11 height 11
click at [810, 196] on input "etiqueta" at bounding box center [748, 198] width 306 height 27
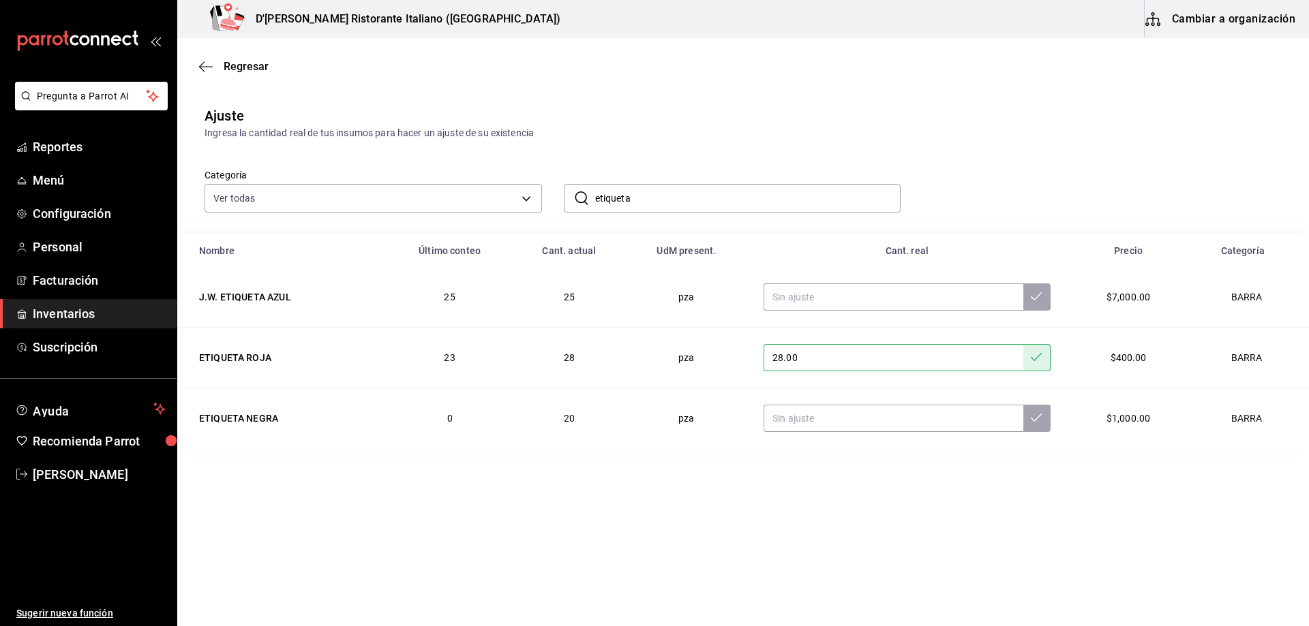
click at [810, 196] on input "etiqueta" at bounding box center [748, 198] width 306 height 27
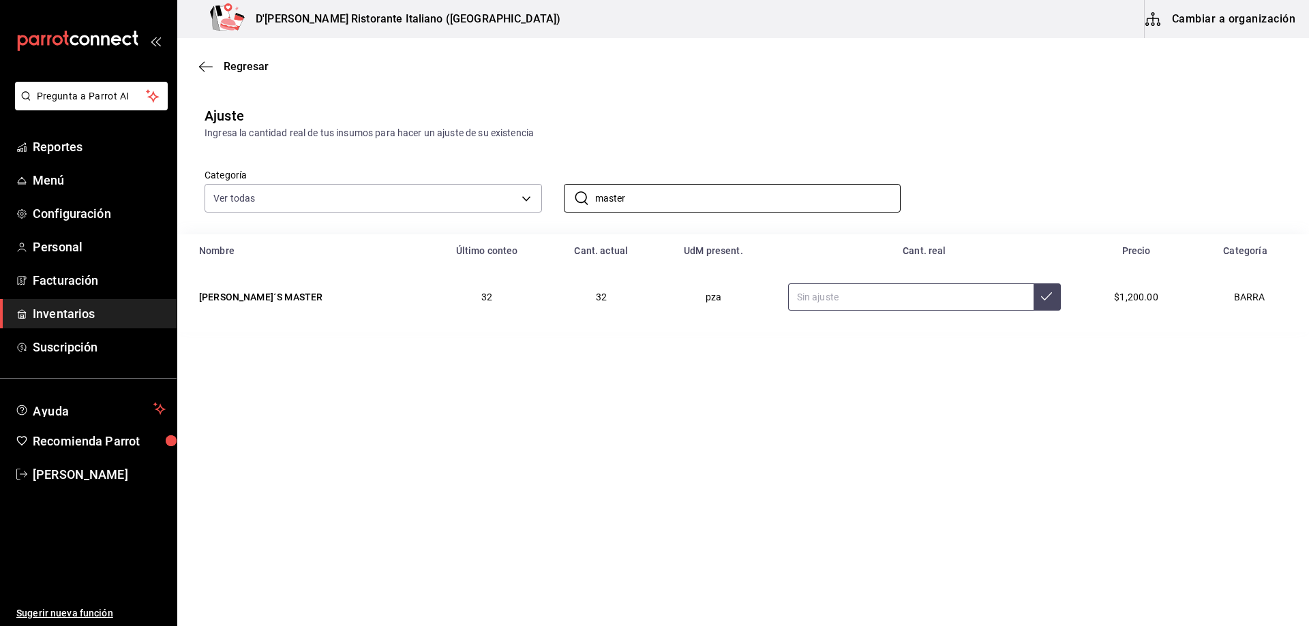
type input "master"
click at [802, 296] on input "text" at bounding box center [910, 297] width 245 height 27
type input "25.00"
click at [1041, 293] on icon at bounding box center [1046, 296] width 11 height 11
click at [258, 63] on span "Regresar" at bounding box center [246, 66] width 45 height 13
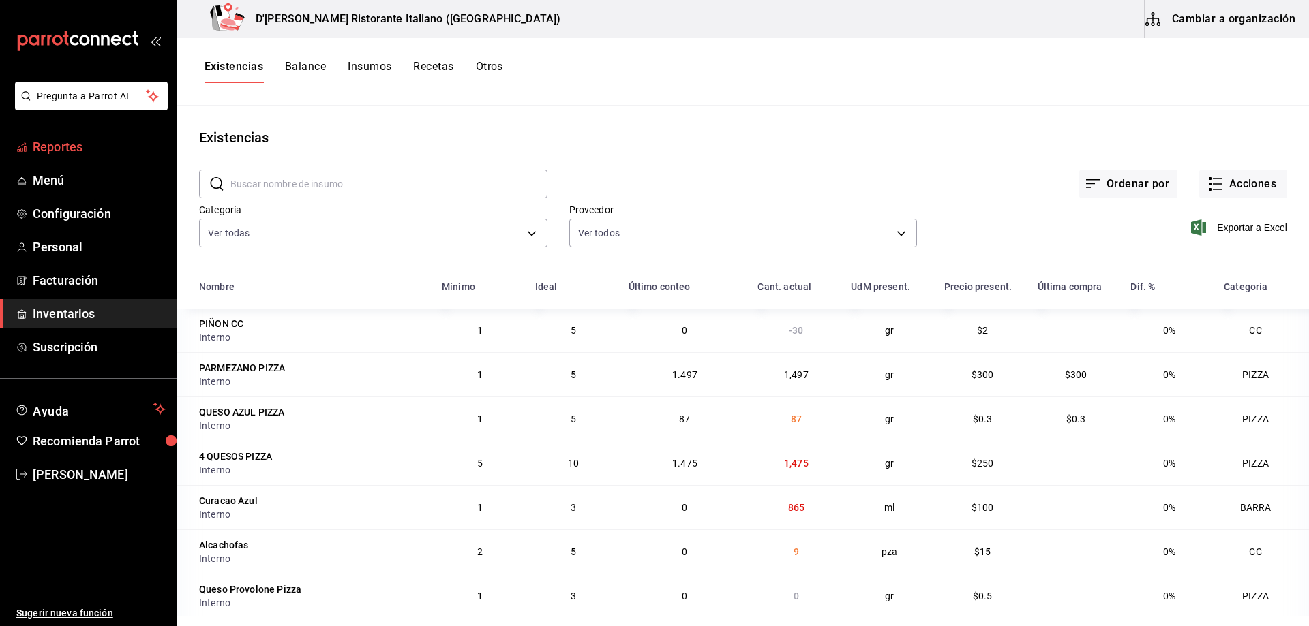
click at [77, 148] on span "Reportes" at bounding box center [99, 147] width 133 height 18
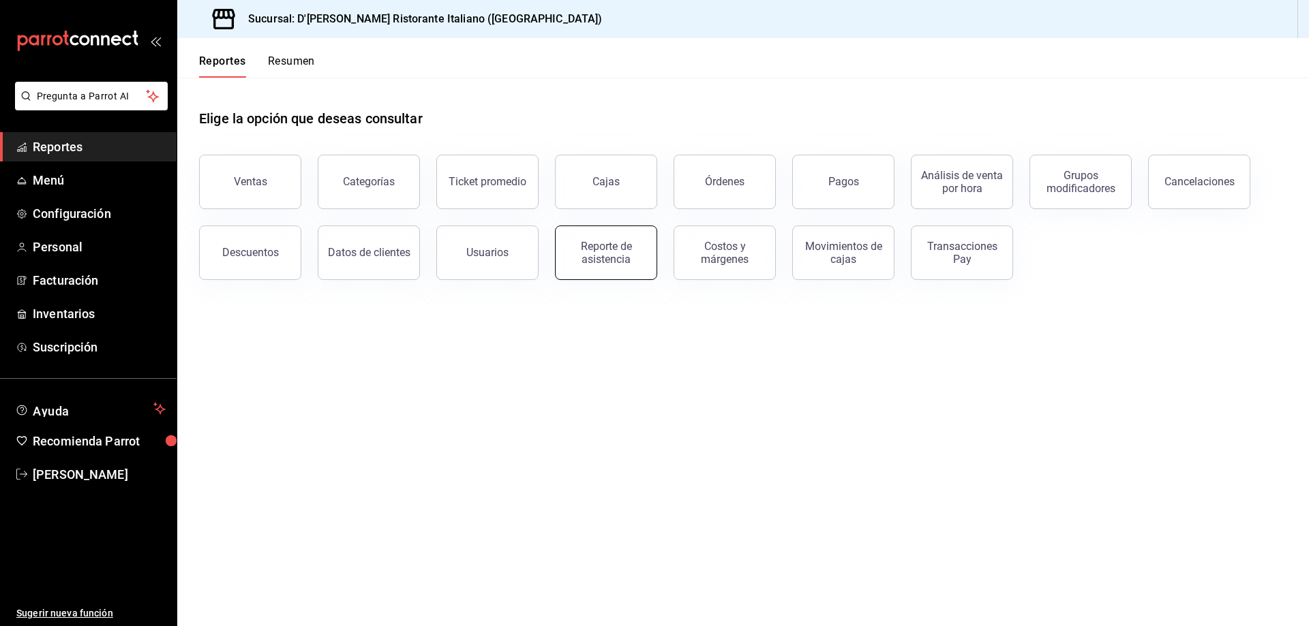
click at [622, 265] on div "Reporte de asistencia" at bounding box center [606, 253] width 85 height 26
